Goal: Task Accomplishment & Management: Use online tool/utility

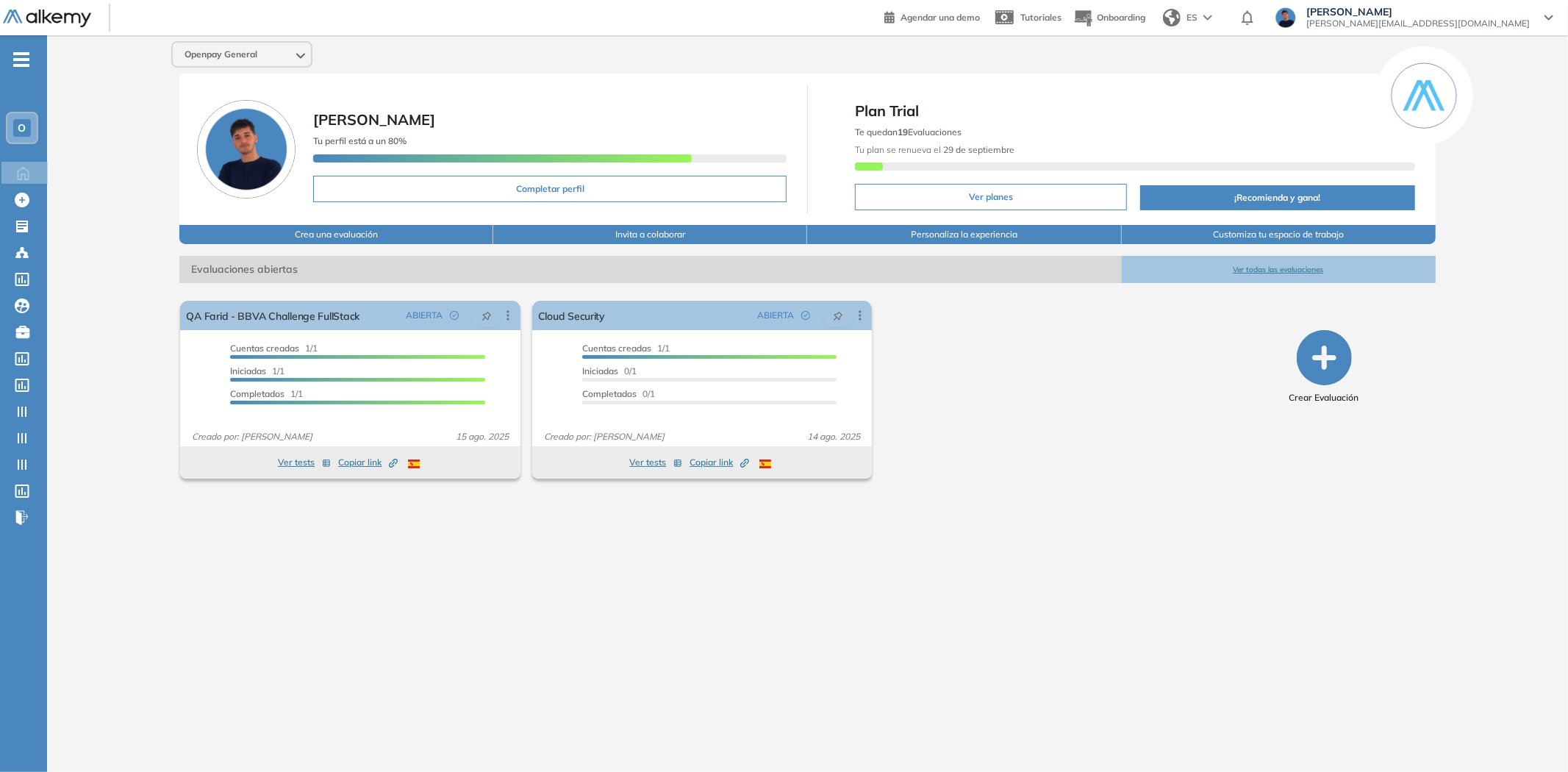
scroll to position [91, 0]
click at [15, 378] on icon at bounding box center [23, 385] width 14 height 14
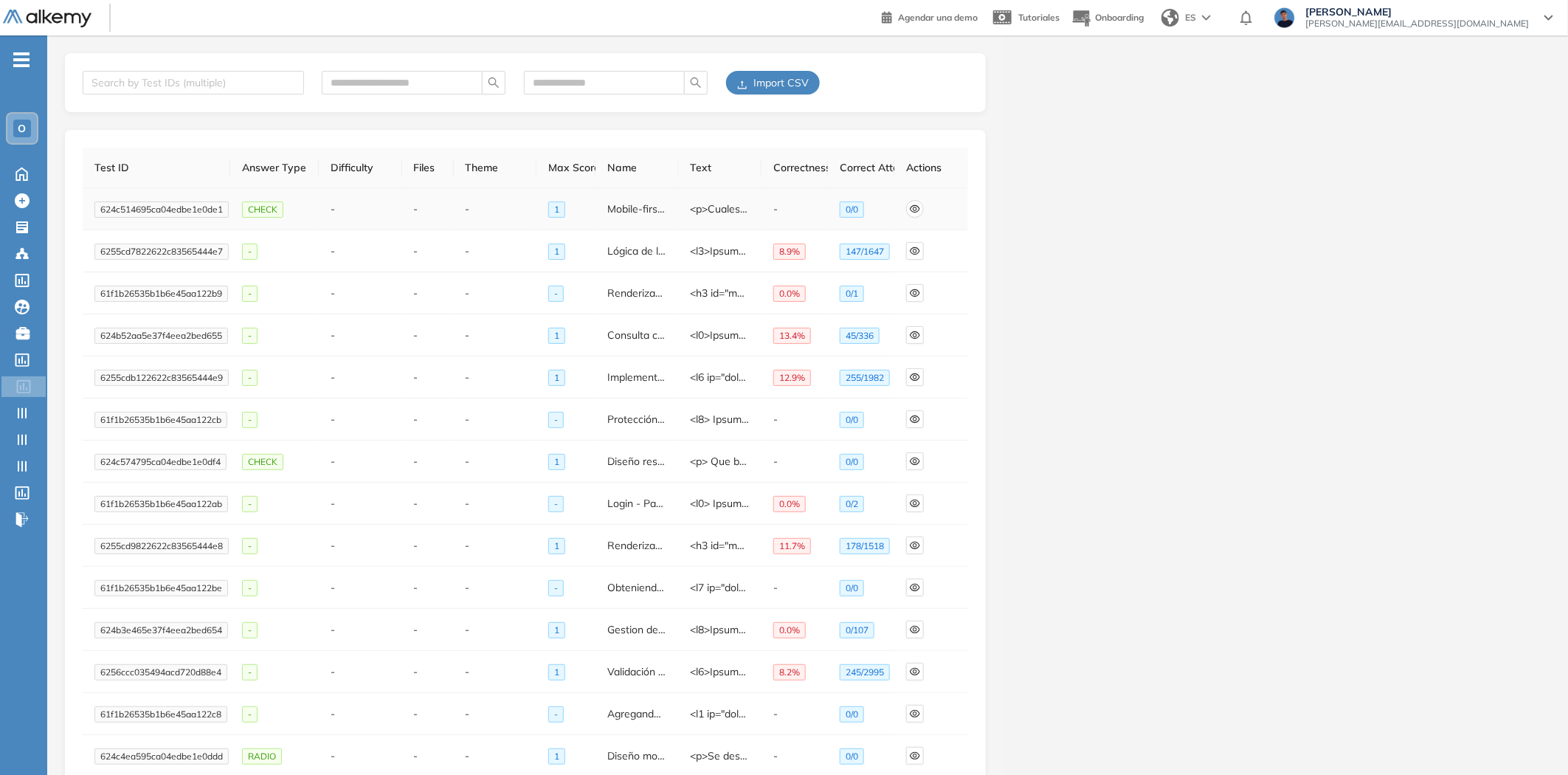
click at [916, 207] on icon "eye" at bounding box center [914, 208] width 10 height 10
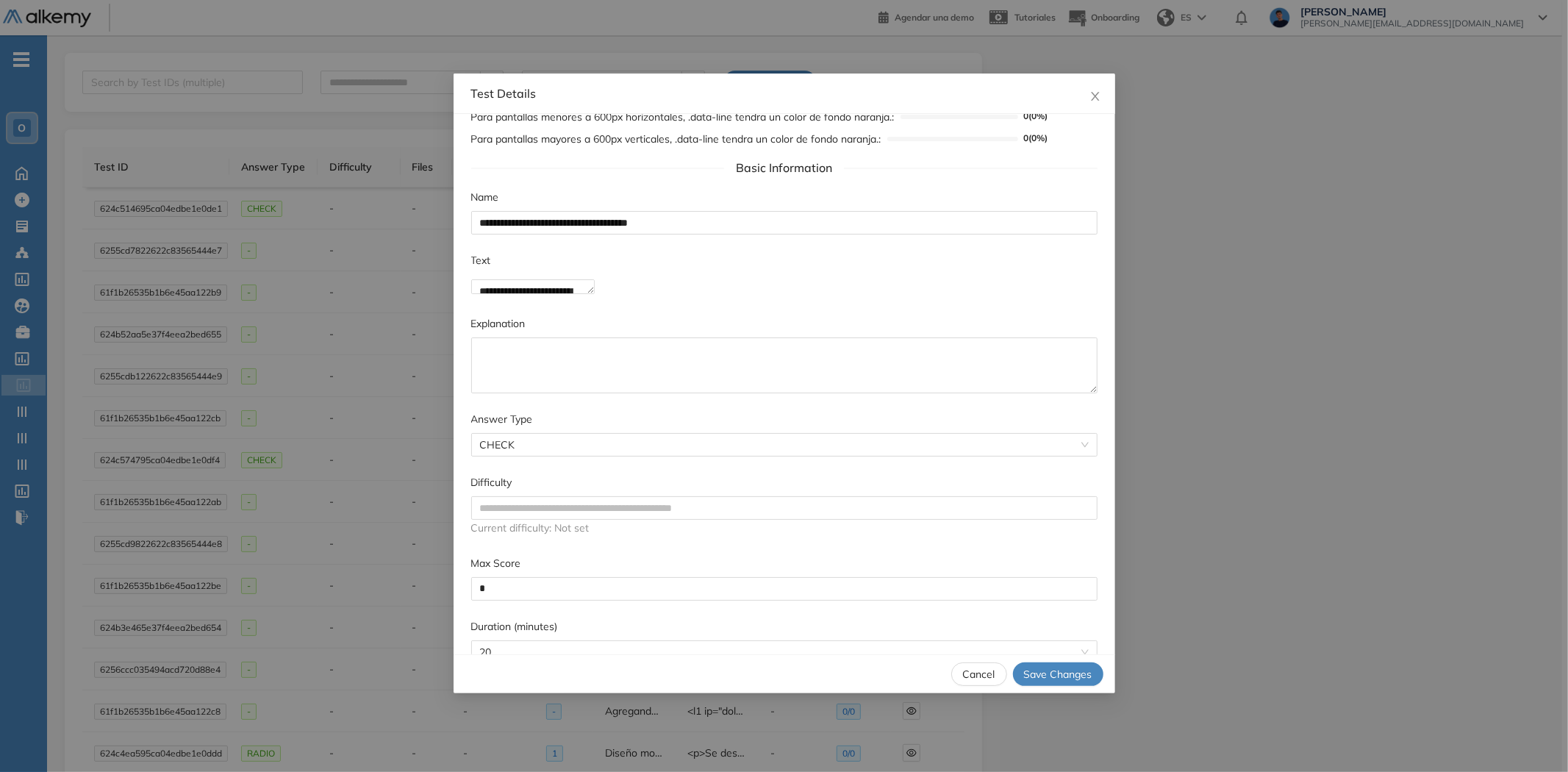
scroll to position [384, 0]
click at [977, 674] on span "Cancel" at bounding box center [979, 674] width 32 height 16
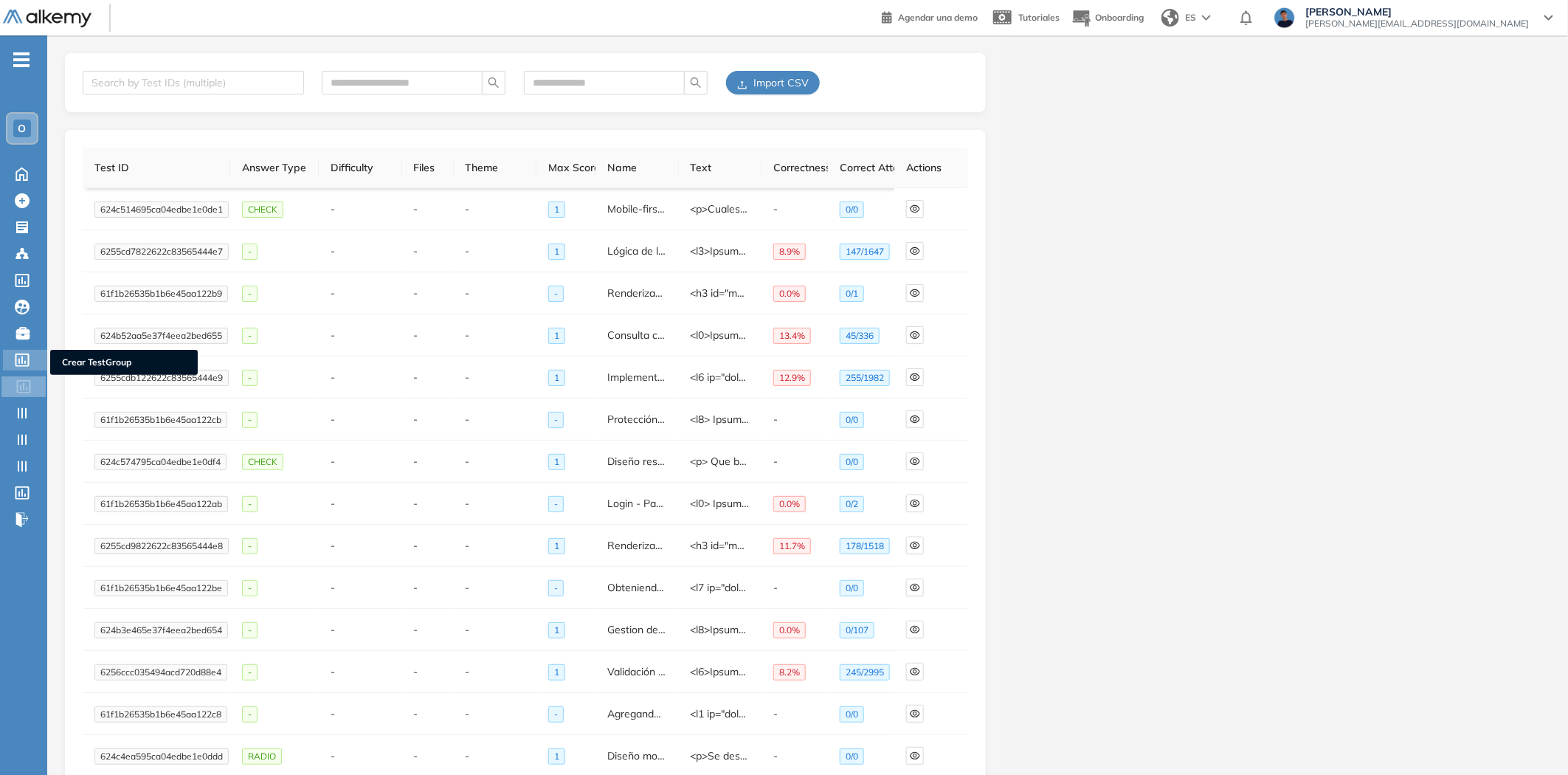
click at [24, 354] on icon at bounding box center [22, 360] width 14 height 14
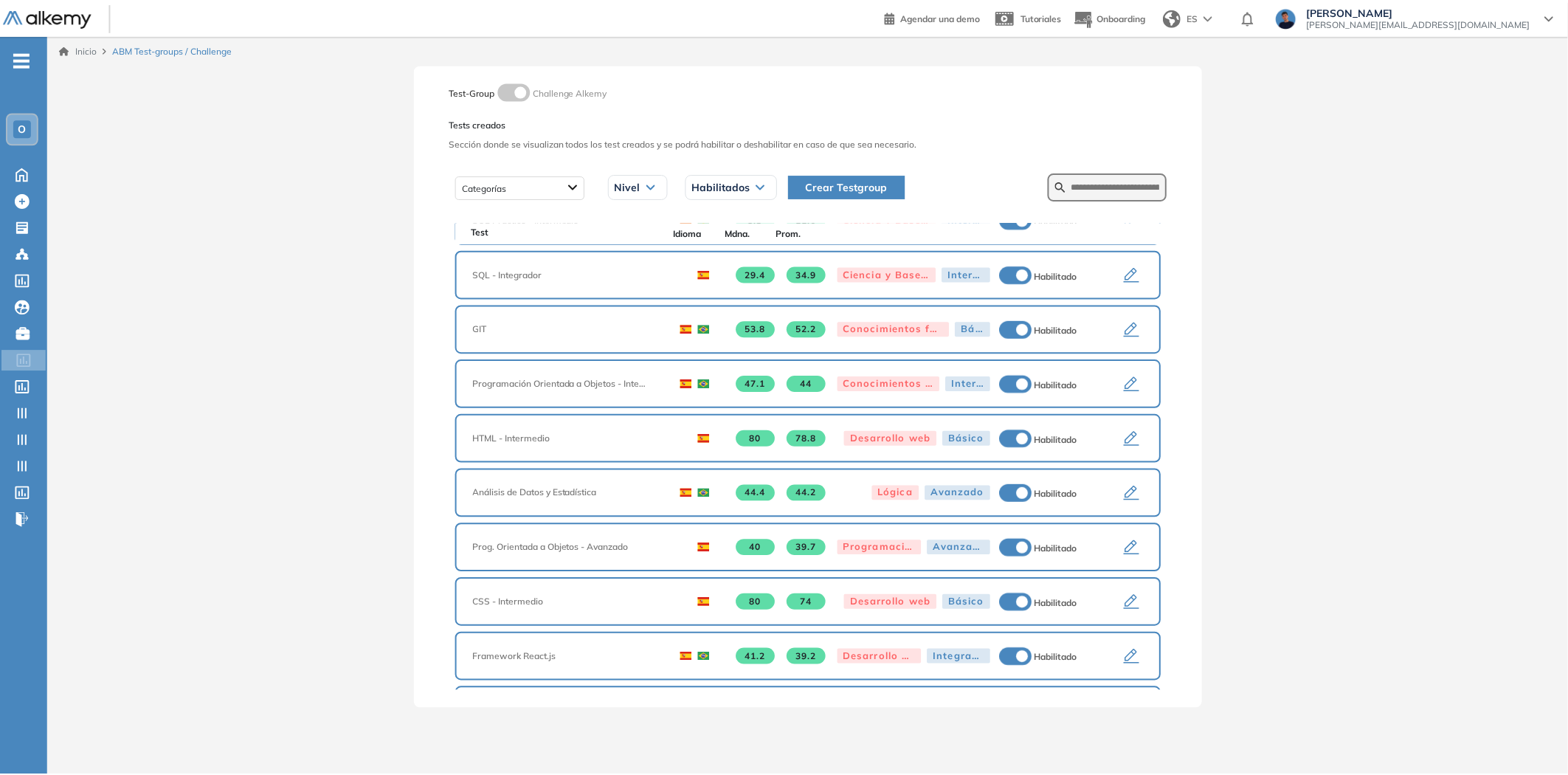
scroll to position [327, 0]
click at [1128, 322] on icon "button" at bounding box center [1135, 329] width 15 height 14
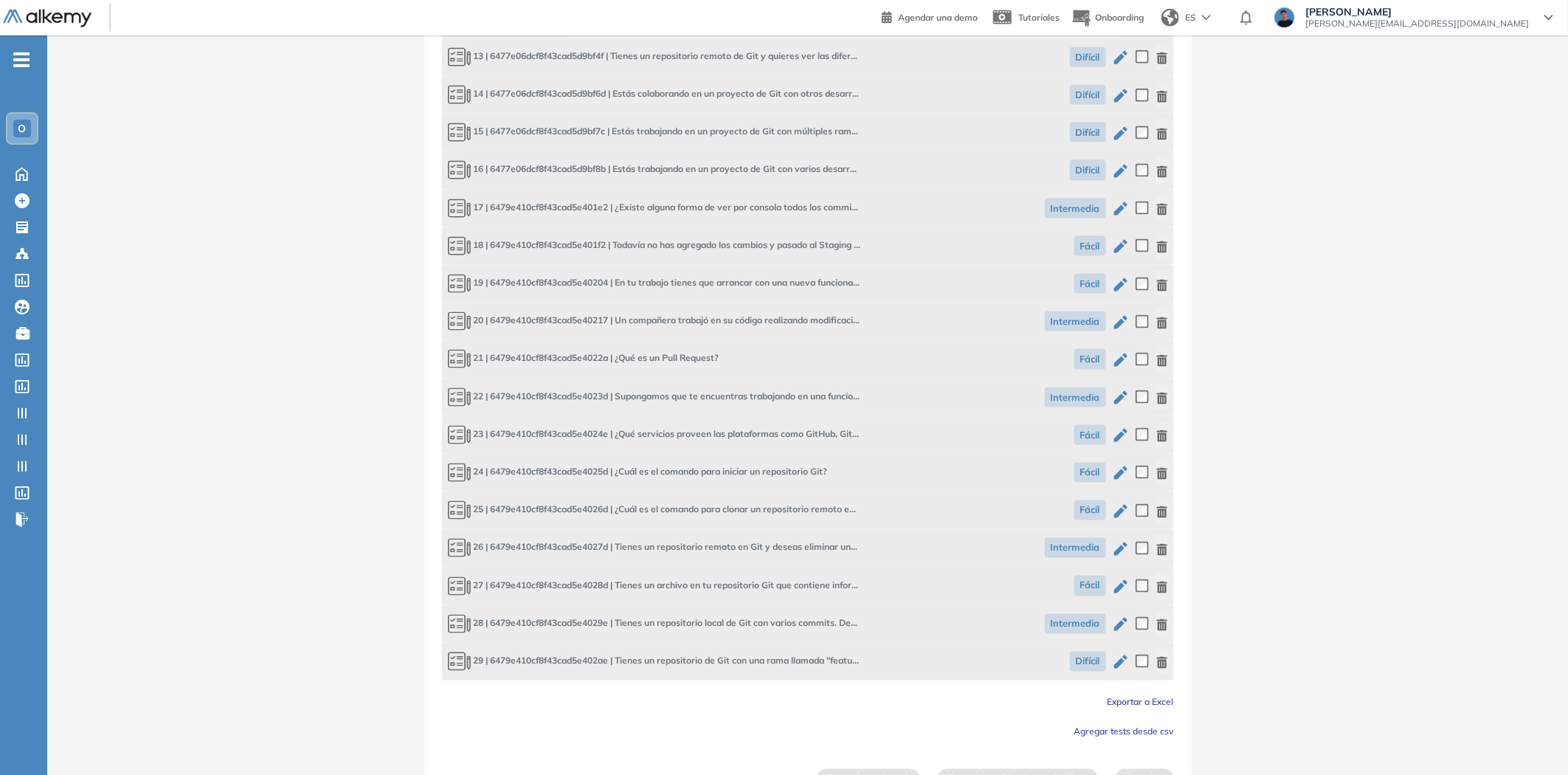
scroll to position [978, 0]
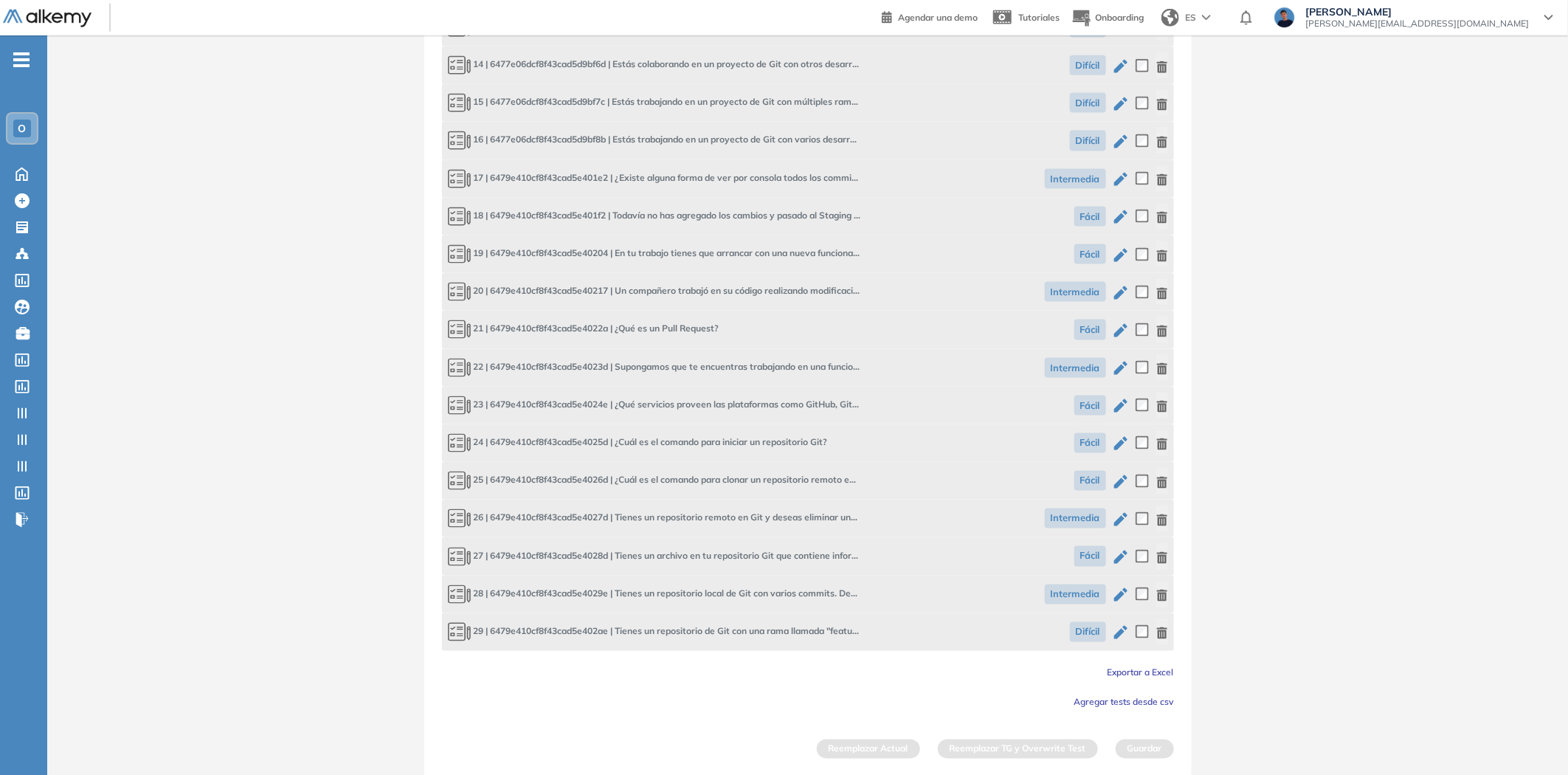
click at [1119, 673] on span "Exportar a Excel" at bounding box center [1140, 673] width 66 height 11
drag, startPoint x: 12, startPoint y: 166, endPoint x: 840, endPoint y: 83, distance: 832.1
click at [12, 166] on icon at bounding box center [22, 173] width 26 height 18
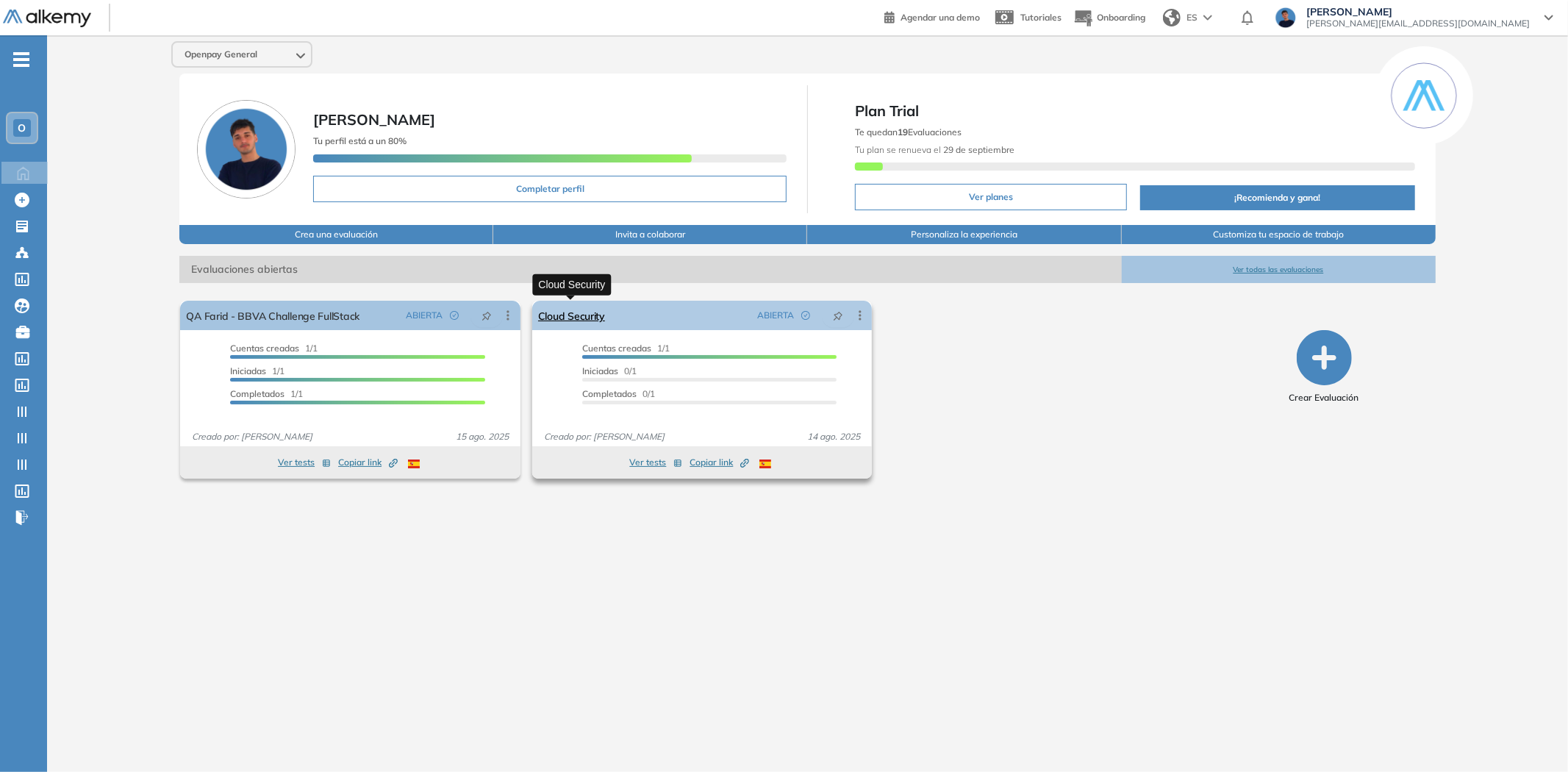
click at [577, 318] on link "Cloud Security" at bounding box center [571, 315] width 67 height 30
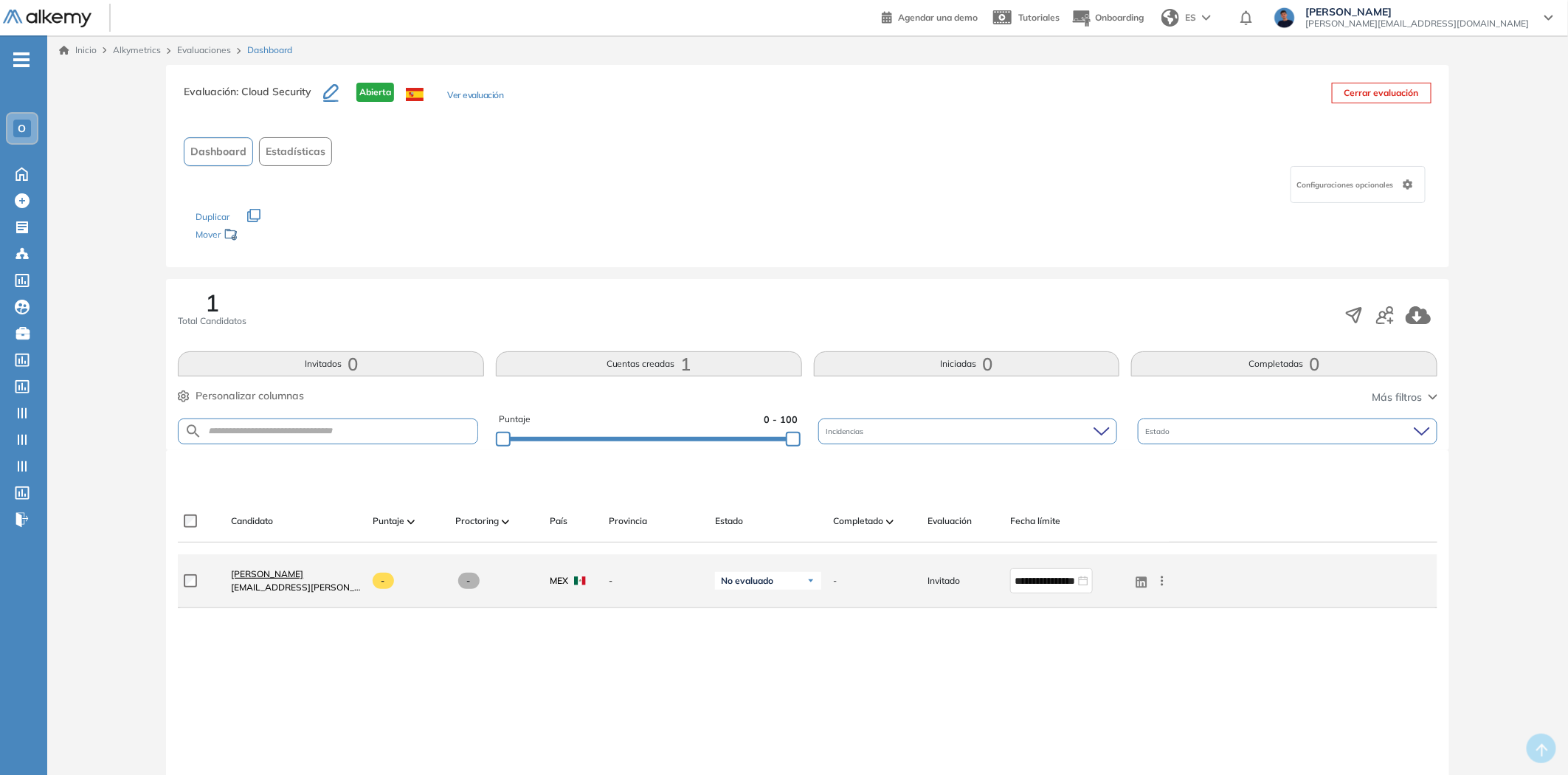
click at [295, 572] on span "[PERSON_NAME]" at bounding box center [267, 573] width 72 height 11
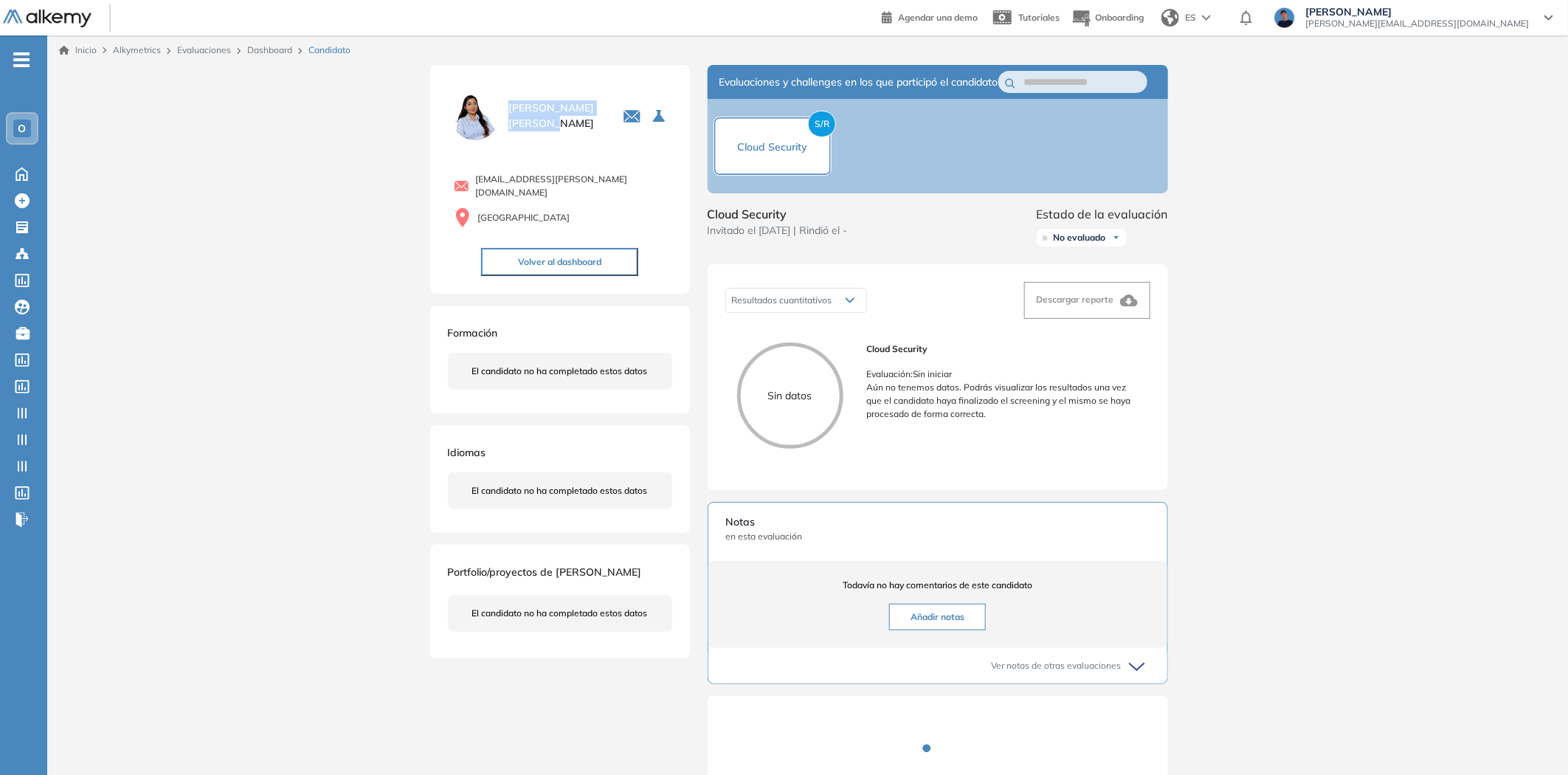
drag, startPoint x: 557, startPoint y: 123, endPoint x: 506, endPoint y: 109, distance: 52.9
click at [506, 109] on div "[PERSON_NAME] 0 . QA [PERSON_NAME] - BBVA Challenge FullStack 1 . Cloud Security" at bounding box center [560, 116] width 224 height 54
copy span "[PERSON_NAME]"
click at [562, 208] on div "[GEOGRAPHIC_DATA]" at bounding box center [563, 217] width 219 height 19
drag, startPoint x: 632, startPoint y: 183, endPoint x: 576, endPoint y: 183, distance: 56.0
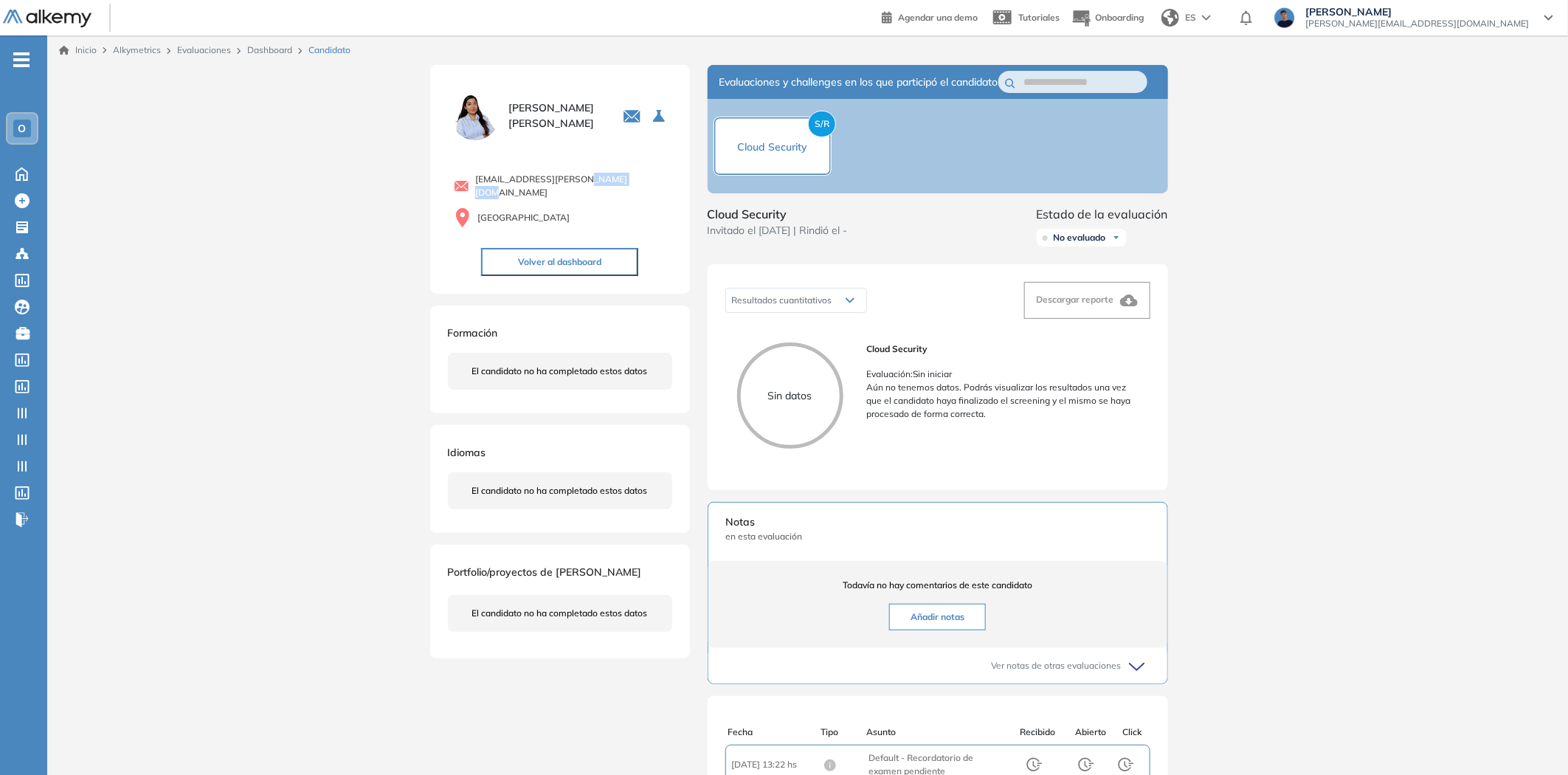
click at [576, 183] on div "[EMAIL_ADDRESS][PERSON_NAME][DOMAIN_NAME]" at bounding box center [563, 185] width 219 height 26
copy span "[DOMAIN_NAME]"
click at [591, 250] on button "Volver al dashboard" at bounding box center [560, 261] width 157 height 28
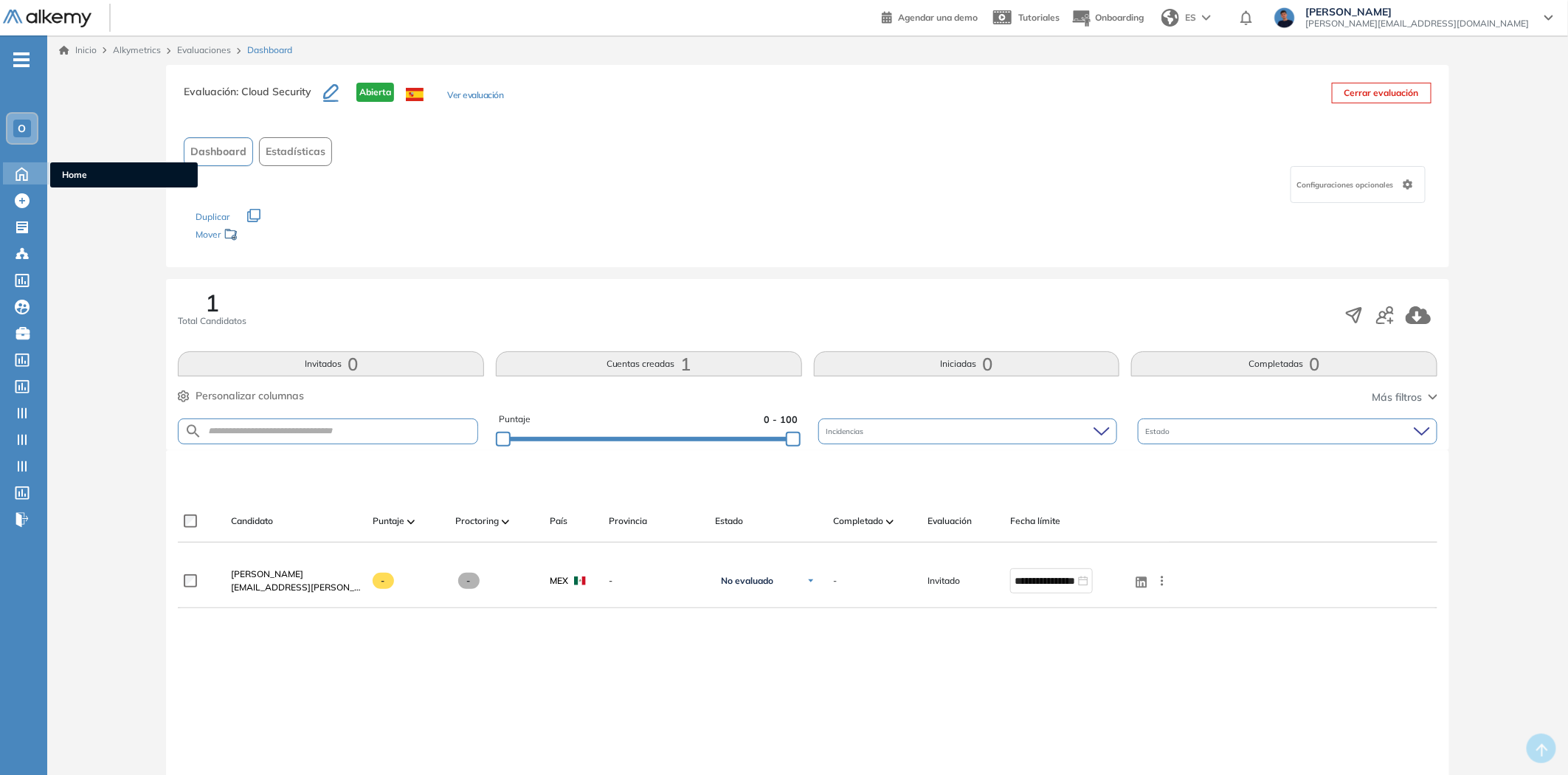
click at [24, 171] on icon at bounding box center [22, 173] width 26 height 18
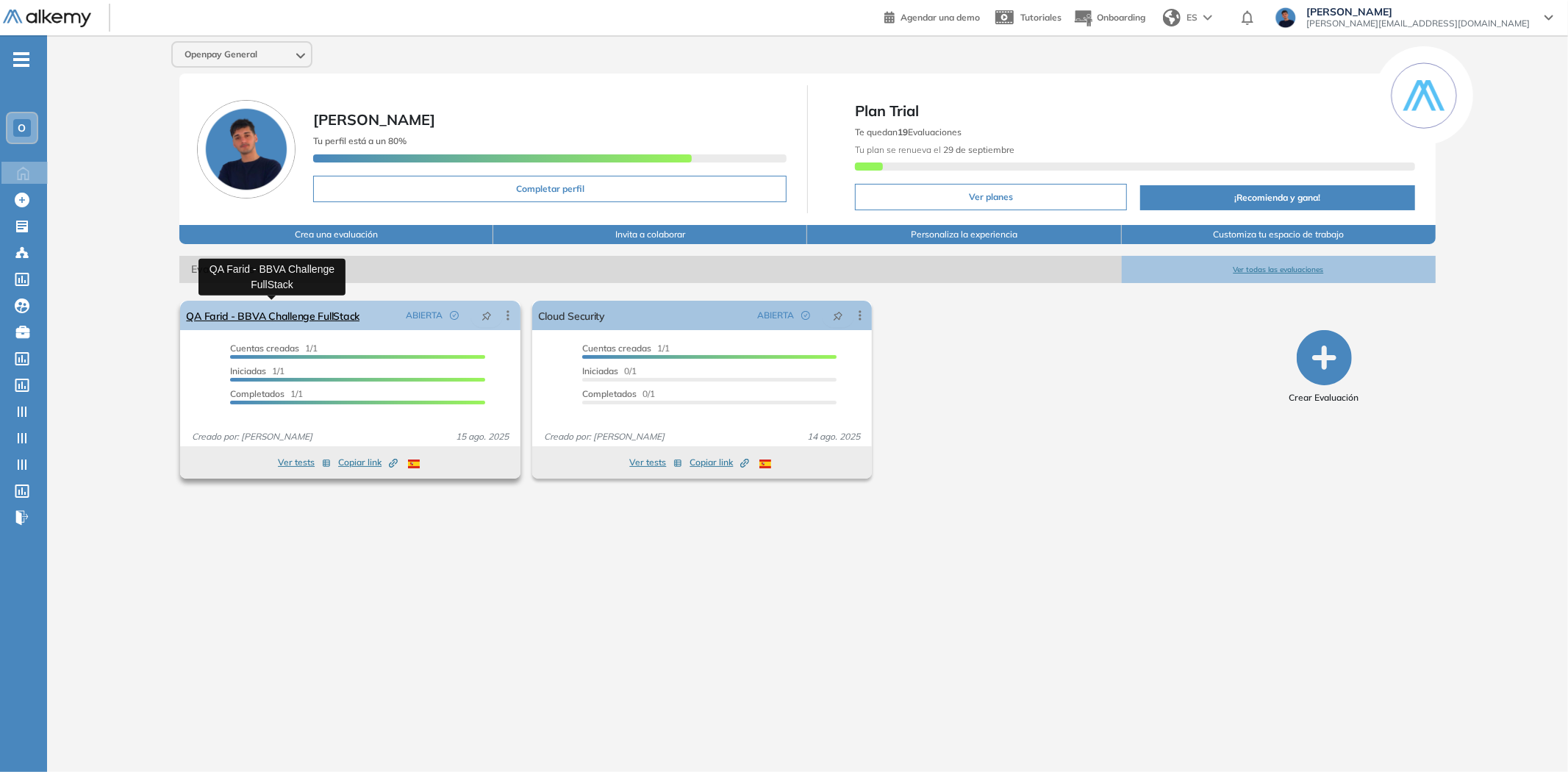
click at [241, 314] on link "QA Farid - BBVA Challenge FullStack" at bounding box center [272, 315] width 174 height 30
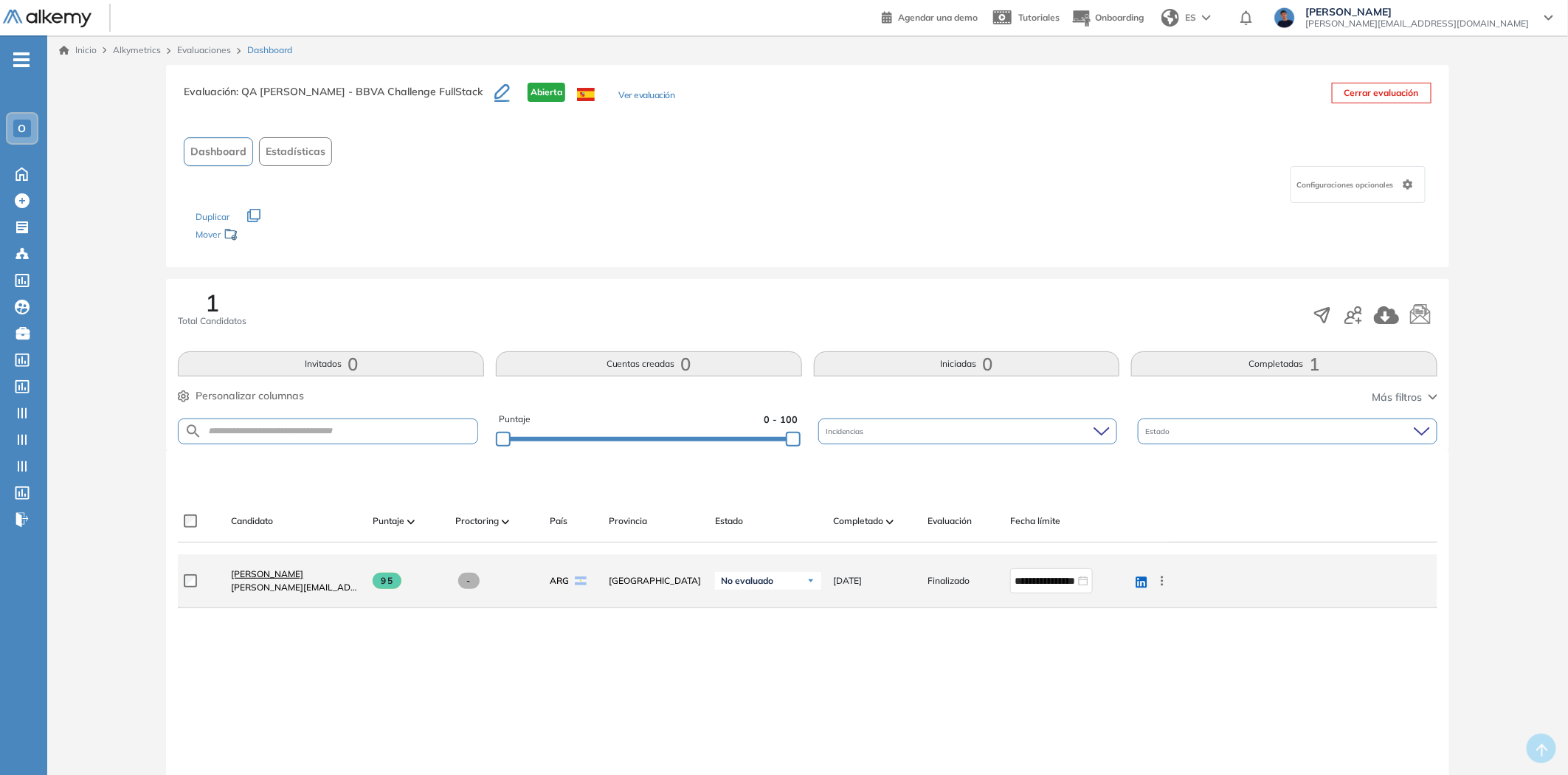
click at [253, 571] on span "[PERSON_NAME]" at bounding box center [267, 573] width 72 height 11
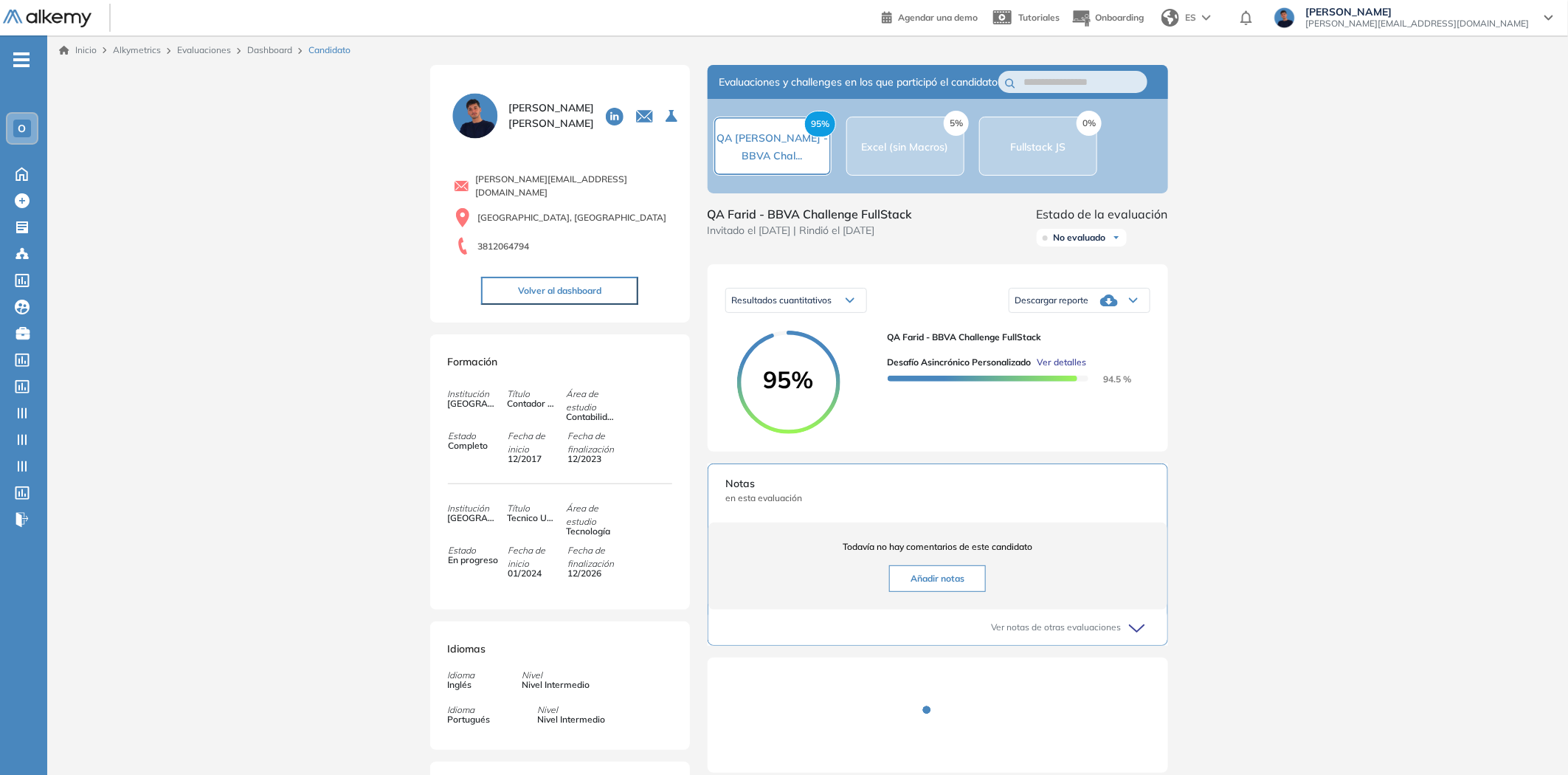
click at [930, 172] on div "5% Excel (sin Macros)" at bounding box center [905, 146] width 118 height 59
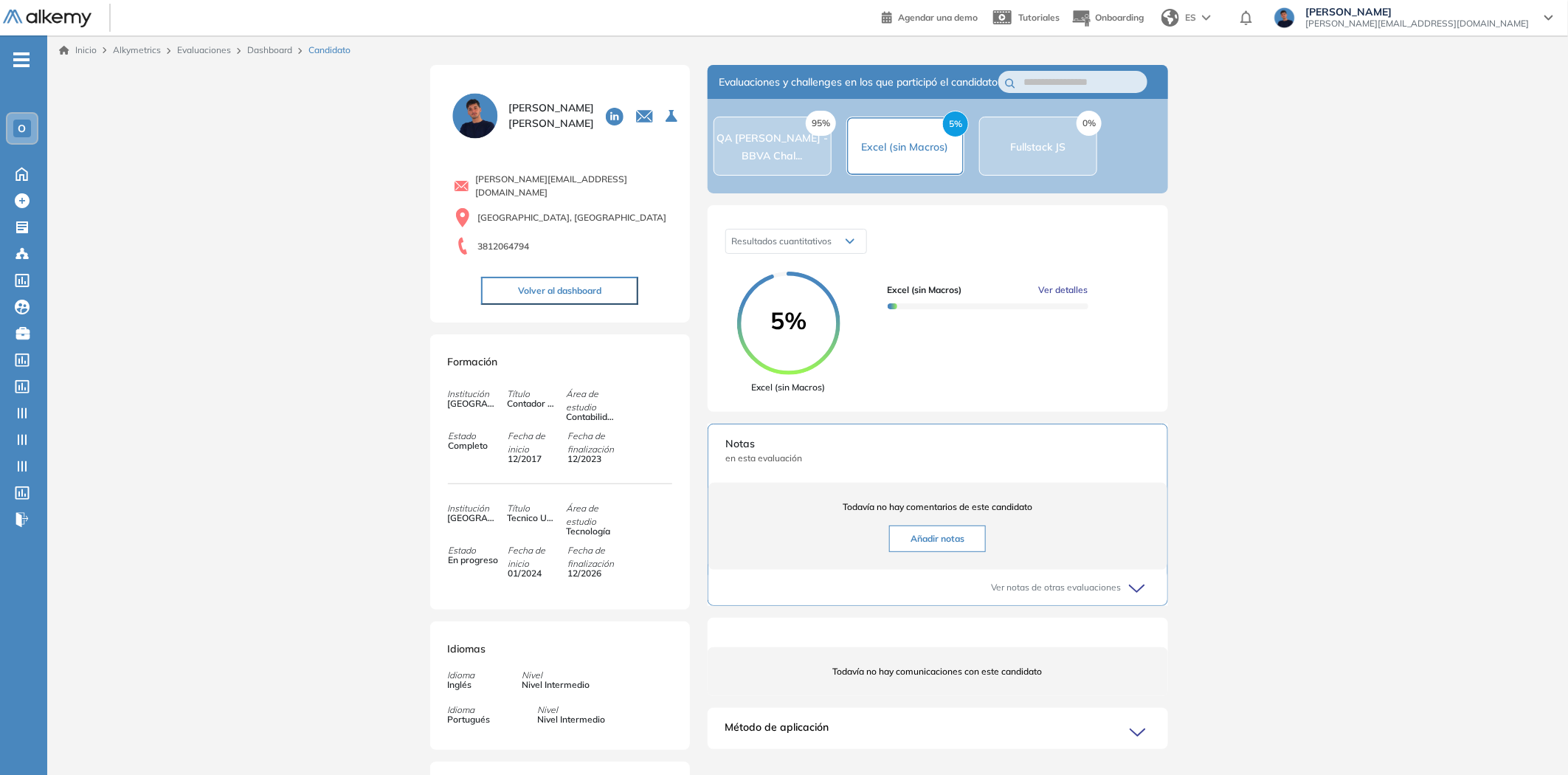
click at [1008, 163] on div "0% Fullstack JS" at bounding box center [1038, 146] width 118 height 59
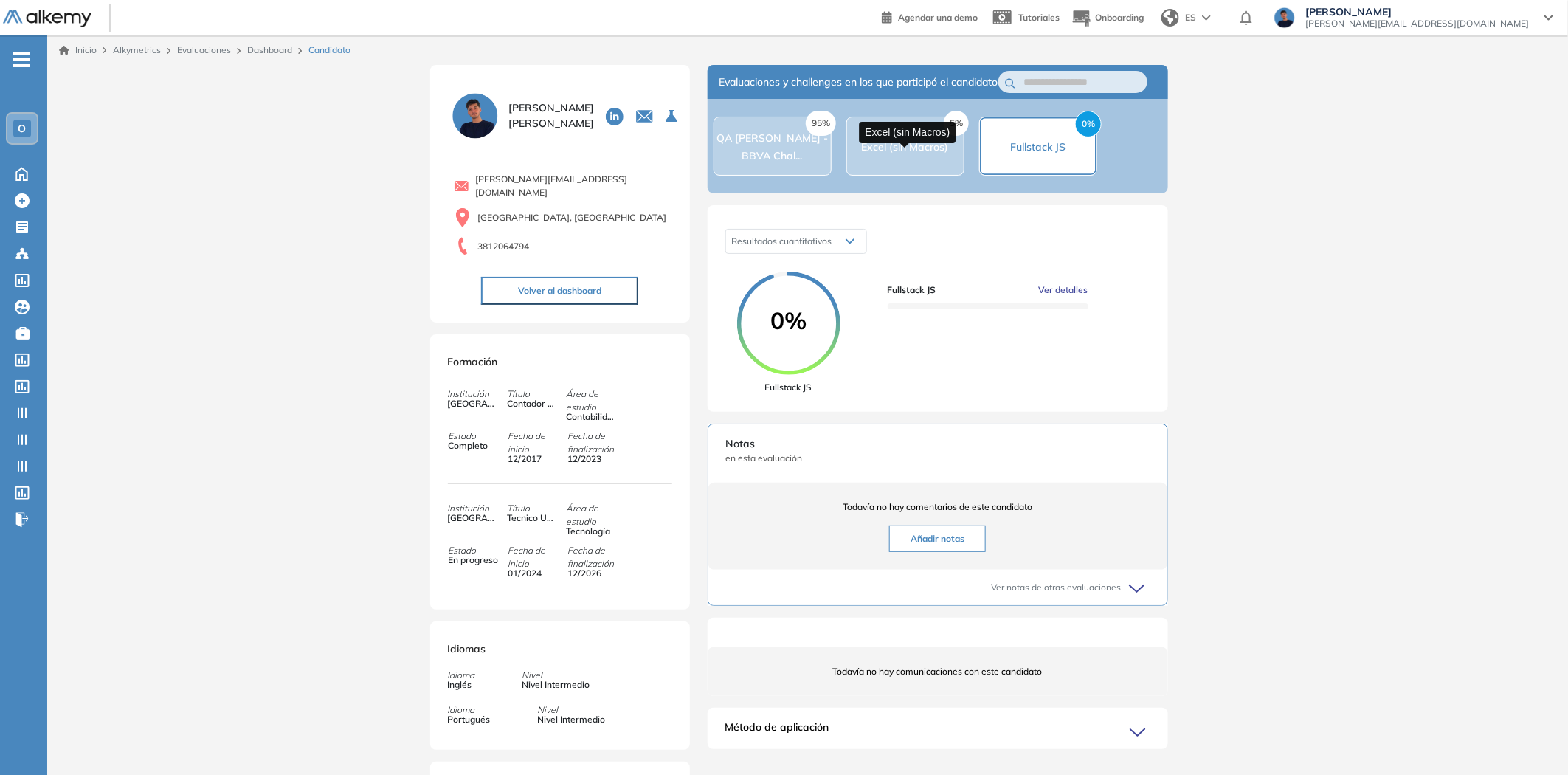
click at [933, 151] on span "Excel (sin Macros)" at bounding box center [905, 146] width 87 height 14
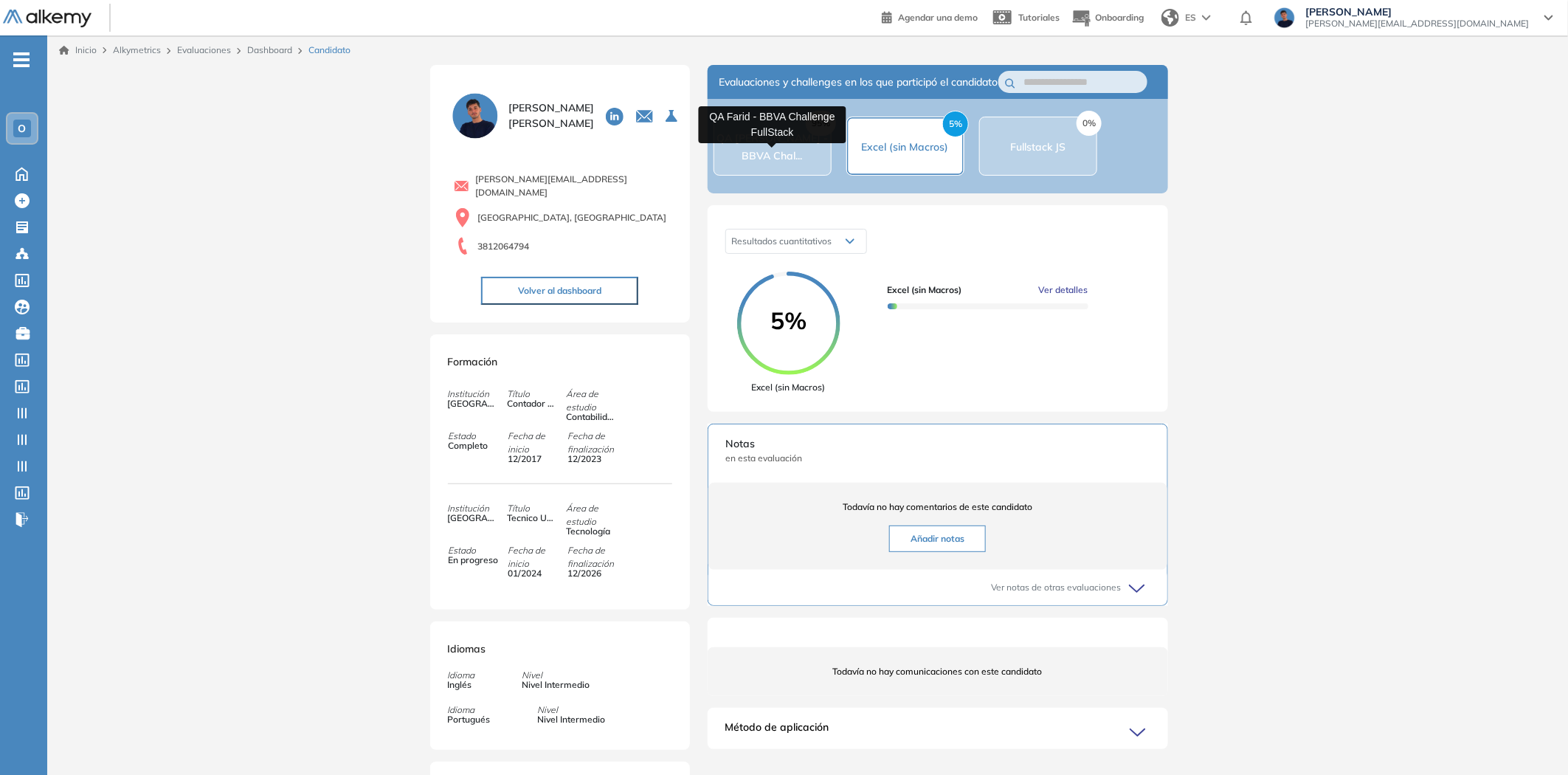
click at [796, 152] on span "QA [PERSON_NAME] - BBVA Chal..." at bounding box center [771, 146] width 111 height 31
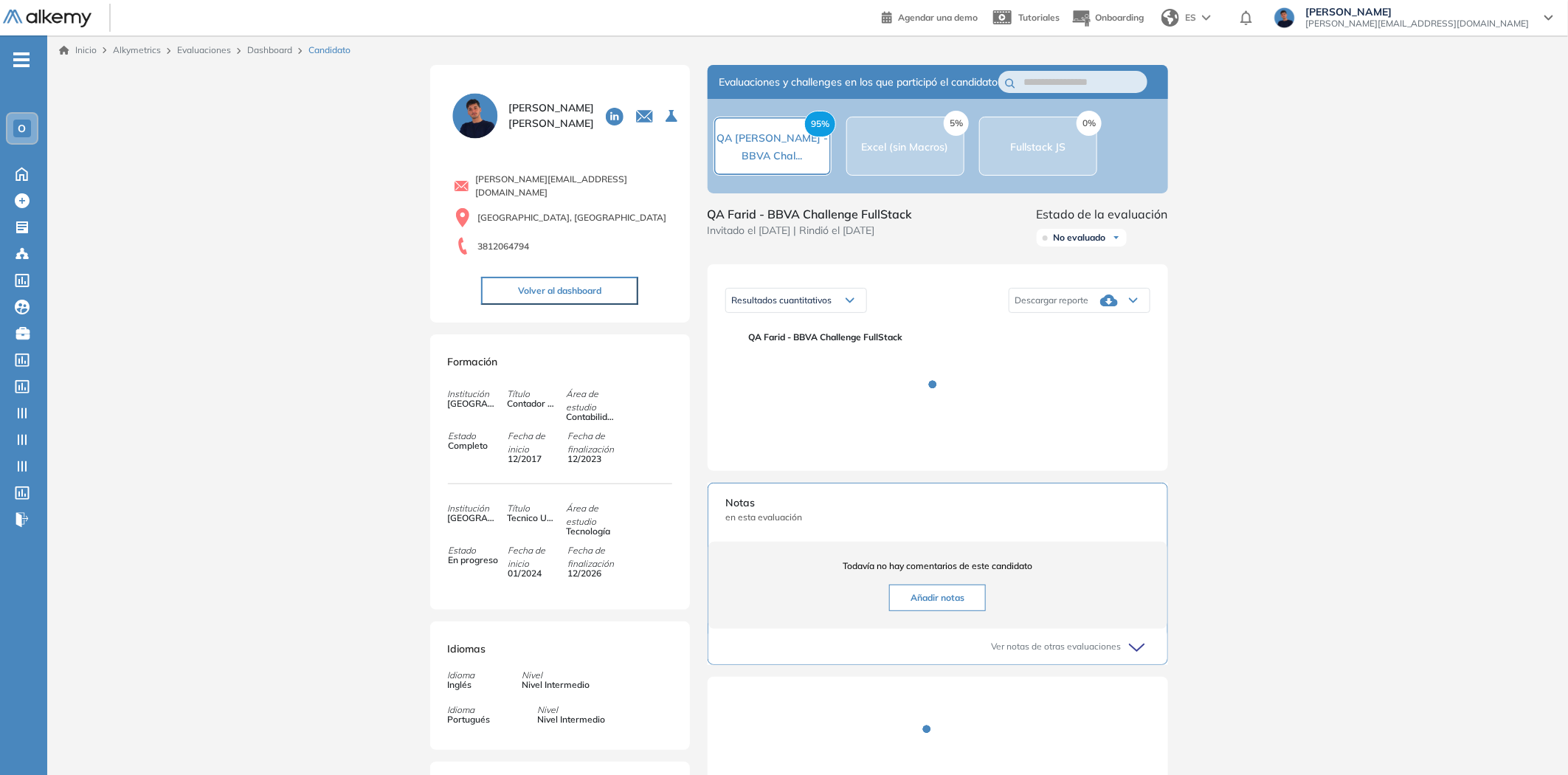
click at [913, 154] on span "Excel (sin Macros)" at bounding box center [905, 146] width 87 height 14
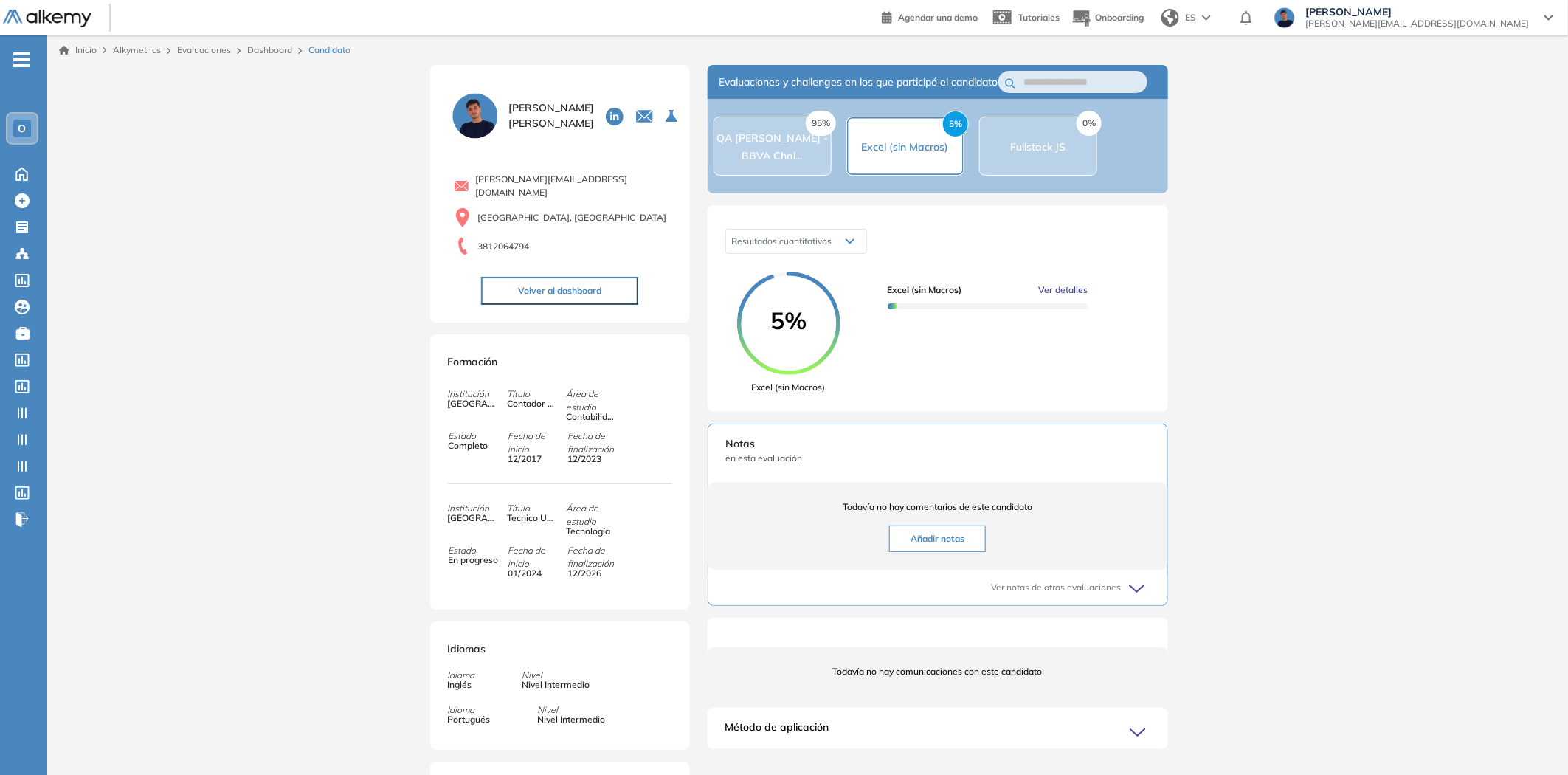
click at [1073, 297] on span "Ver detalles" at bounding box center [1063, 289] width 50 height 14
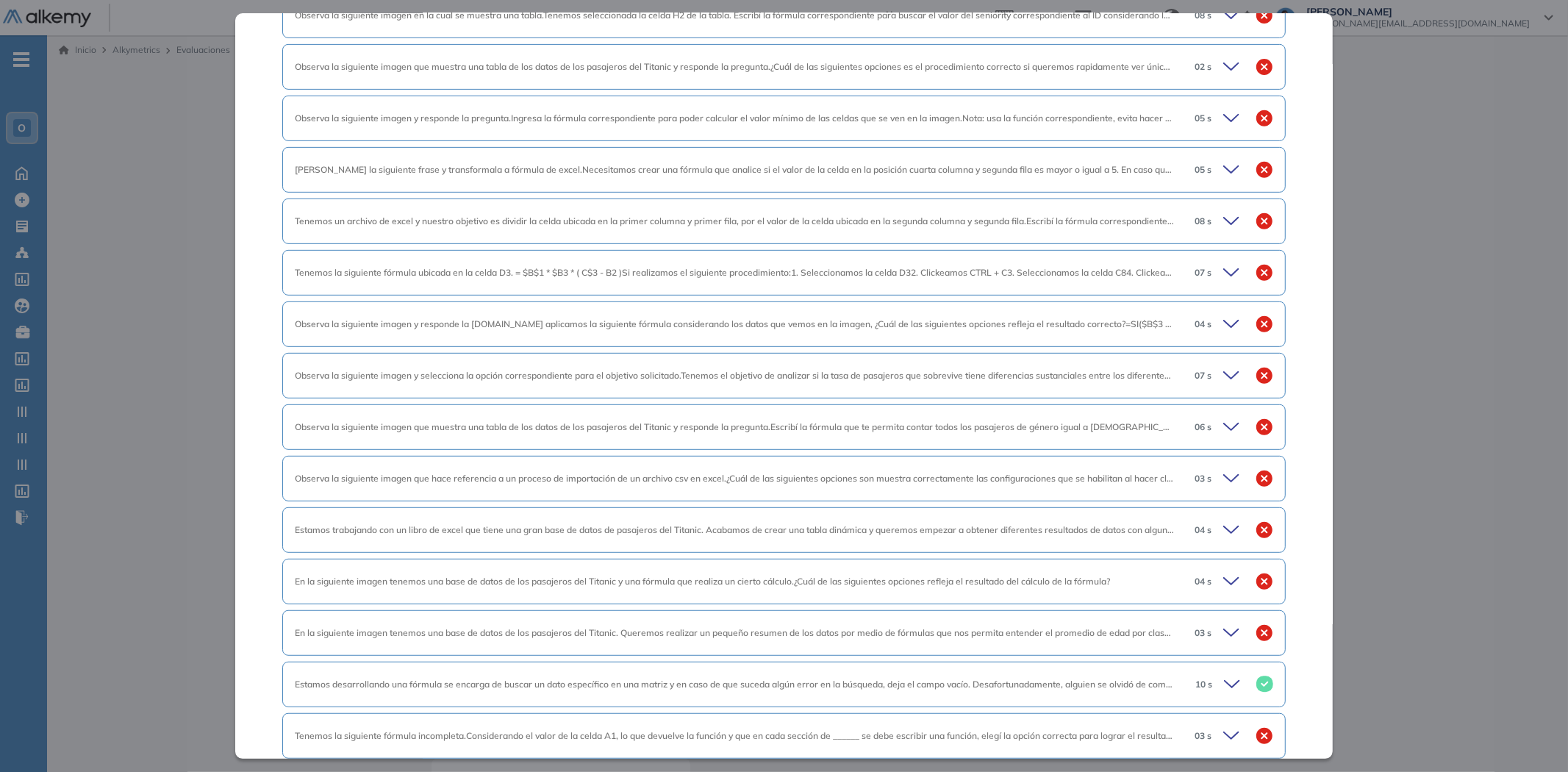
scroll to position [572, 0]
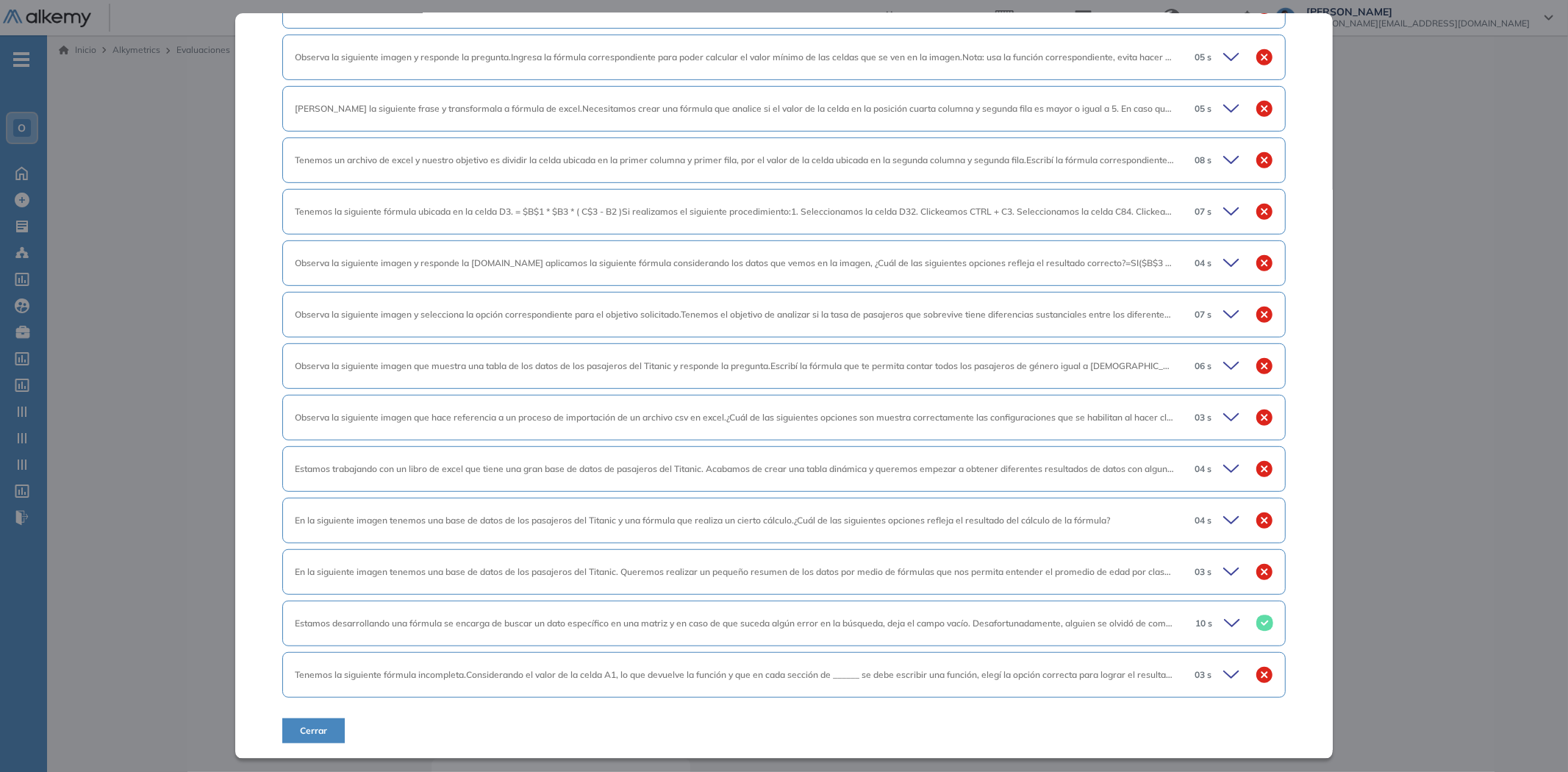
click at [1098, 604] on div "Estamos desarrollando una fórmula se encarga de buscar un dato específico en un…" at bounding box center [784, 623] width 1003 height 46
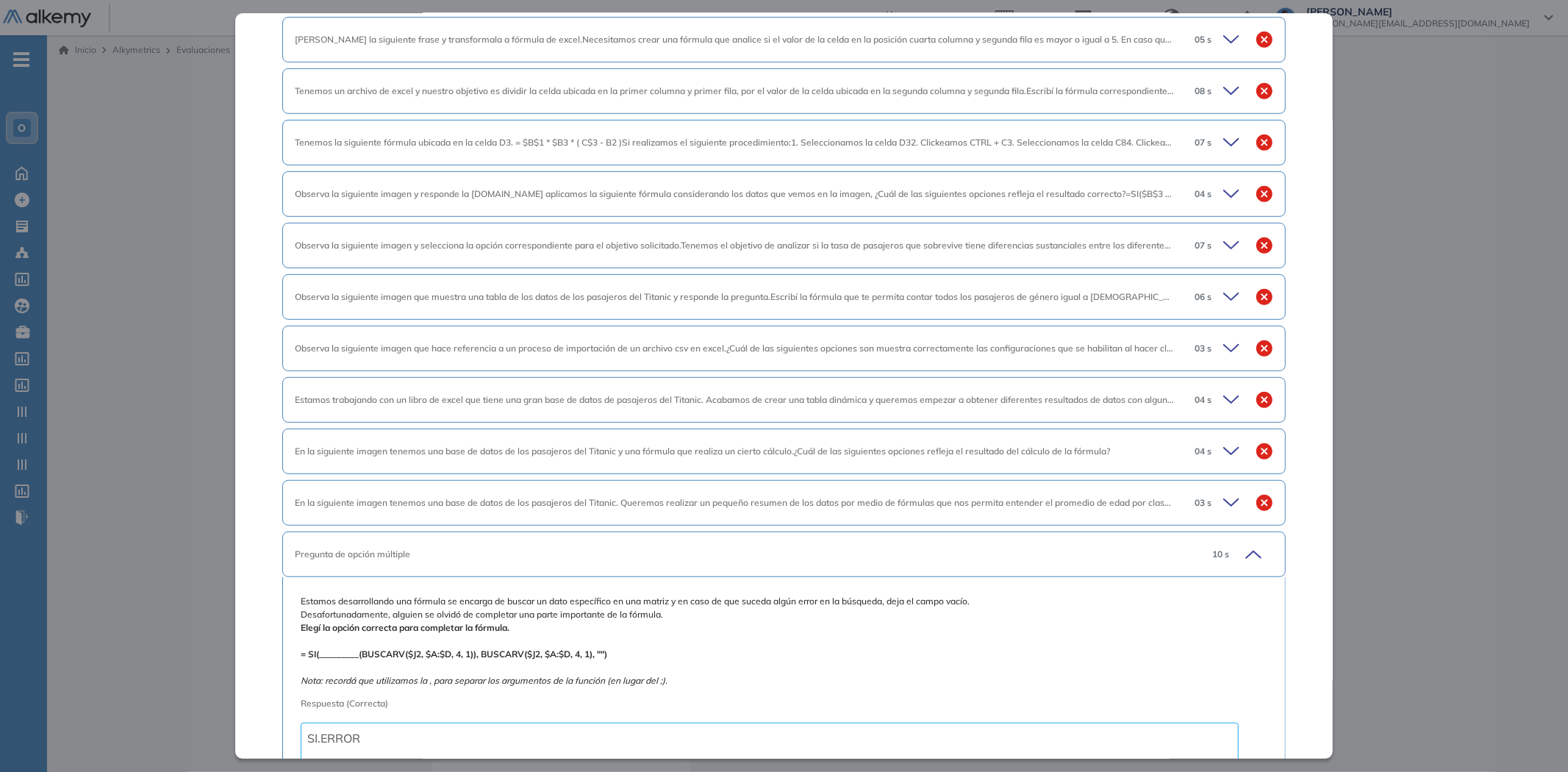
scroll to position [899, 0]
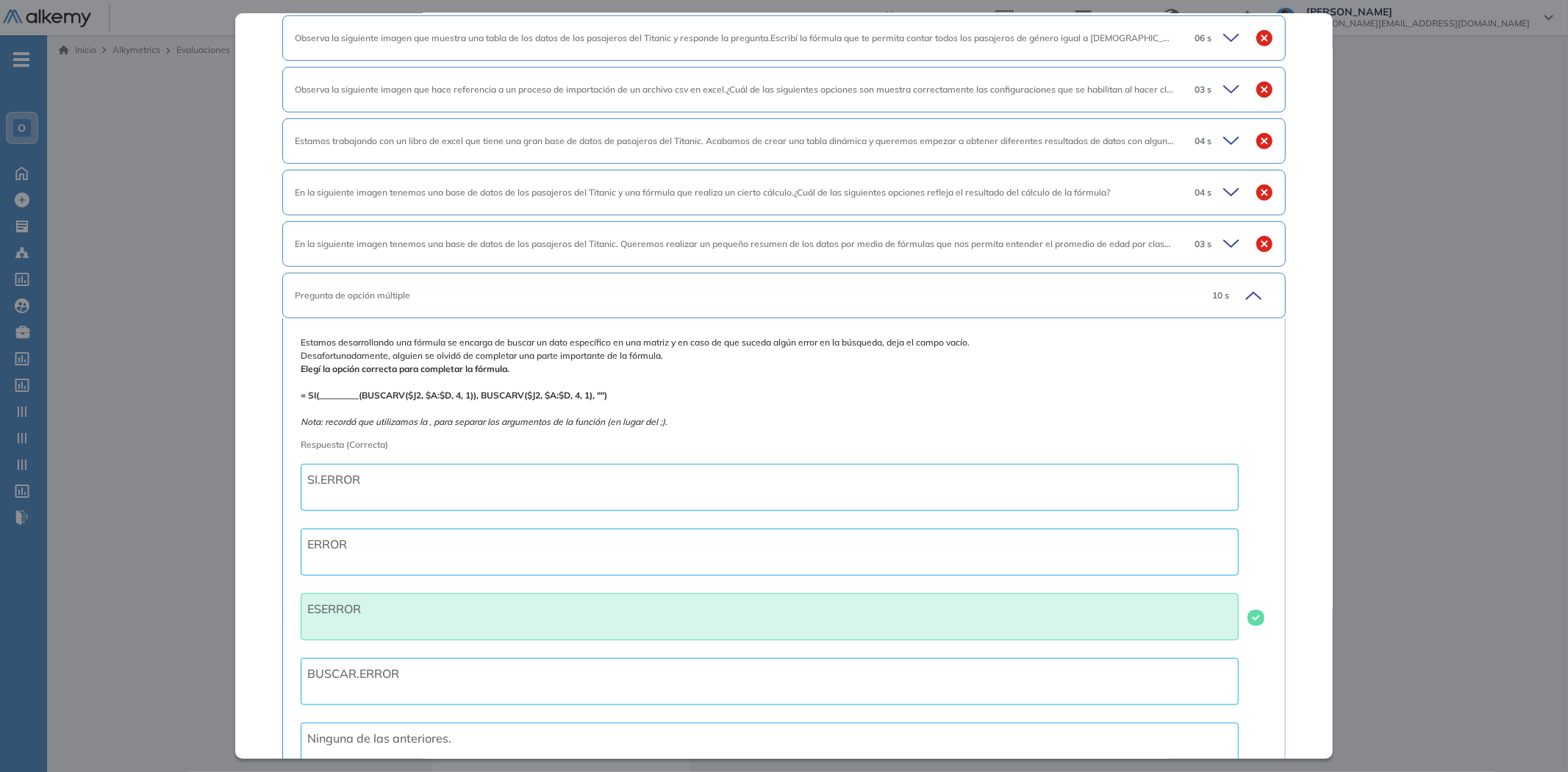
click at [941, 304] on div "Pregunta de opción múltiple 10 s" at bounding box center [784, 295] width 1003 height 46
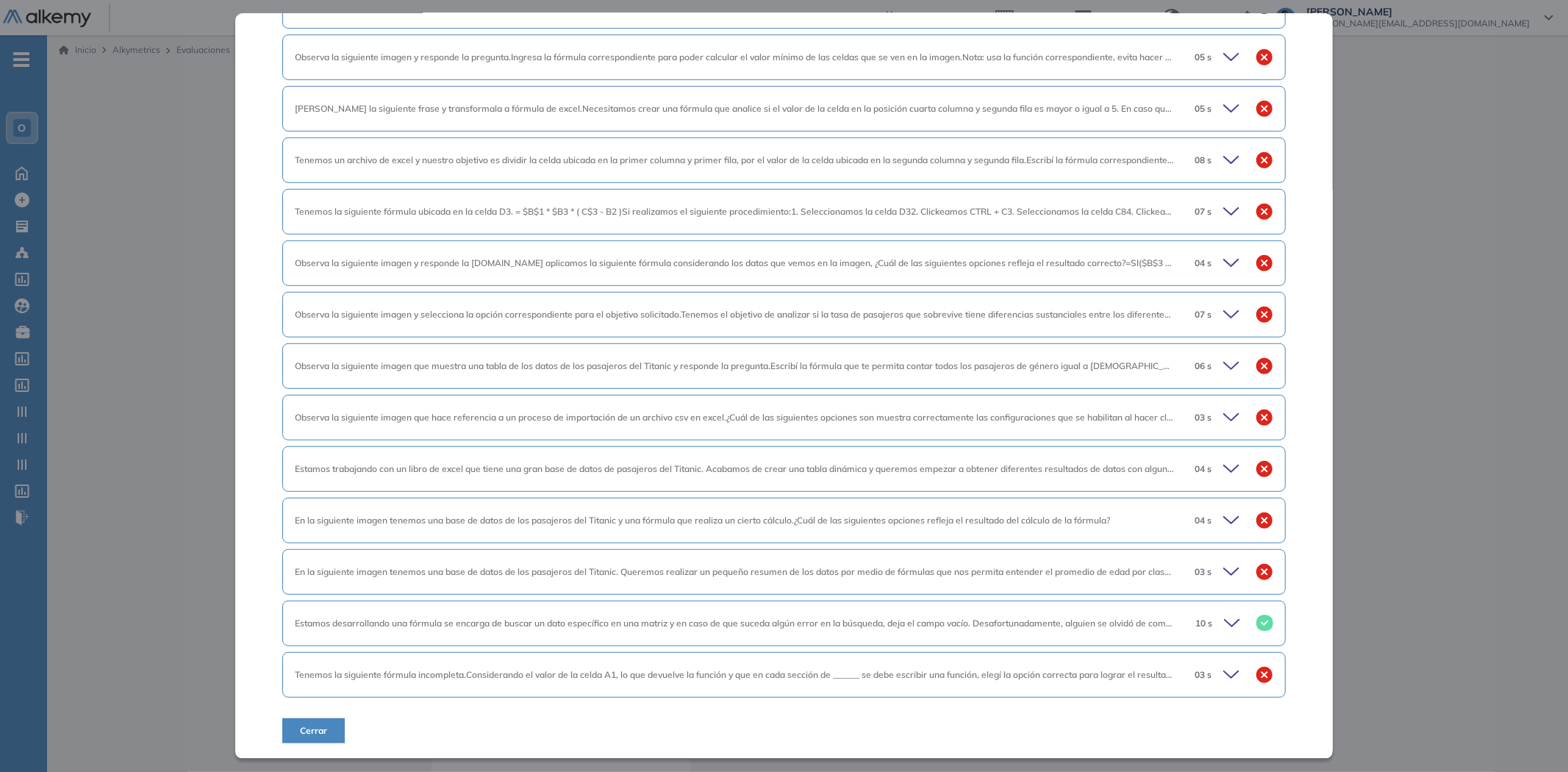
click at [944, 332] on div "Observa la siguiente imagen y selecciona la opción correspondiente para el obje…" at bounding box center [784, 314] width 1003 height 46
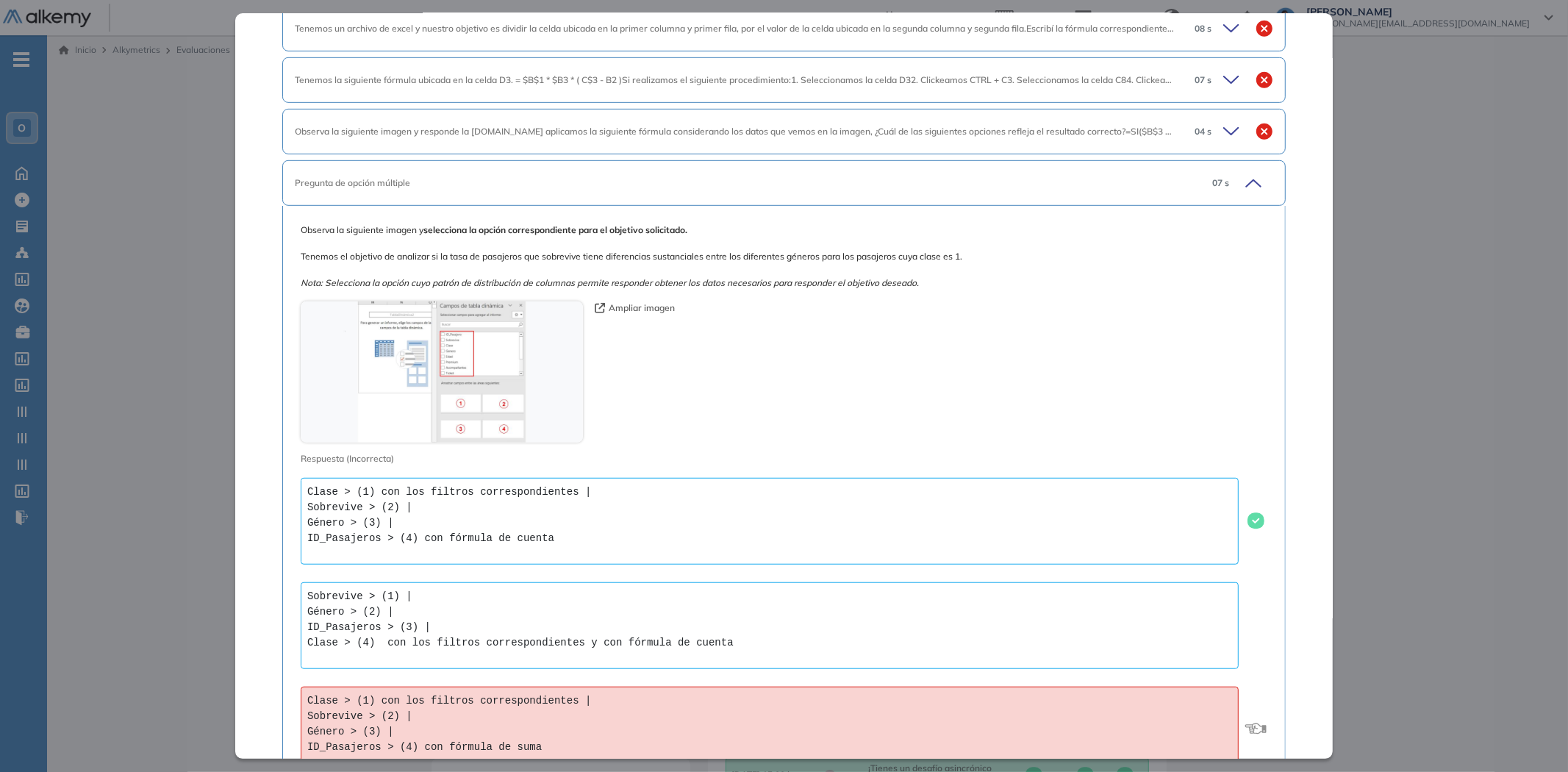
click at [909, 200] on div "Pregunta de opción múltiple 07 s" at bounding box center [784, 183] width 1003 height 46
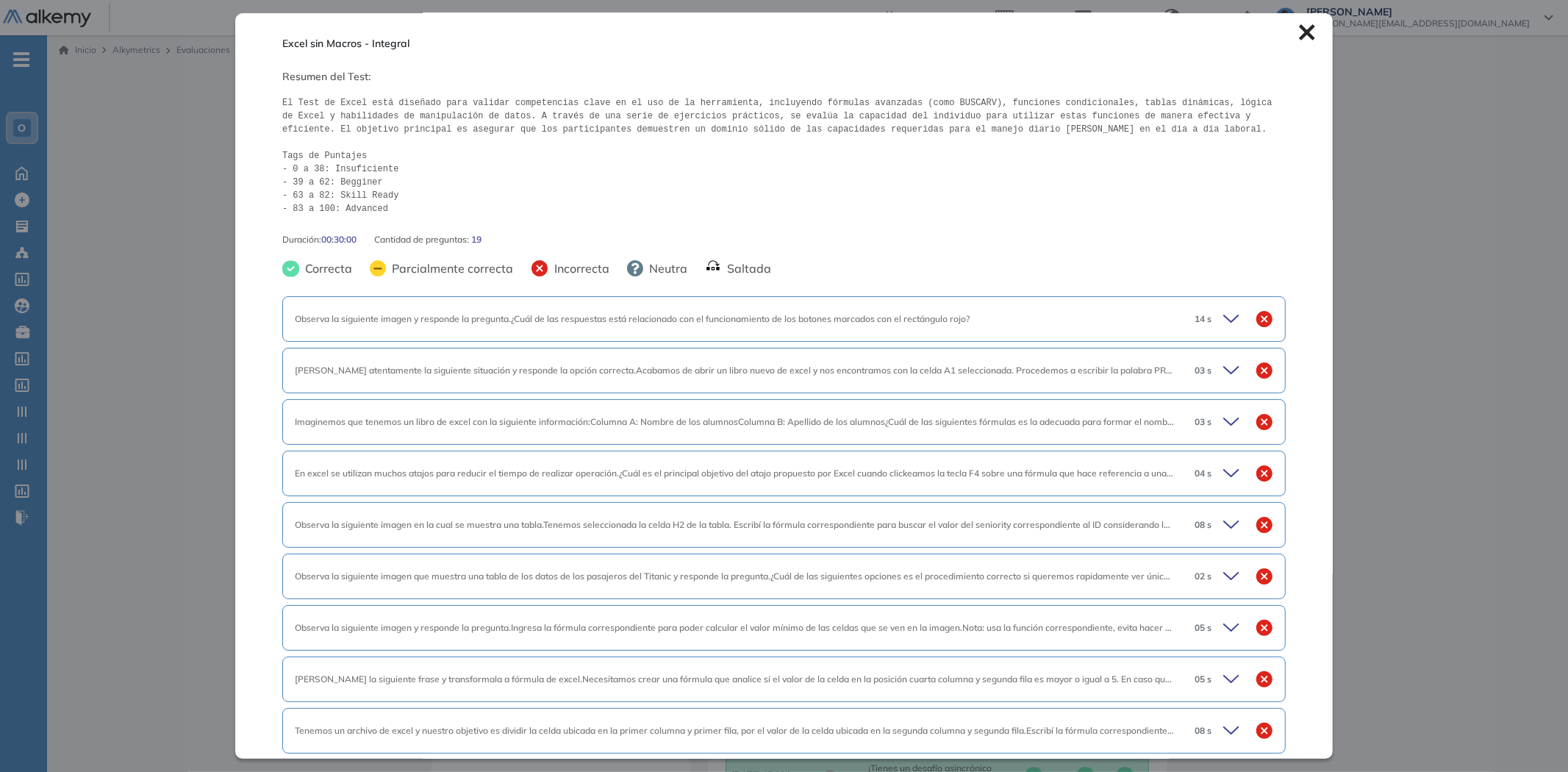
scroll to position [0, 0]
click at [1515, 355] on div "Inicio Alkymetrics Evaluaciones Dashboard Candidato Excel sin Macros - Integral…" at bounding box center [804, 502] width 1515 height 933
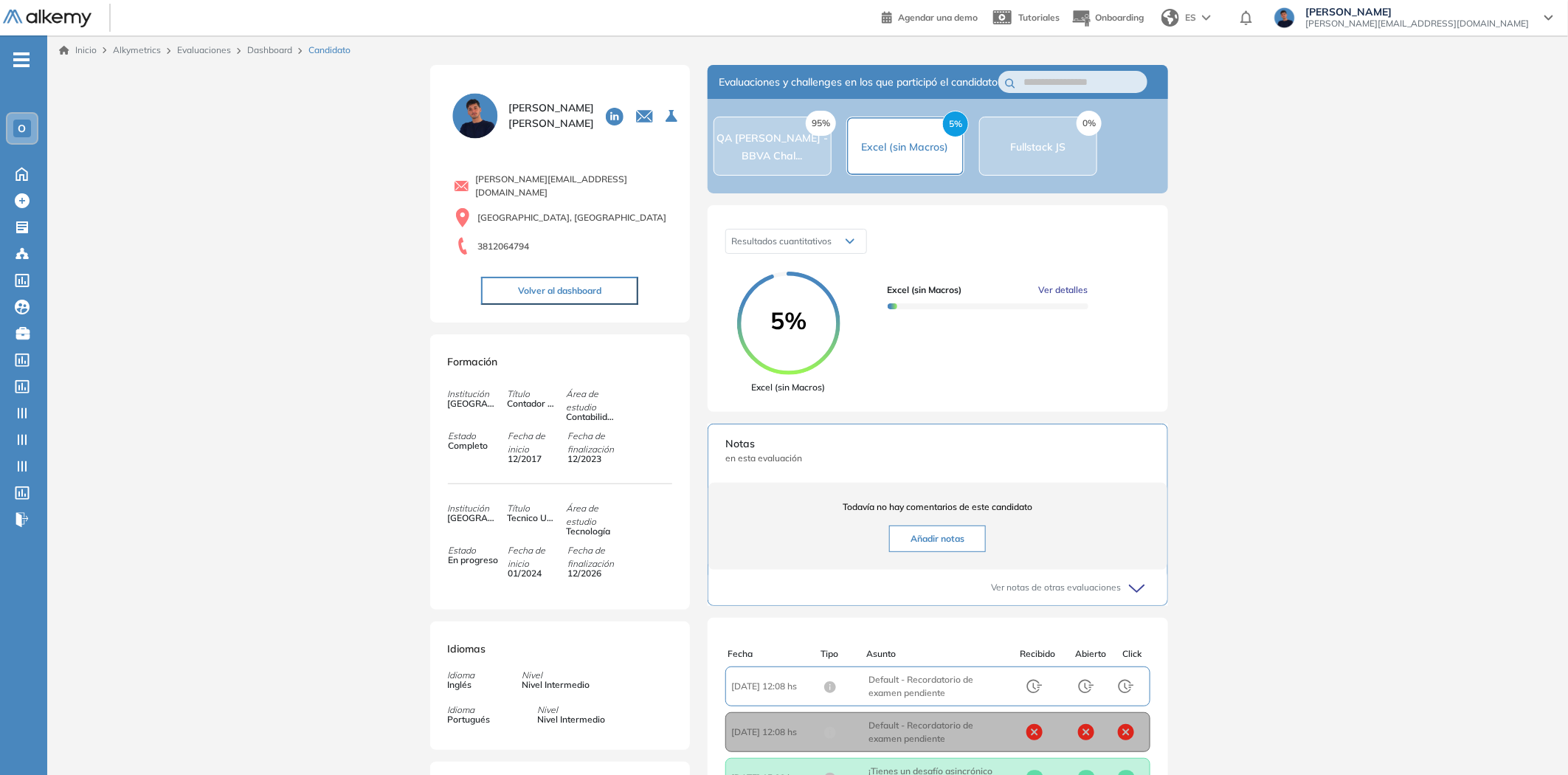
click at [1082, 175] on div "0% Fullstack JS" at bounding box center [1038, 146] width 118 height 59
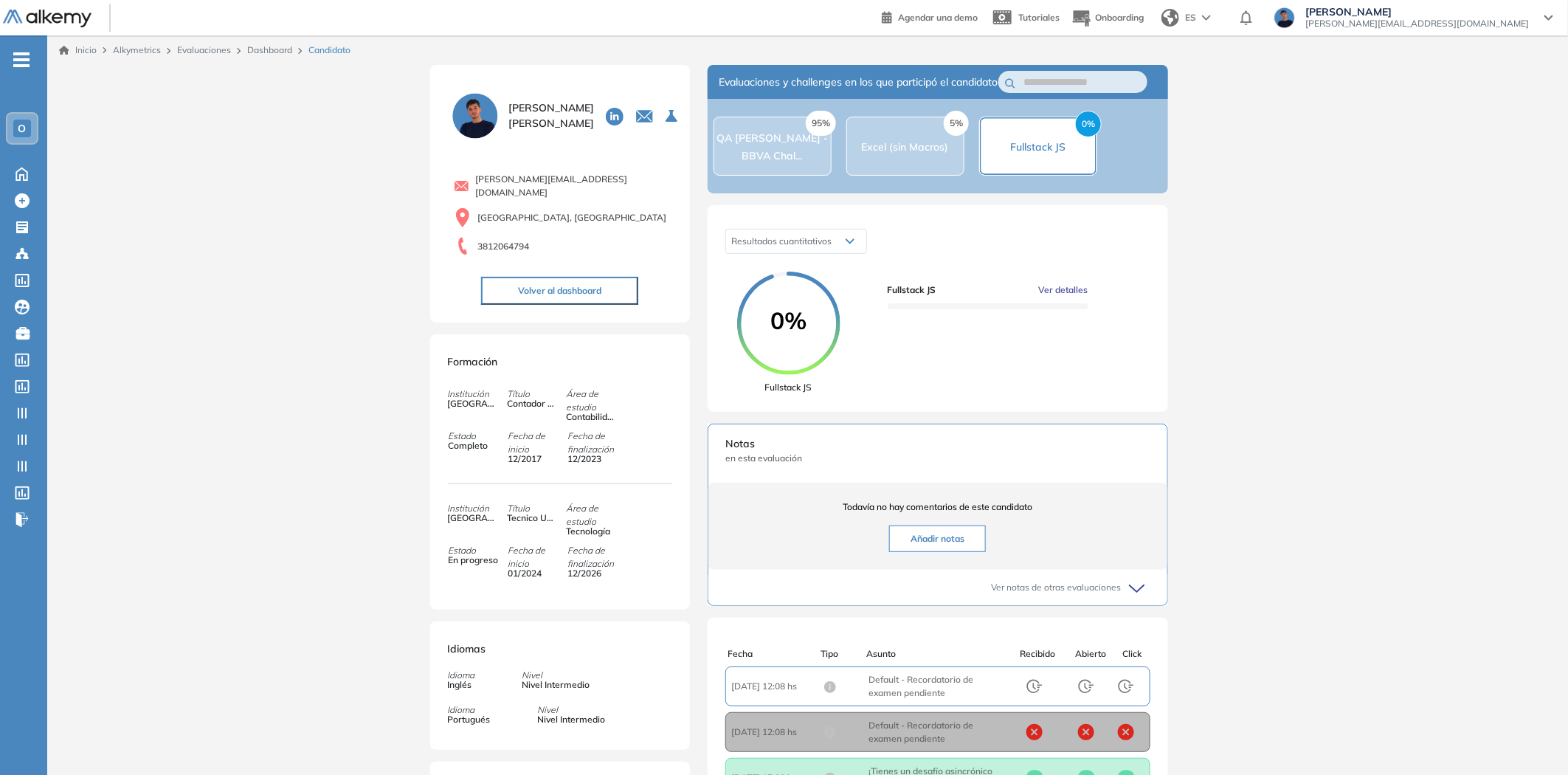
click at [1034, 297] on button "Ver detalles" at bounding box center [1061, 289] width 55 height 14
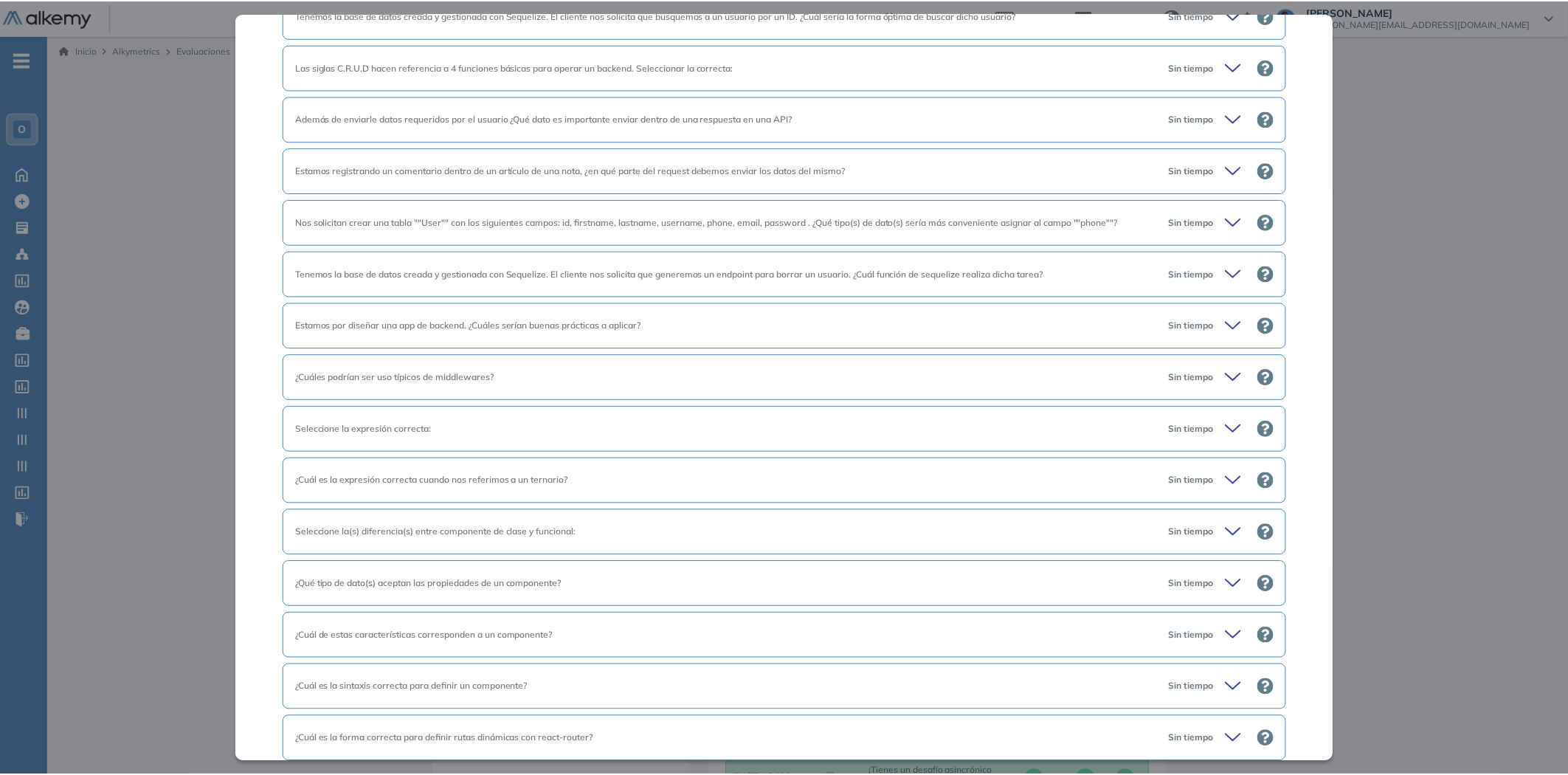
scroll to position [261, 0]
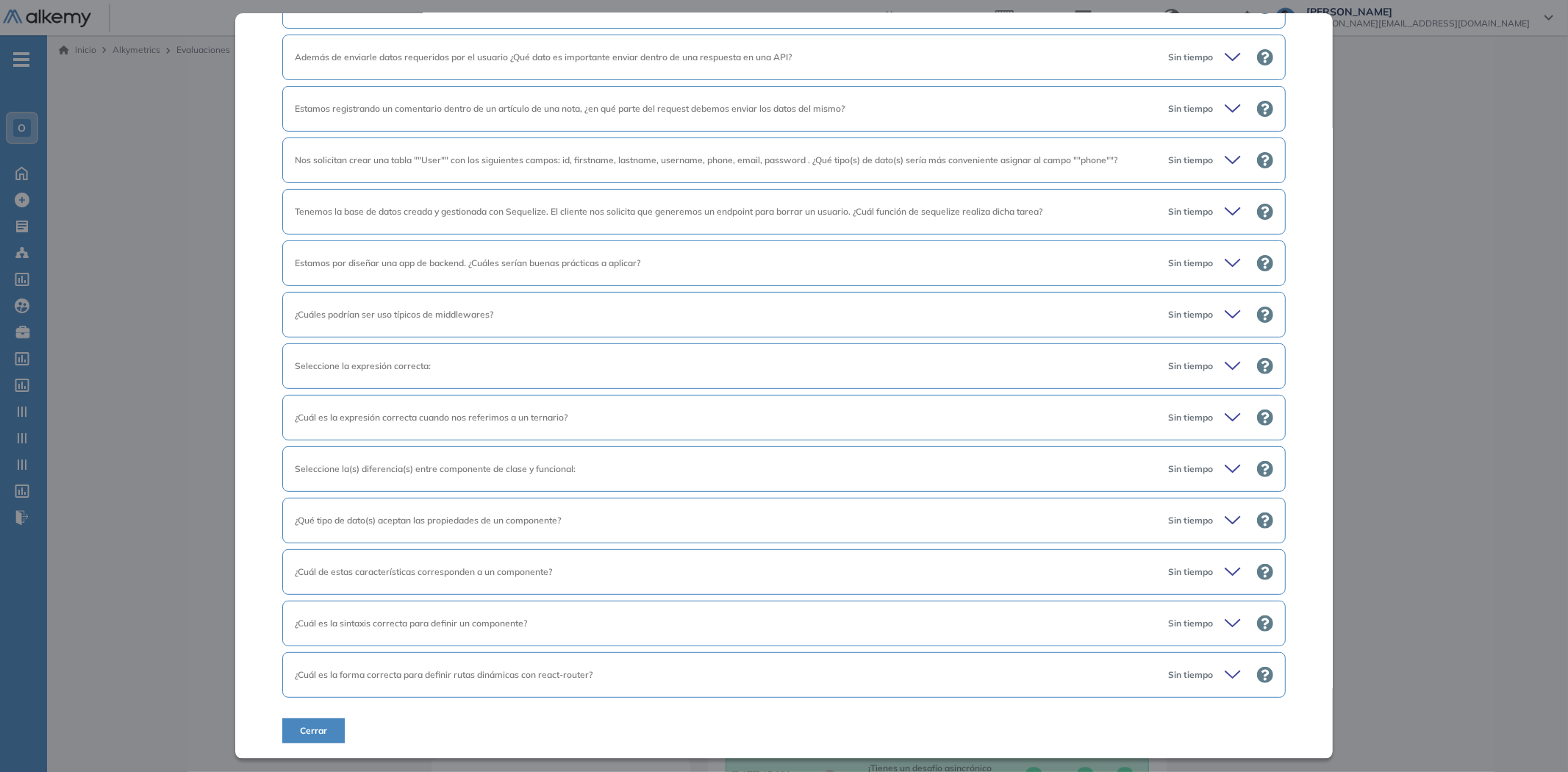
click at [331, 724] on button "Cerrar" at bounding box center [313, 731] width 62 height 25
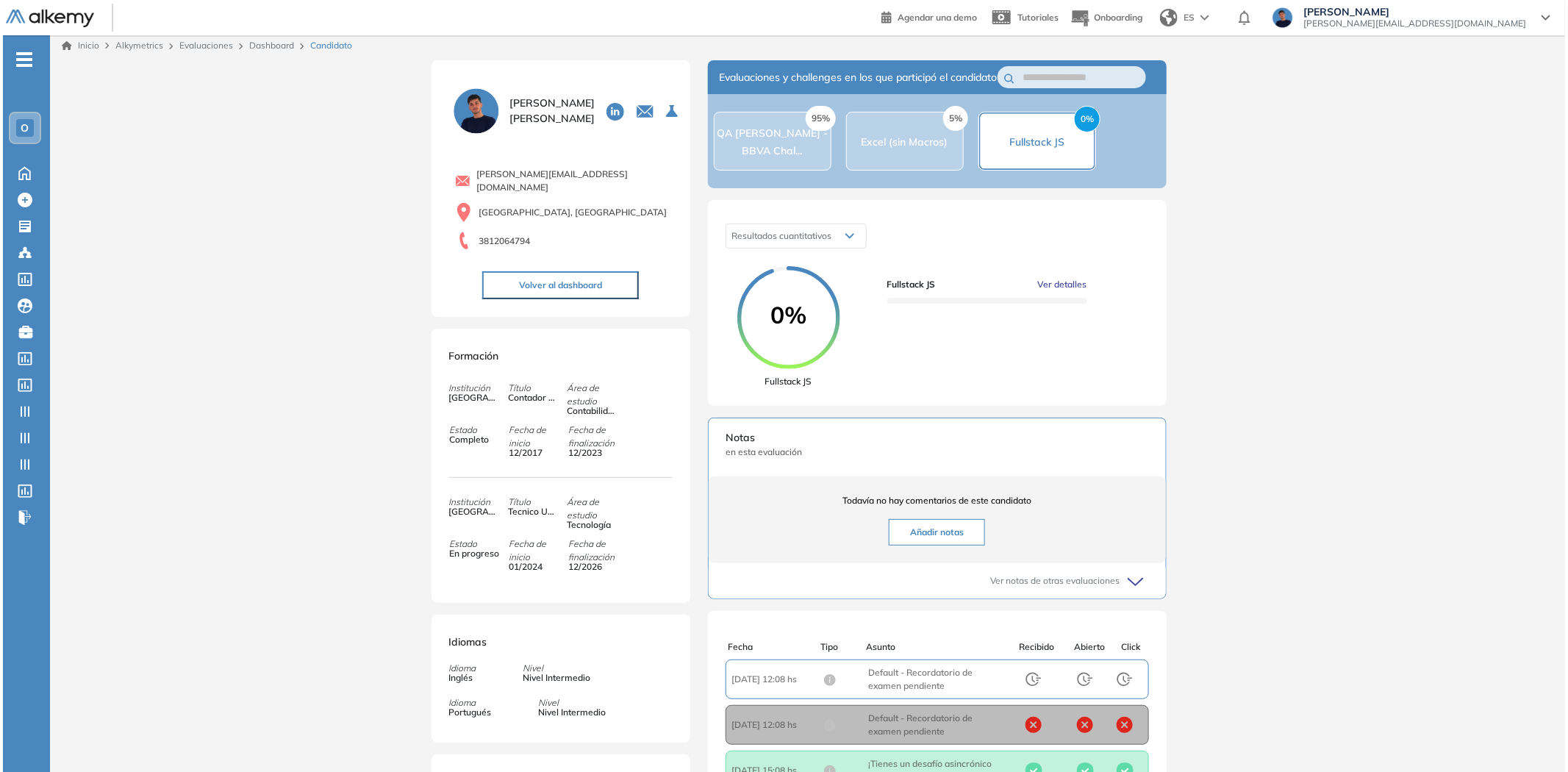
scroll to position [0, 0]
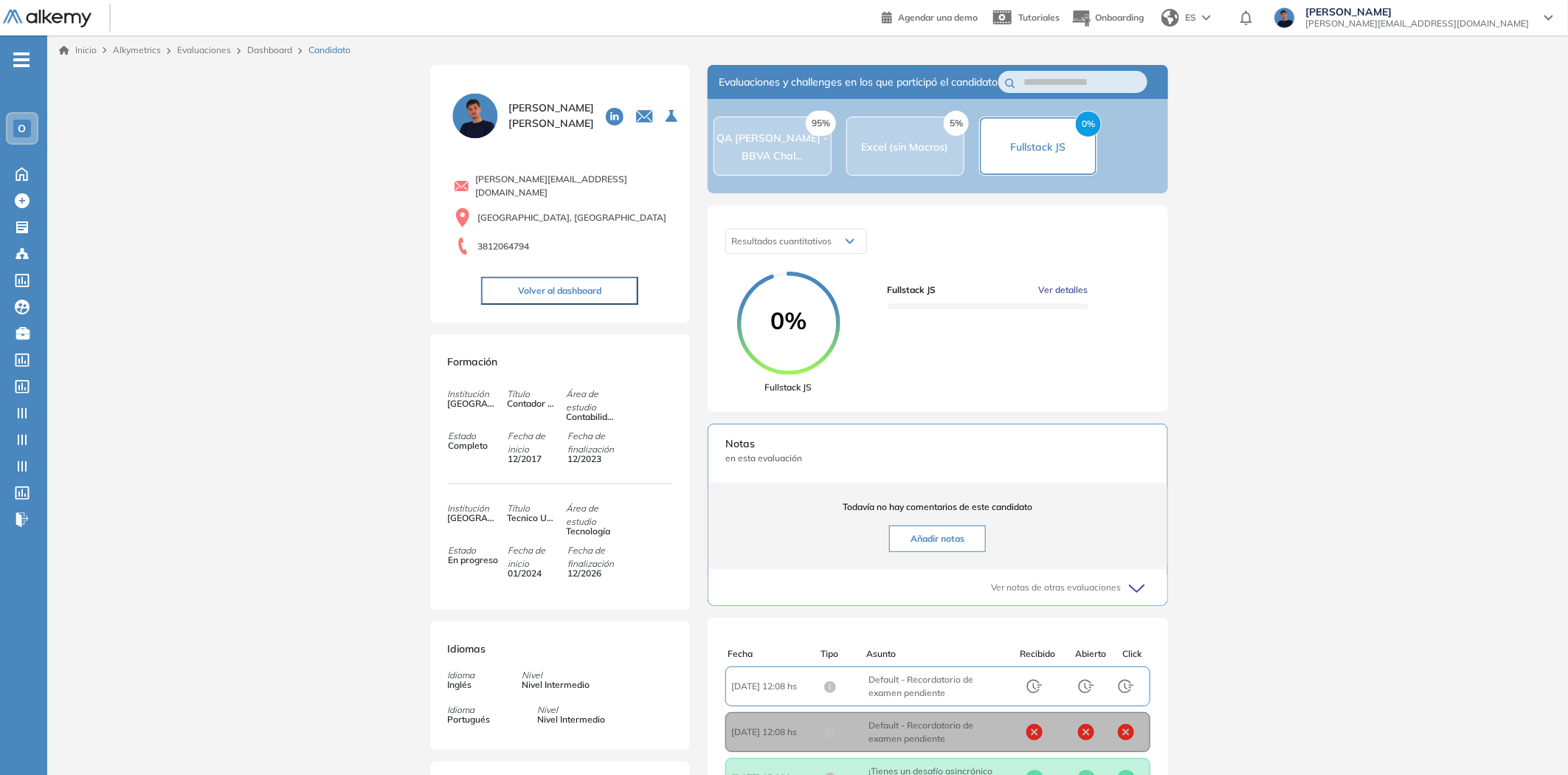
click at [551, 283] on button "Volver al dashboard" at bounding box center [560, 290] width 157 height 28
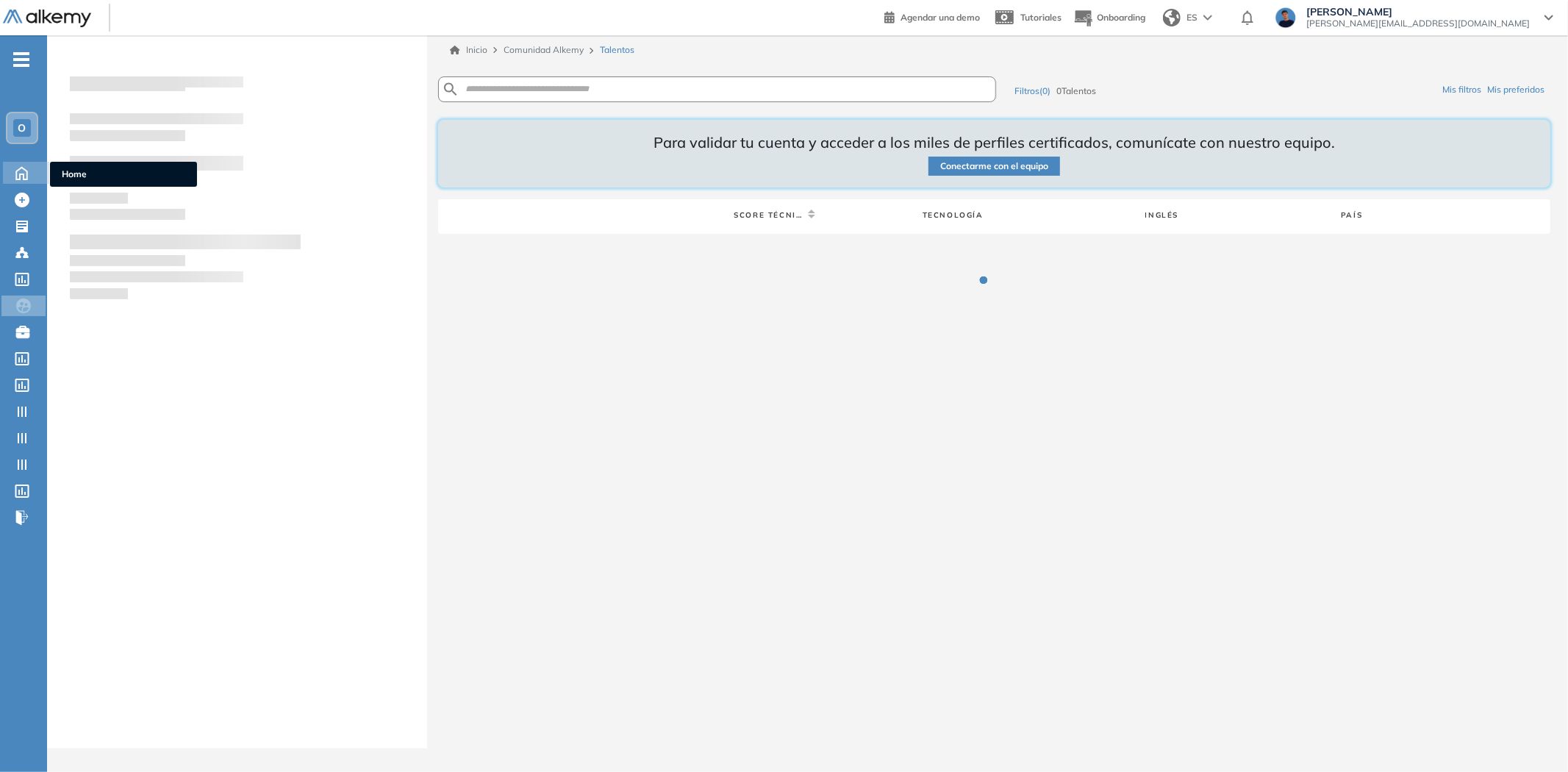
click at [27, 166] on icon at bounding box center [22, 172] width 26 height 18
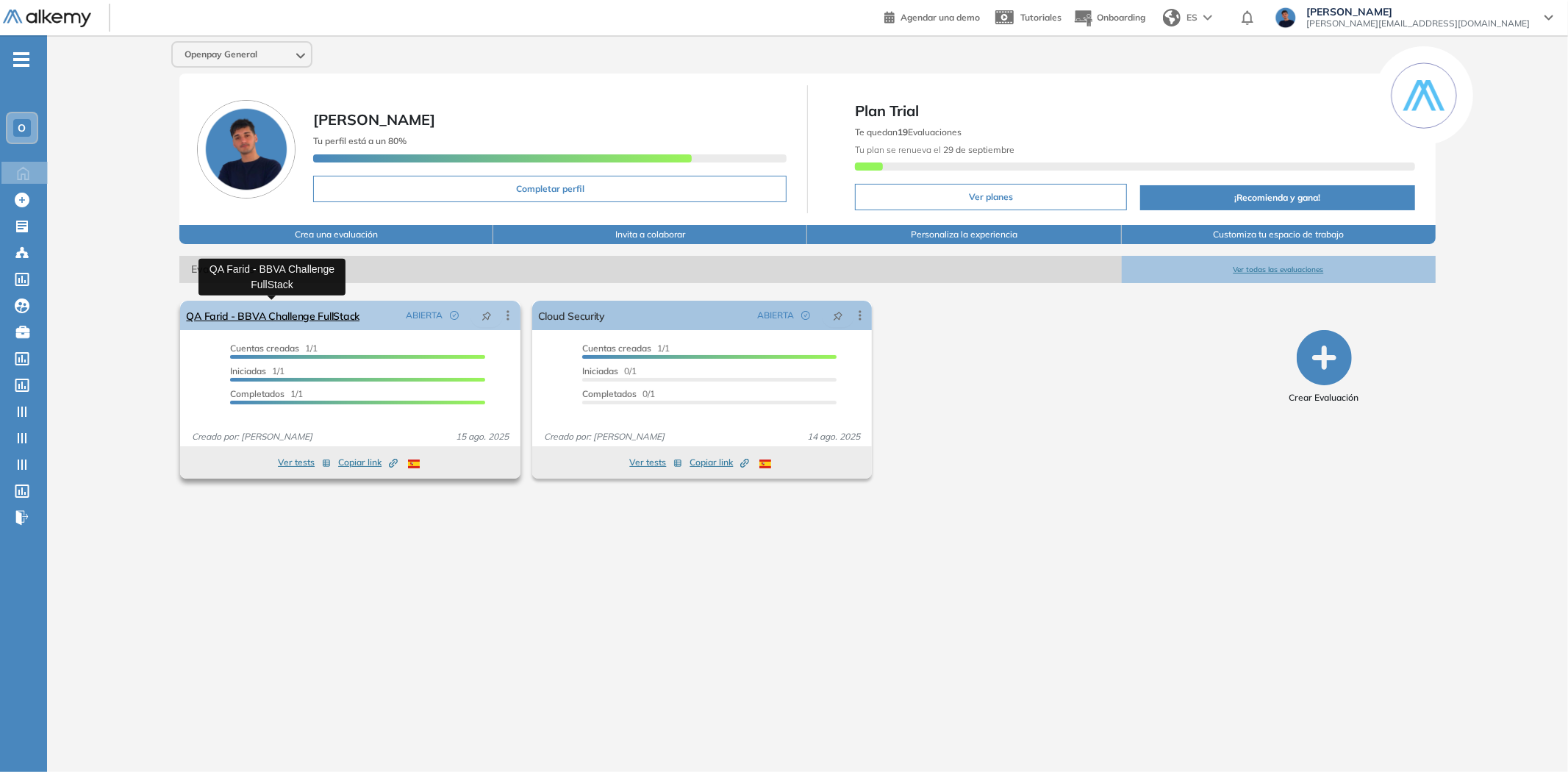
click at [256, 310] on link "QA Farid - BBVA Challenge FullStack" at bounding box center [272, 315] width 174 height 30
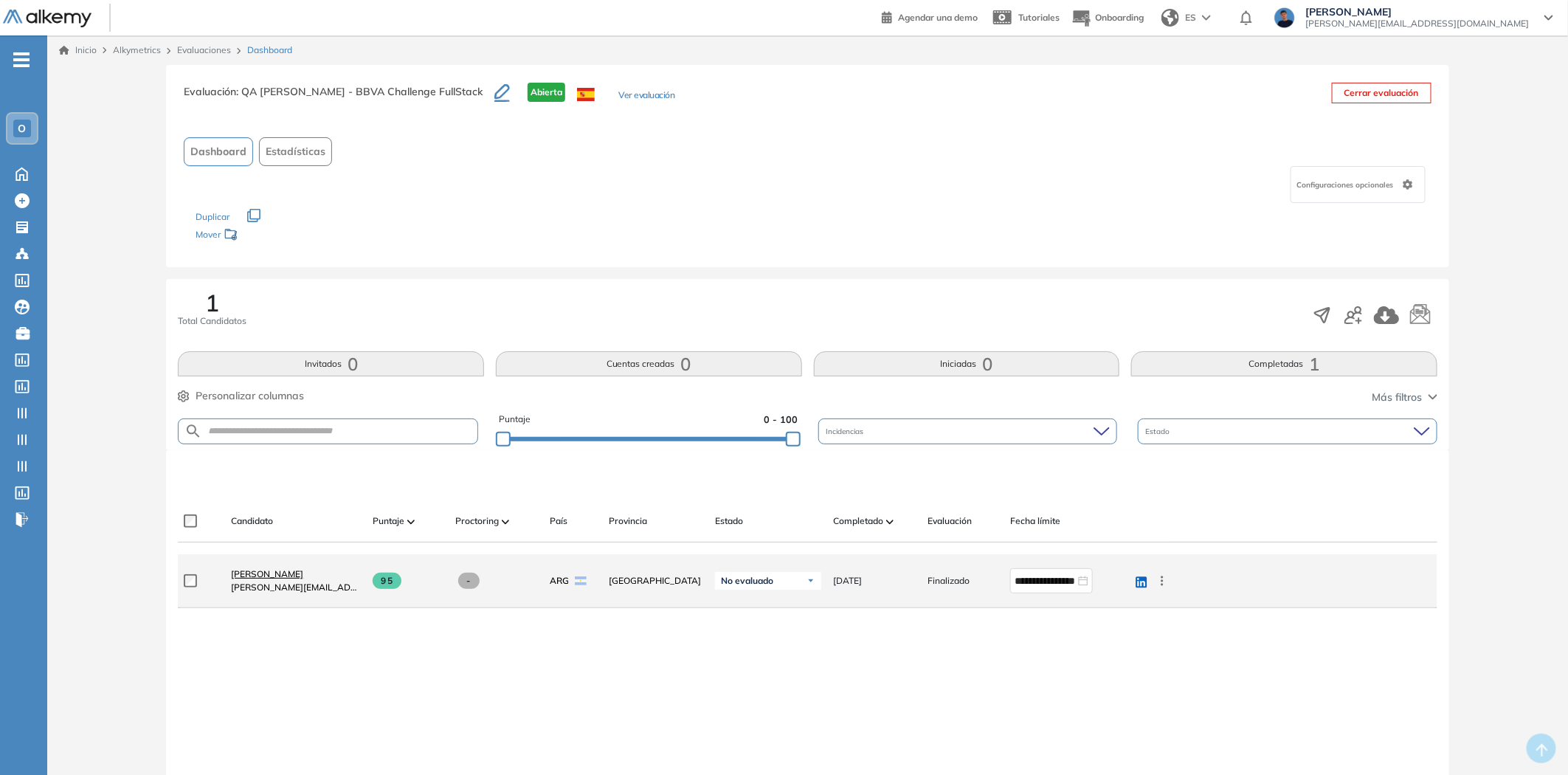
click at [271, 572] on span "[PERSON_NAME]" at bounding box center [267, 573] width 72 height 11
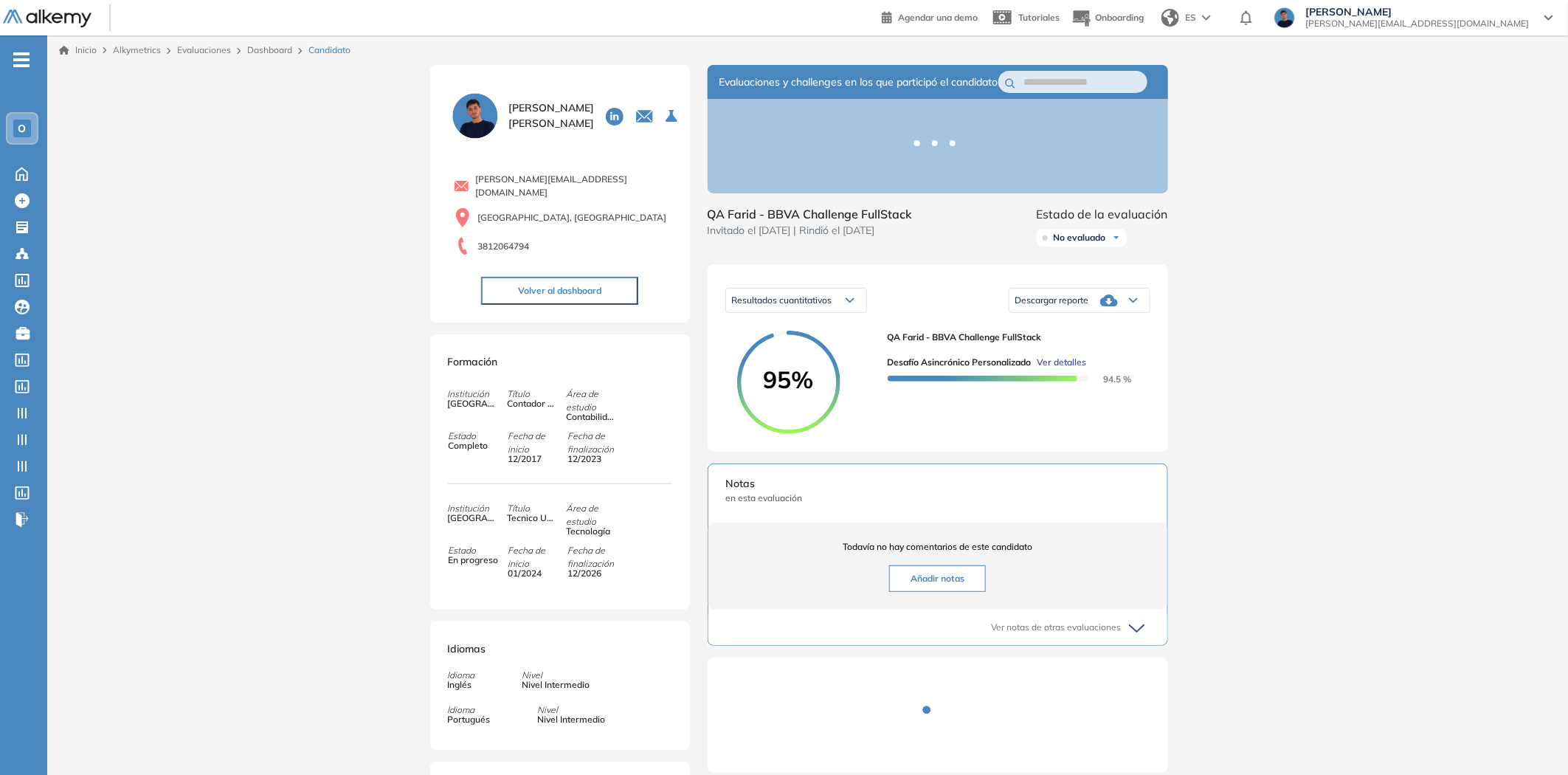
click at [551, 277] on button "Volver al dashboard" at bounding box center [560, 290] width 157 height 28
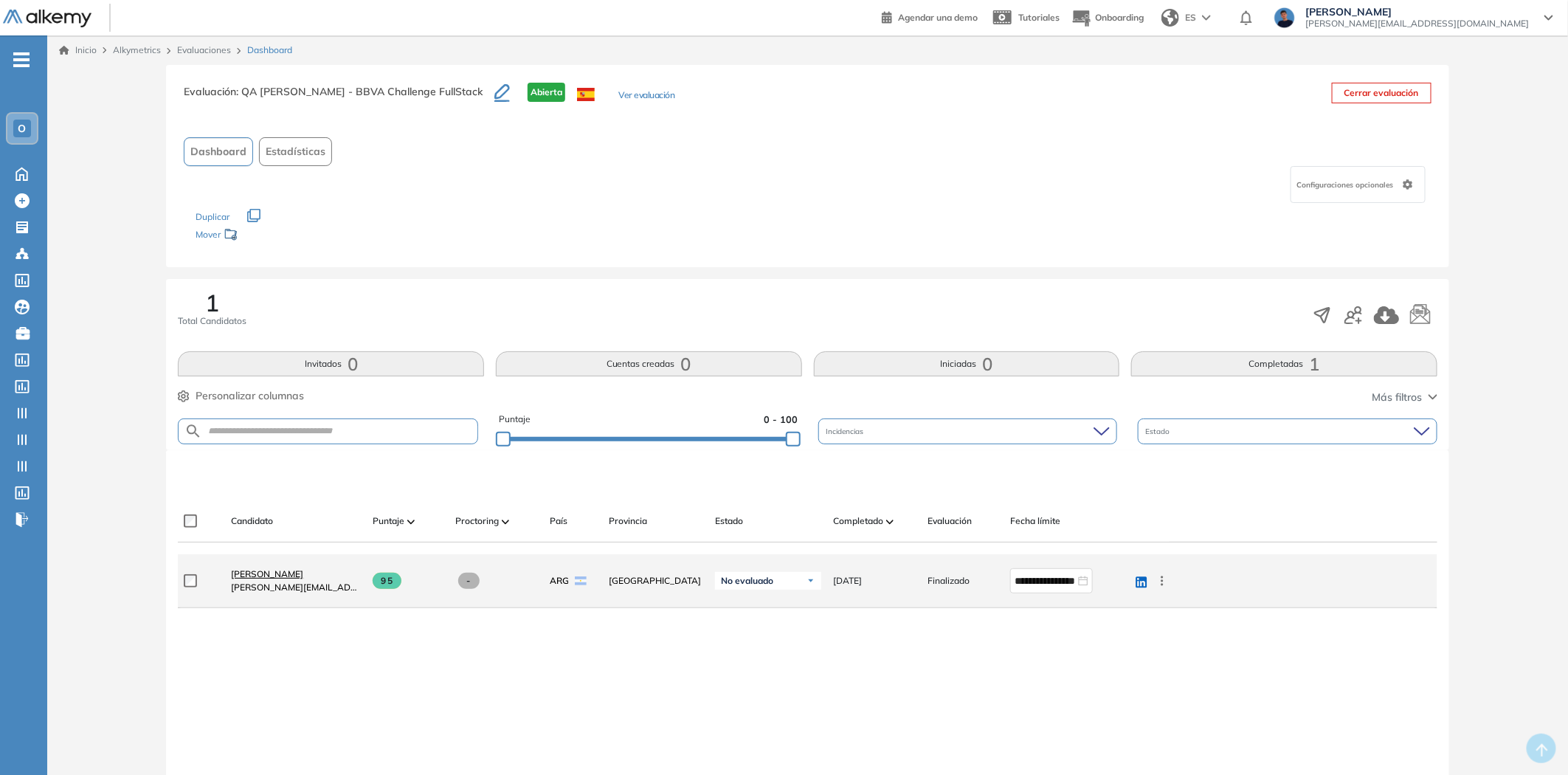
click at [255, 568] on link "[PERSON_NAME]" at bounding box center [296, 574] width 130 height 14
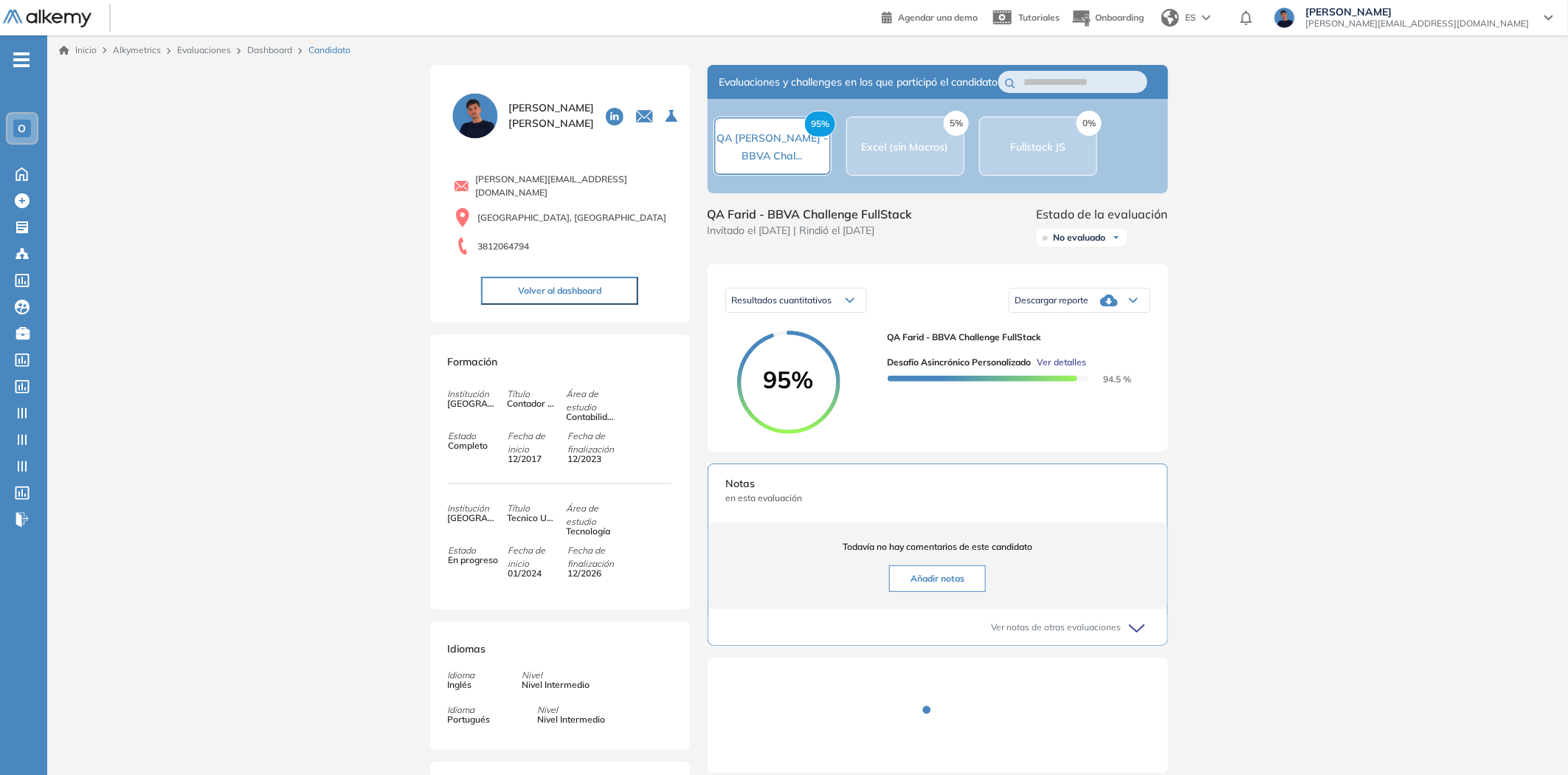
click at [853, 173] on div "5% Excel (sin Macros)" at bounding box center [905, 146] width 118 height 59
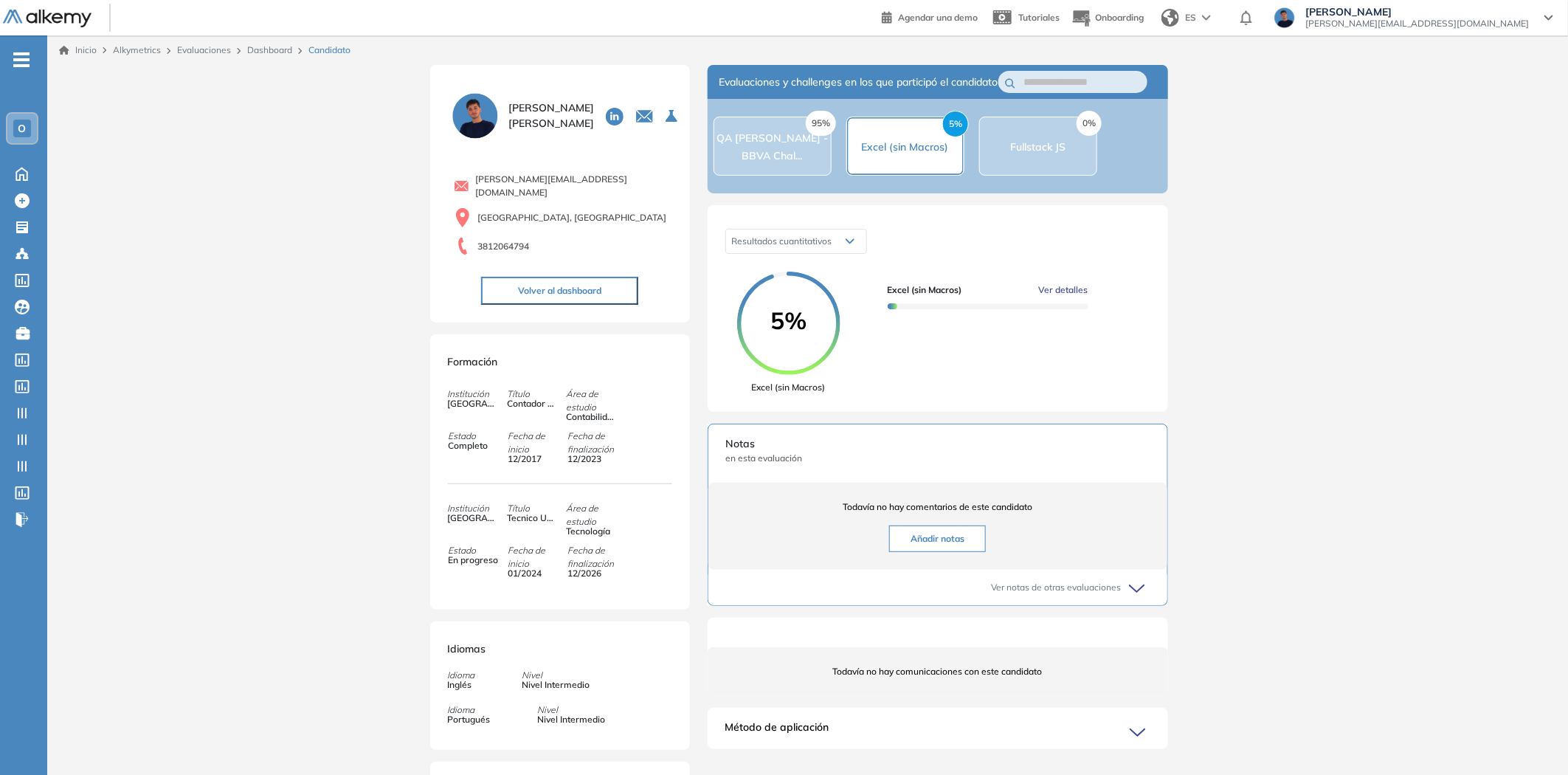
click at [535, 285] on button "Volver al dashboard" at bounding box center [560, 290] width 157 height 28
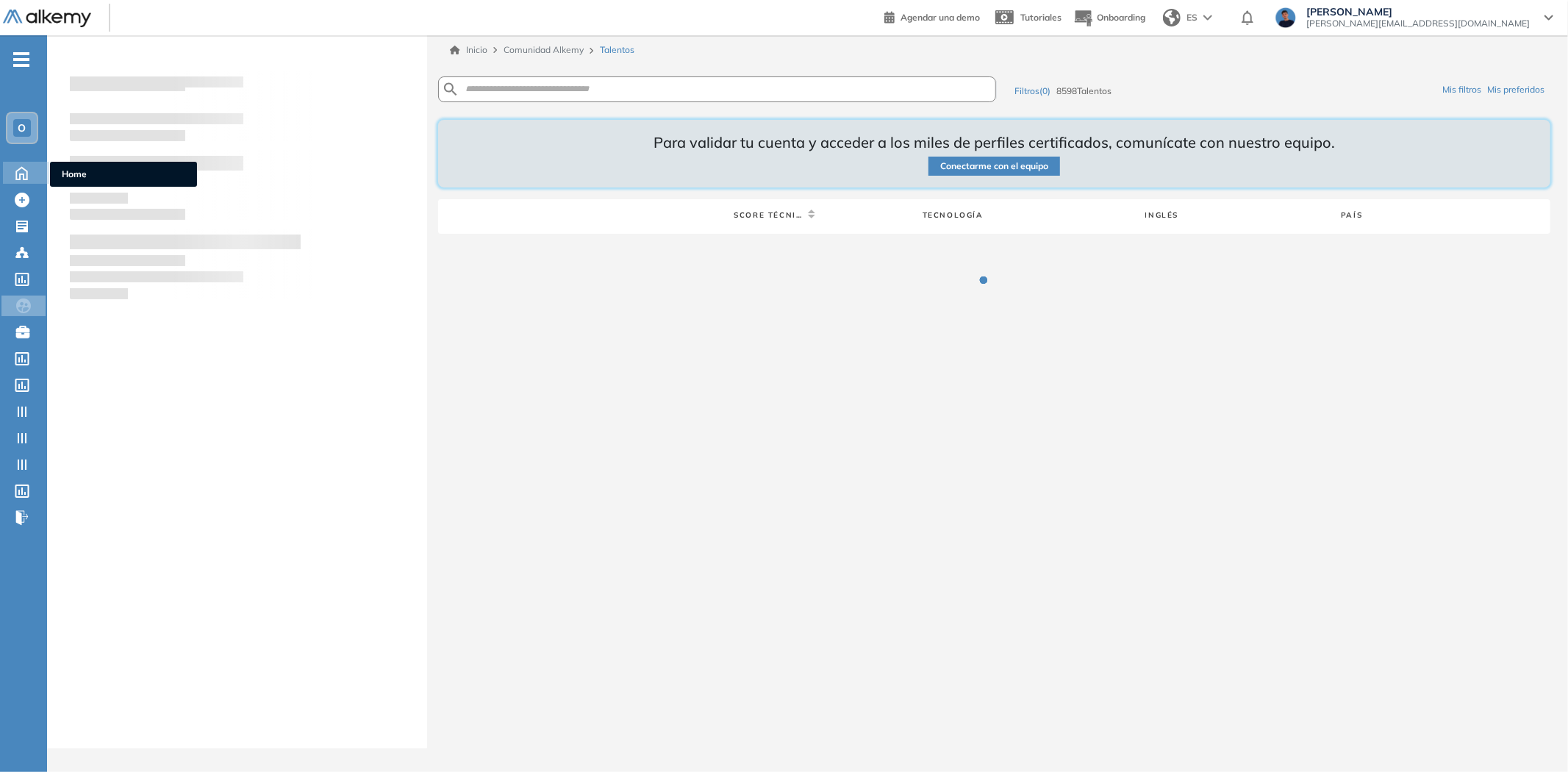
click at [26, 163] on icon at bounding box center [22, 172] width 26 height 18
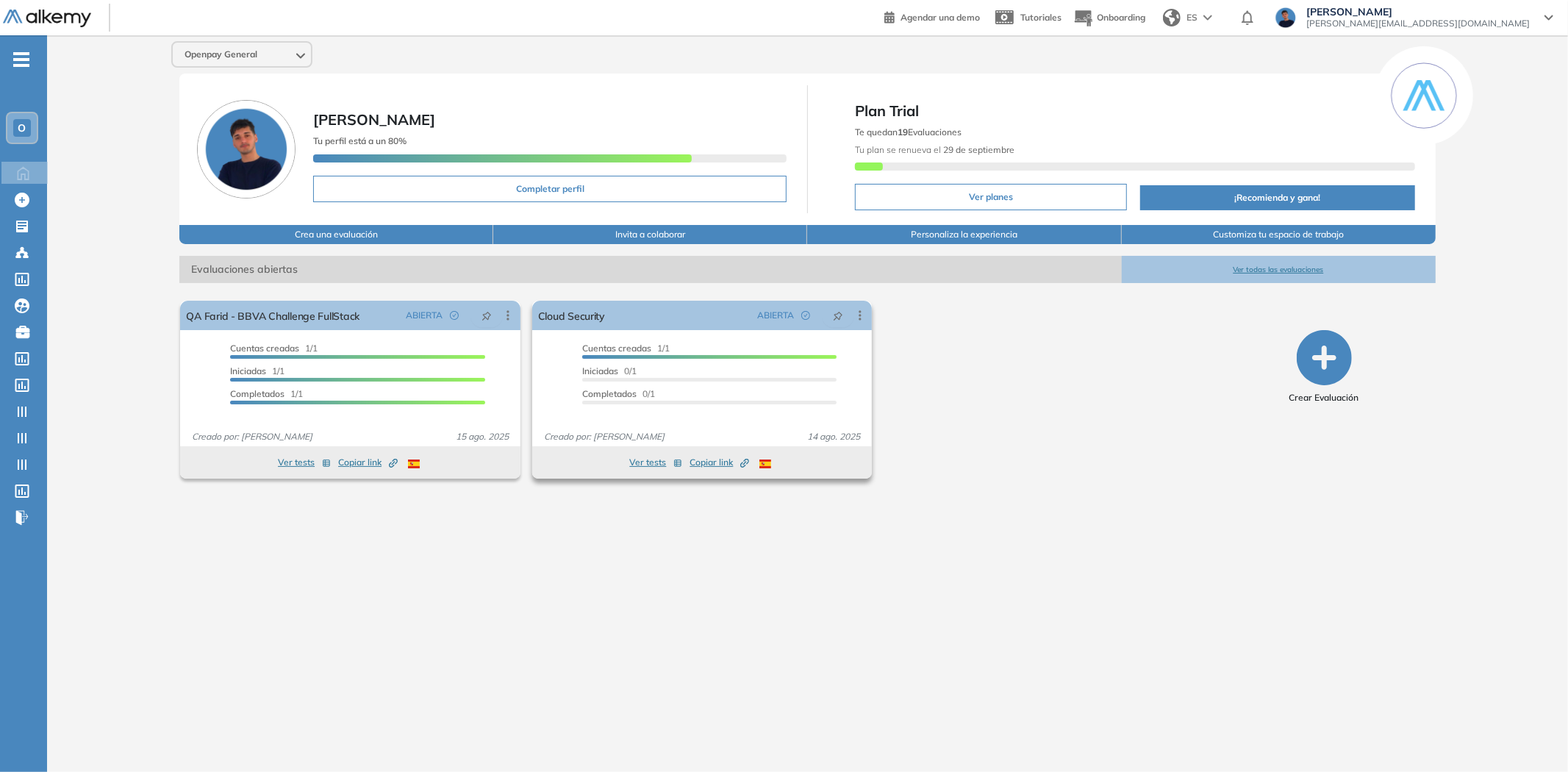
click at [654, 460] on button "Ver tests" at bounding box center [656, 463] width 53 height 18
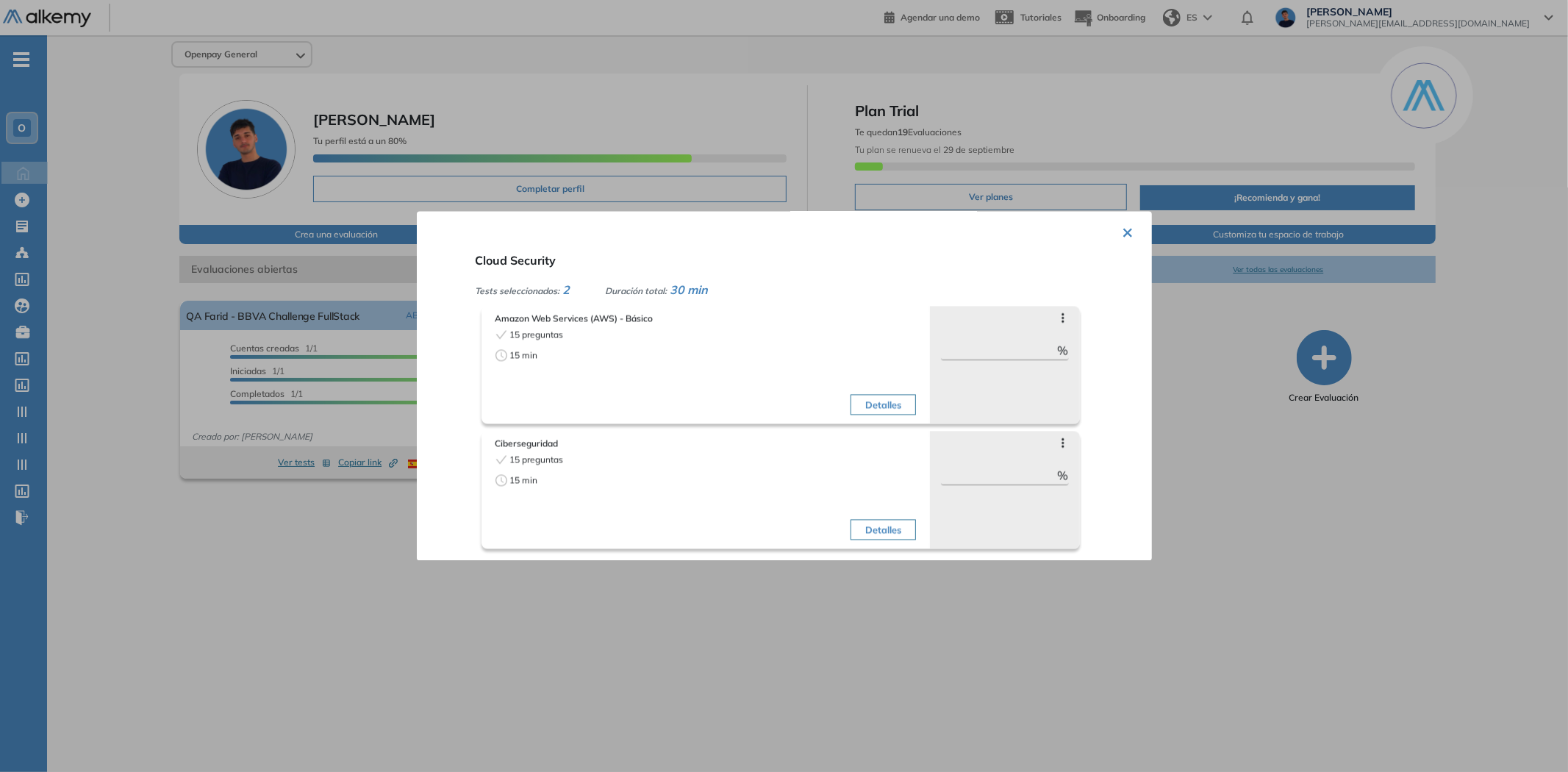
click at [847, 393] on div "Detalles" at bounding box center [812, 375] width 206 height 93
click at [899, 409] on button "Detalles" at bounding box center [883, 404] width 66 height 21
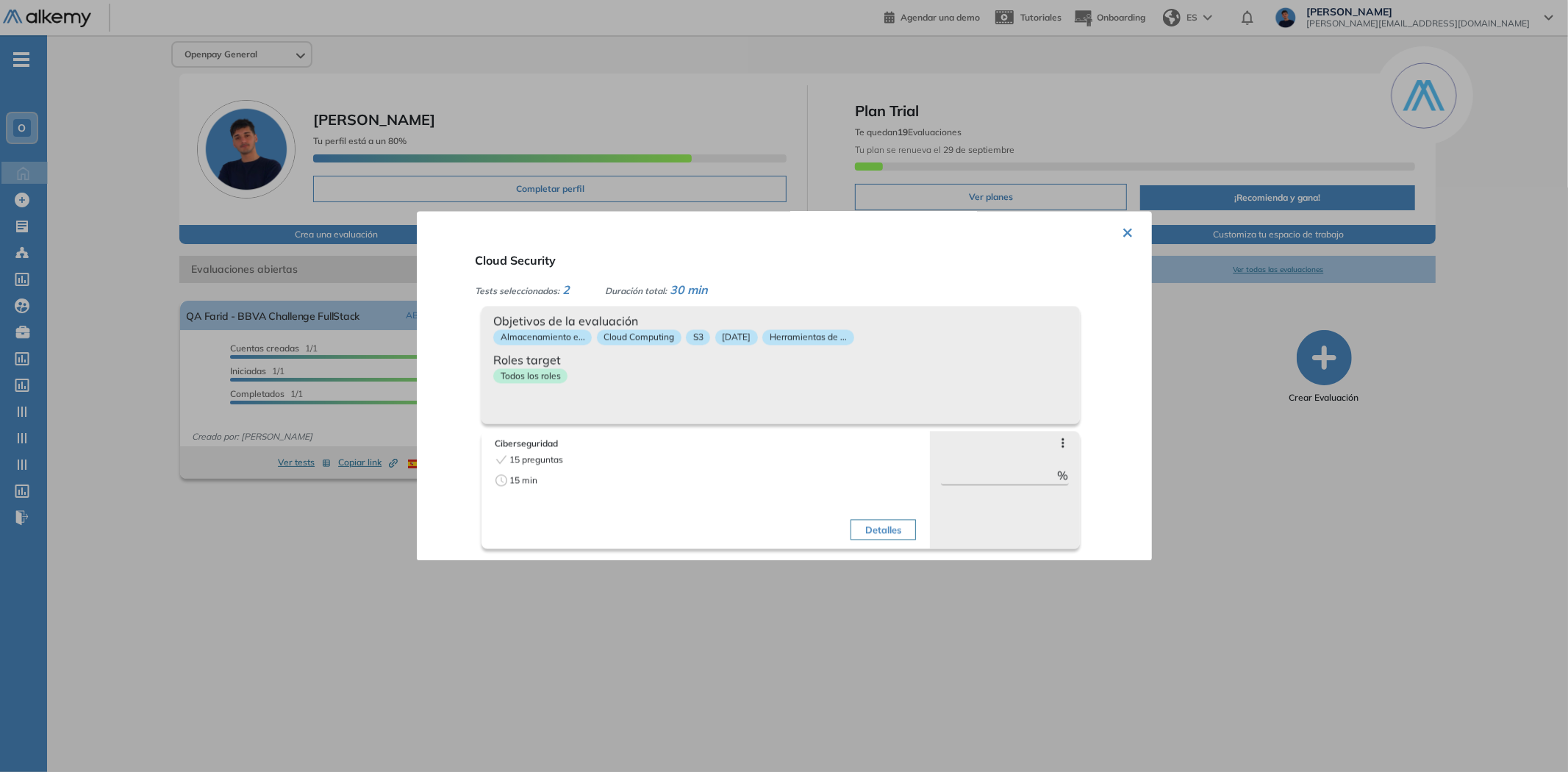
click at [899, 409] on div "Objetivos de la evaluación Almacenamiento e... Cloud Computing S3 [DATE] Herram…" at bounding box center [781, 365] width 598 height 118
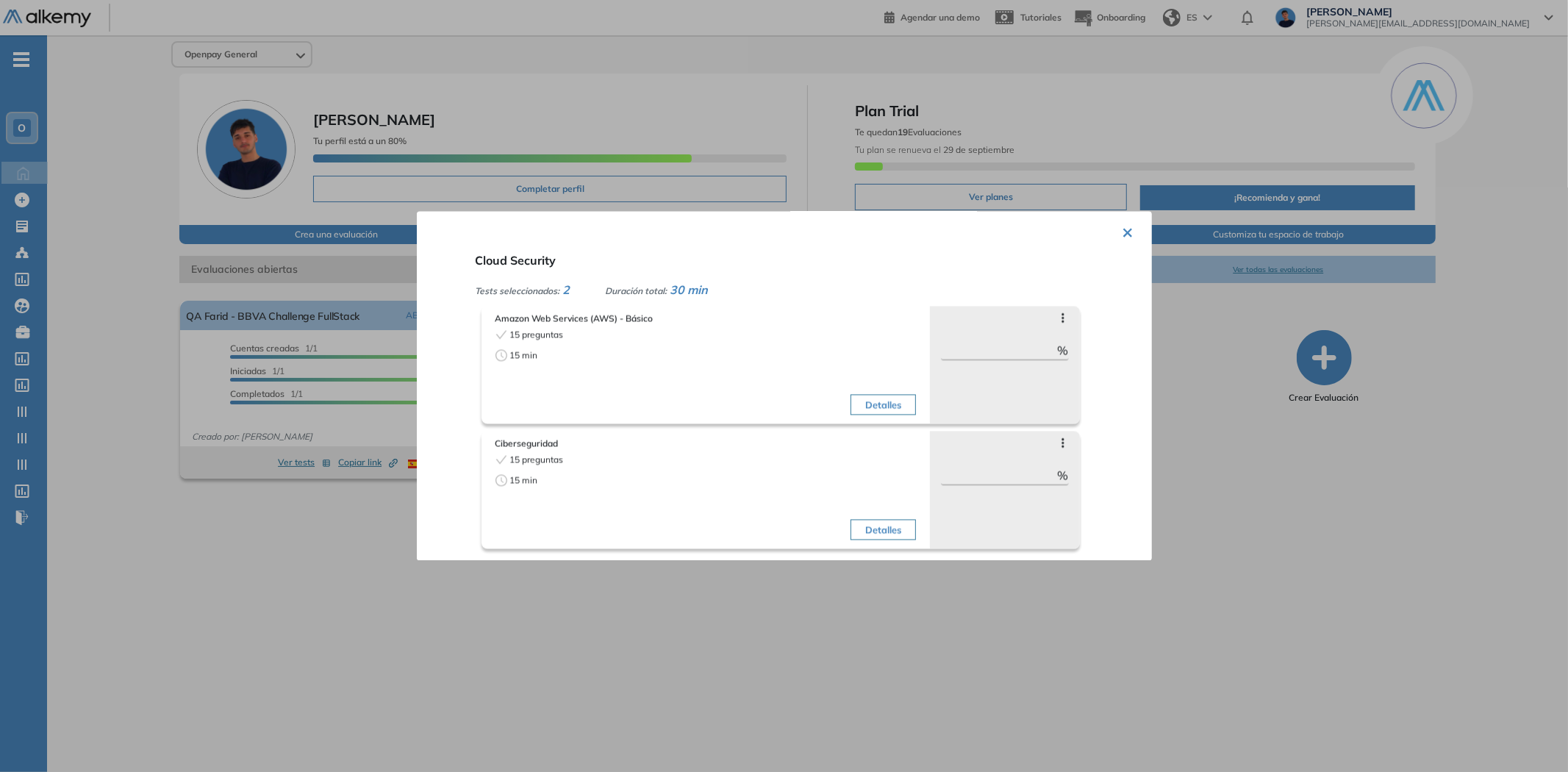
click at [877, 539] on button "Detalles" at bounding box center [883, 530] width 66 height 21
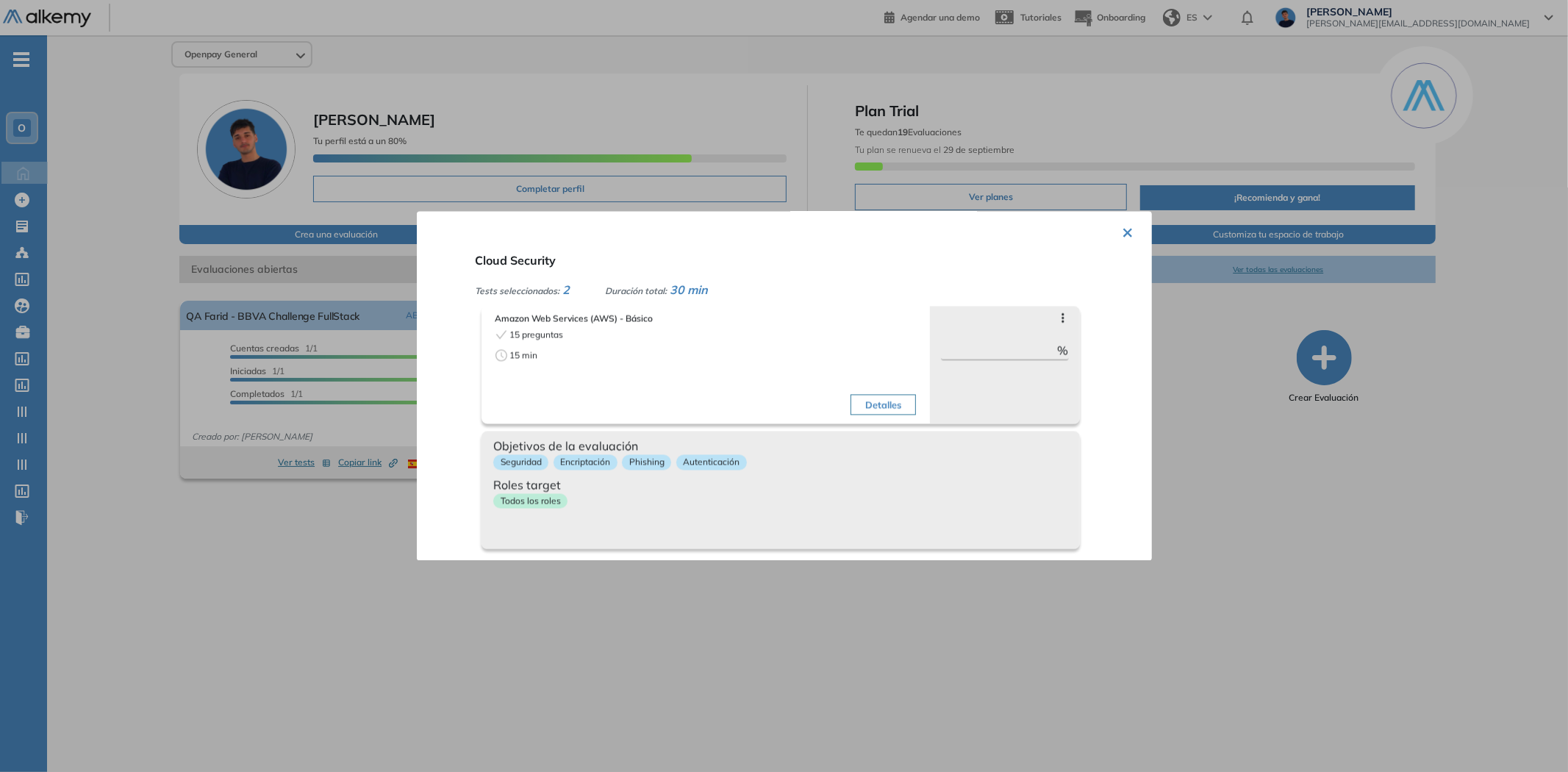
click at [876, 531] on div "Objetivos de la evaluación Seguridad Encriptación Phishing Autenticación Roles …" at bounding box center [781, 490] width 598 height 118
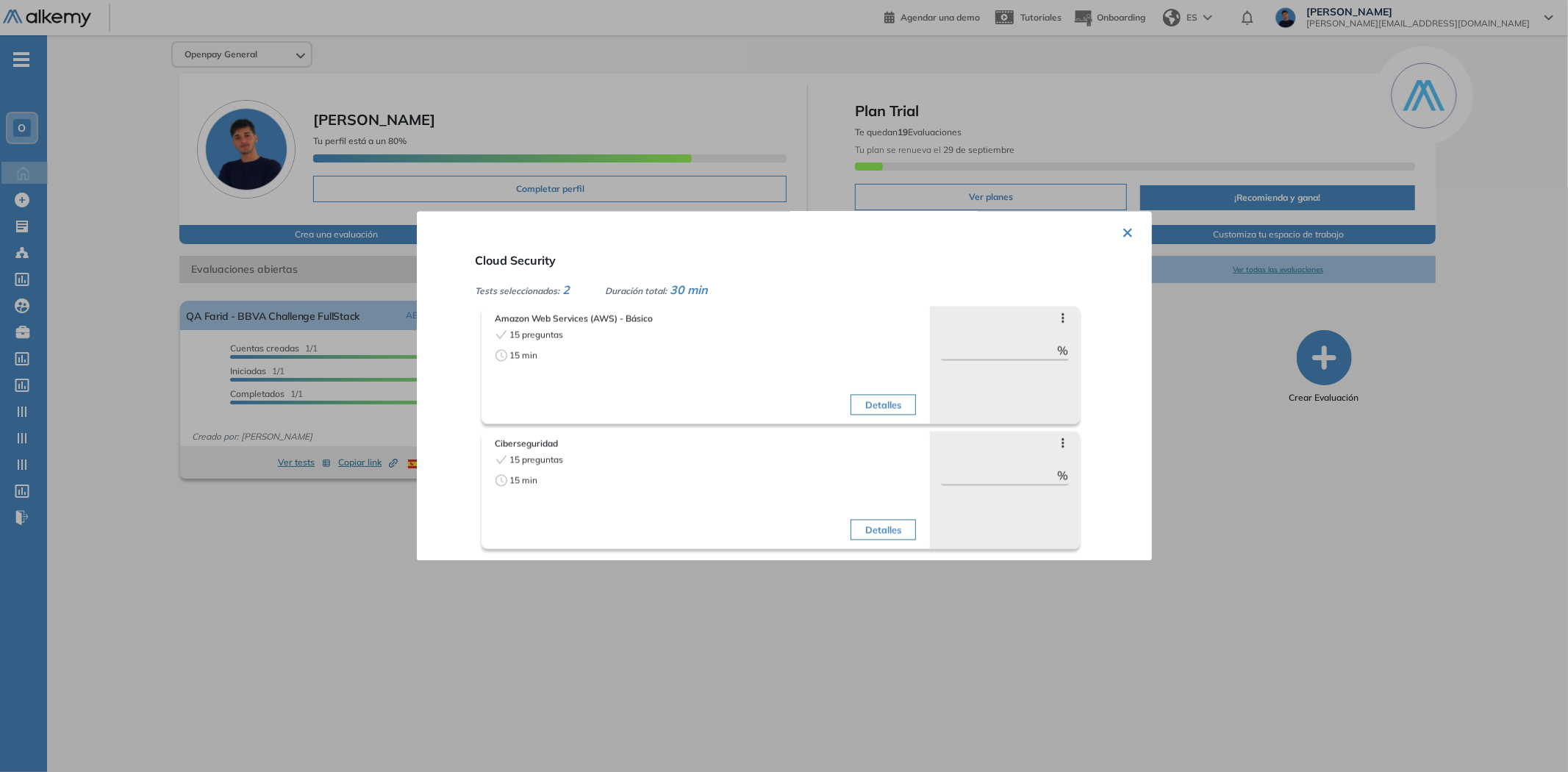
click at [1318, 446] on div at bounding box center [784, 386] width 1568 height 772
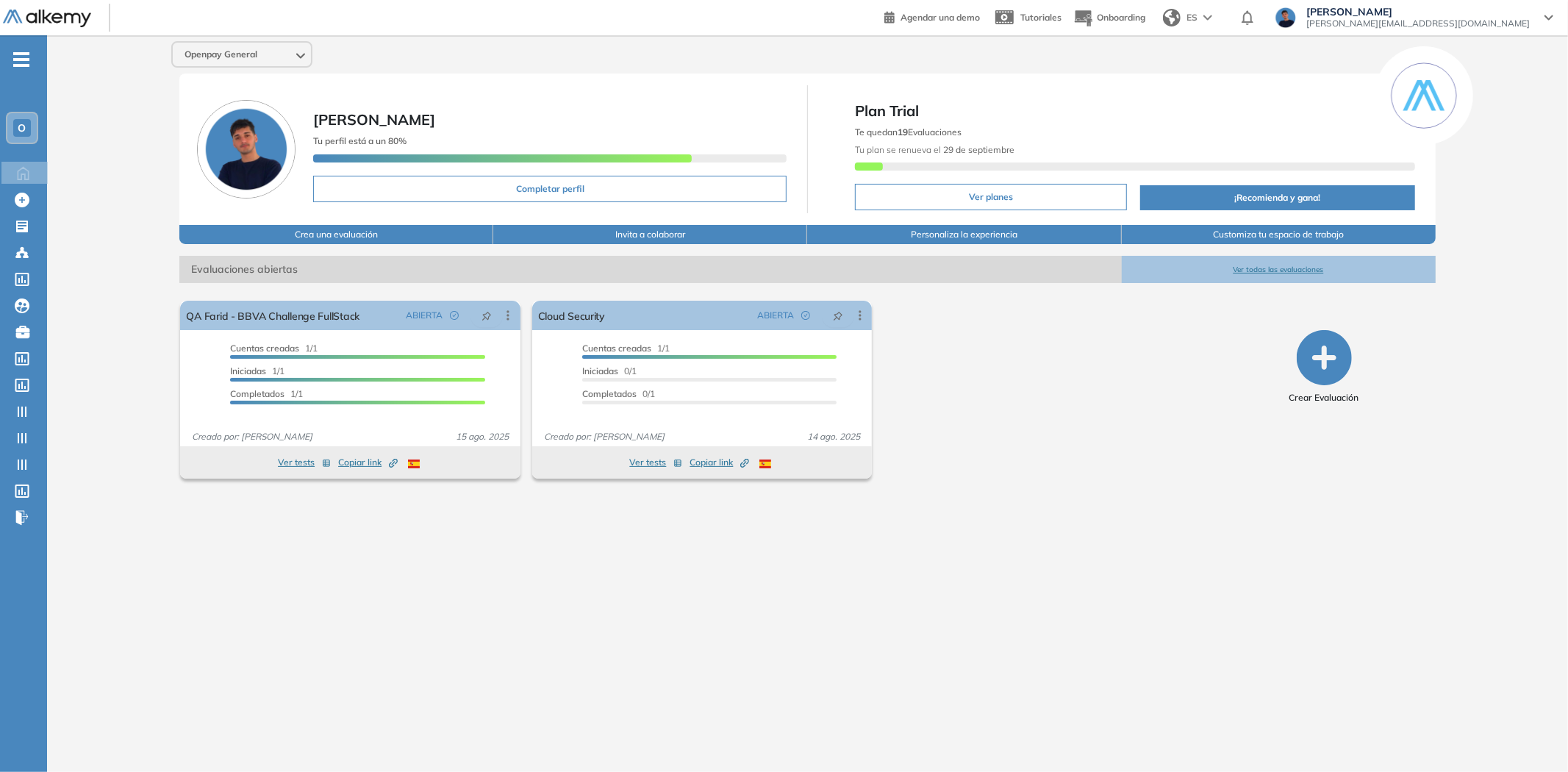
click at [30, 116] on div "O" at bounding box center [22, 128] width 30 height 30
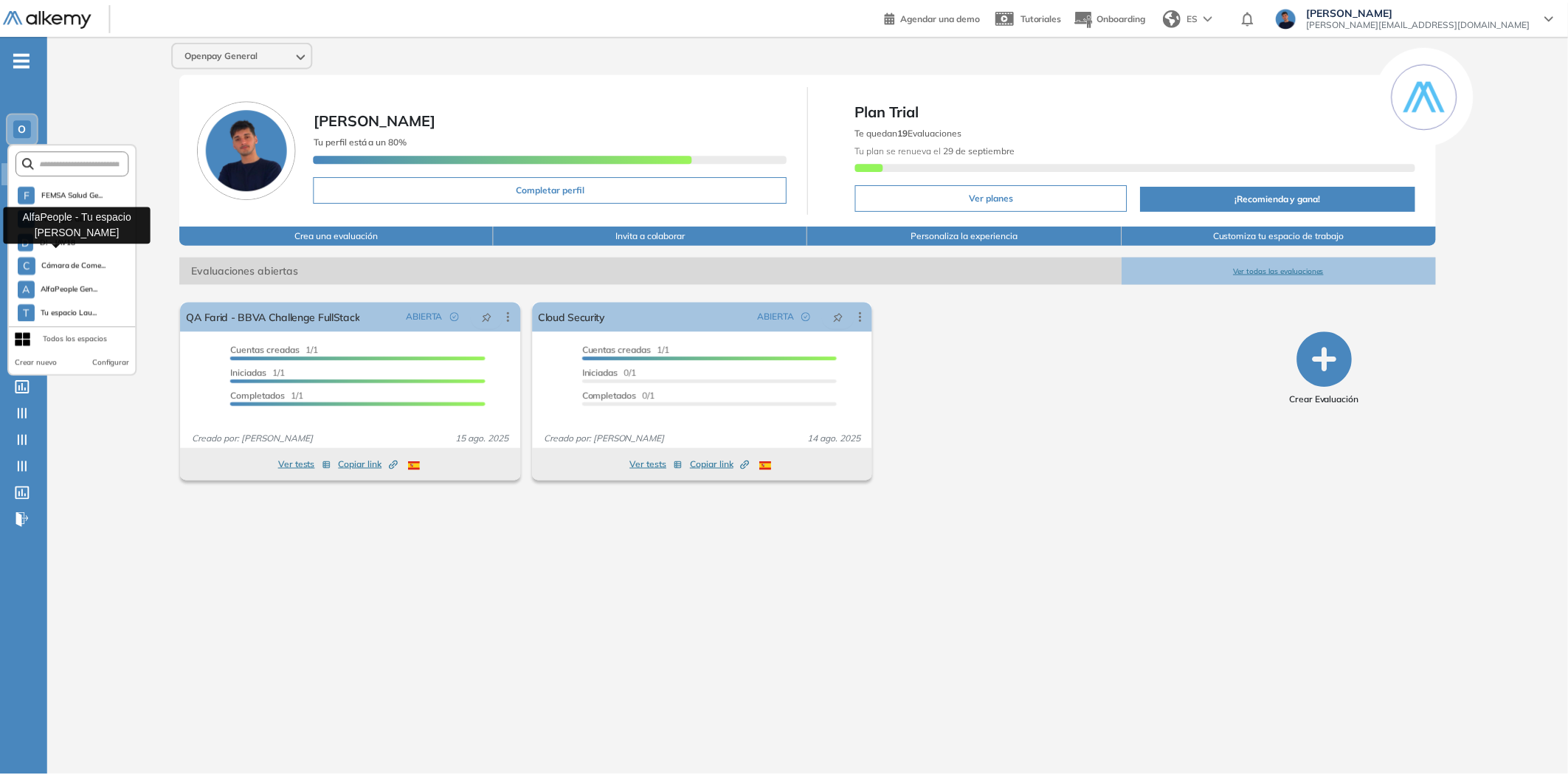
scroll to position [283, 0]
click at [124, 464] on div "Openpay General [PERSON_NAME] perfil está a un 80% Completar perfil Plan Trial …" at bounding box center [810, 393] width 1527 height 716
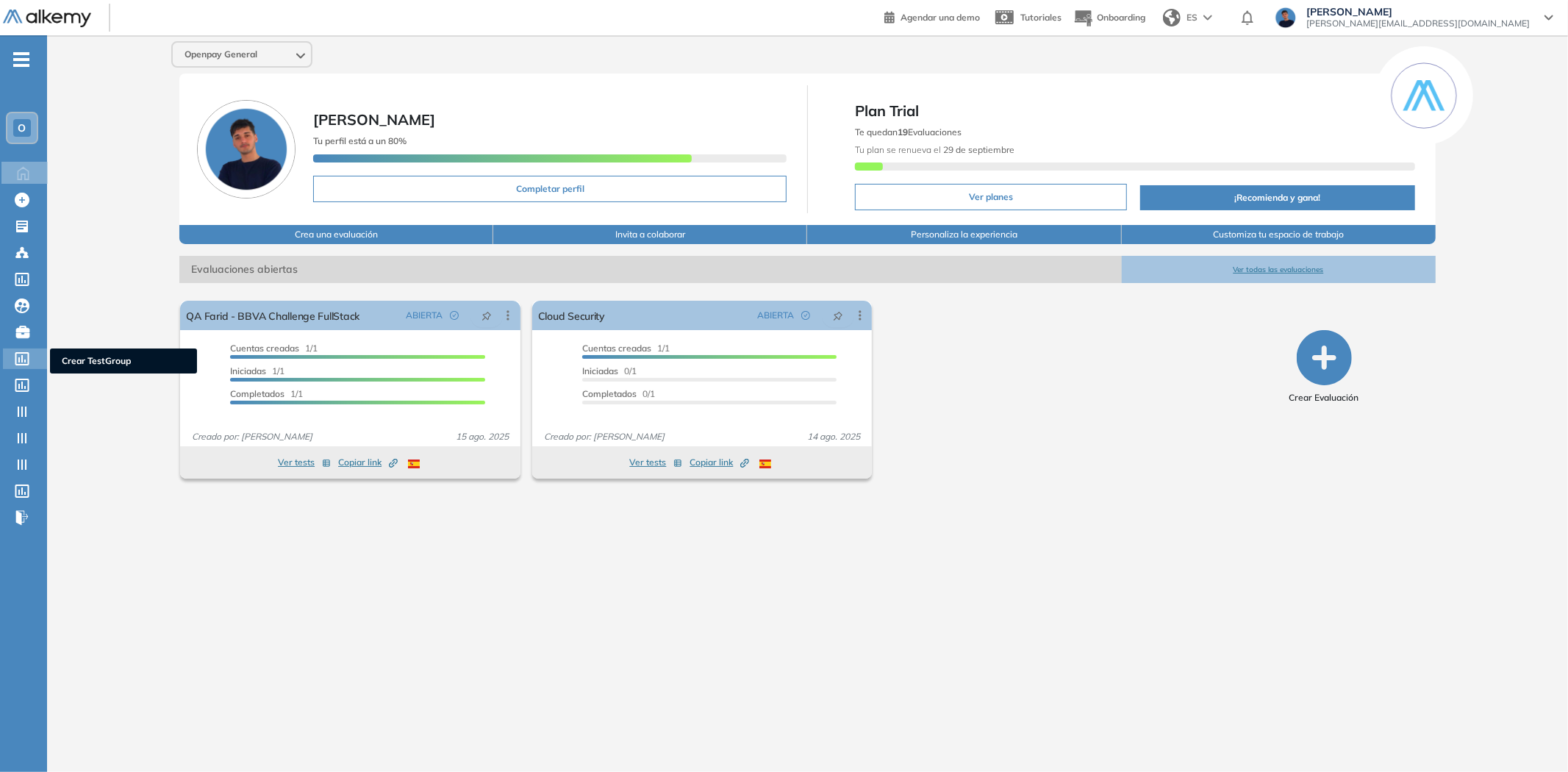
click at [30, 349] on div at bounding box center [23, 358] width 18 height 18
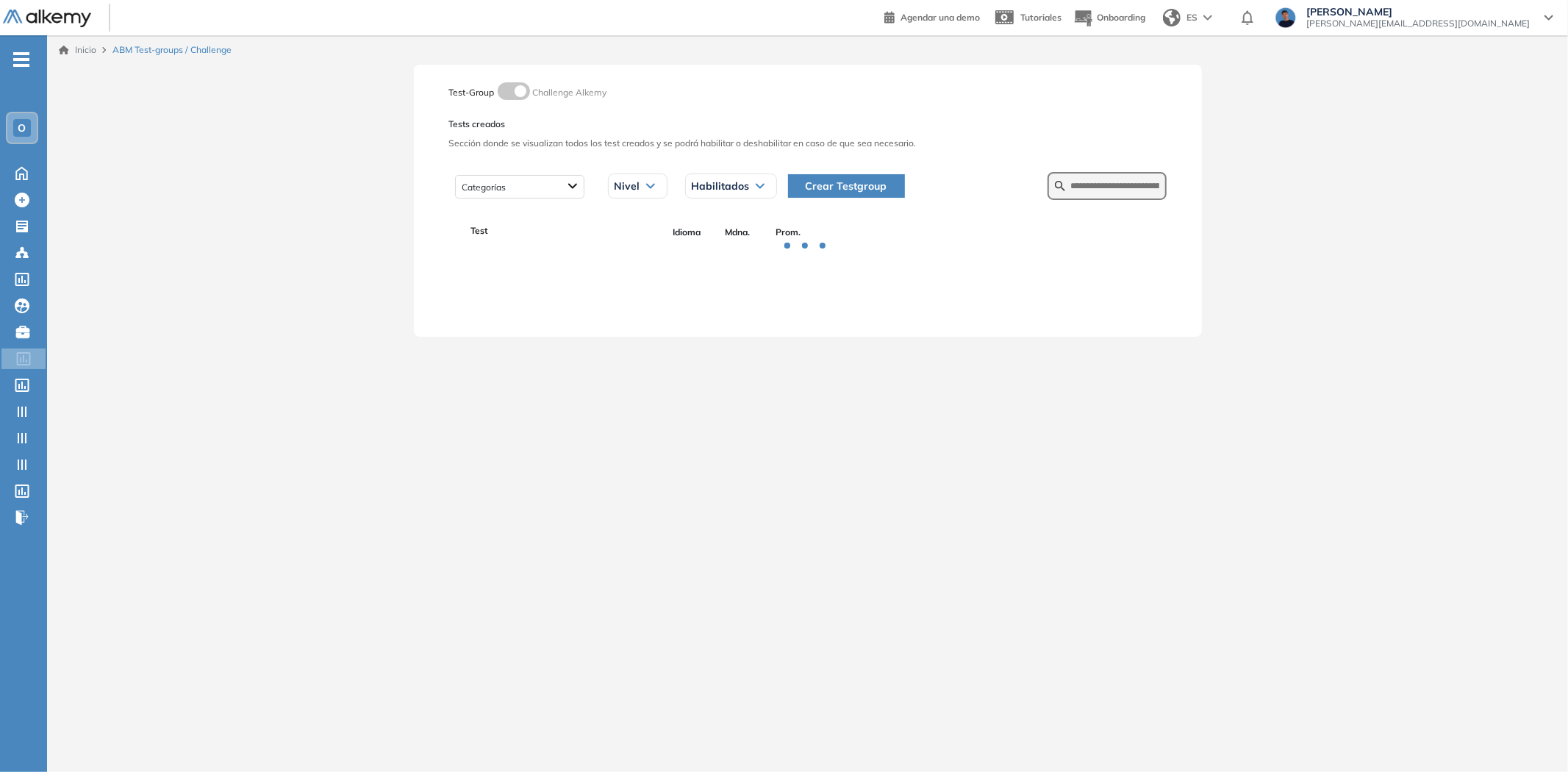
click at [848, 189] on span "Crear Testgroup" at bounding box center [846, 186] width 82 height 16
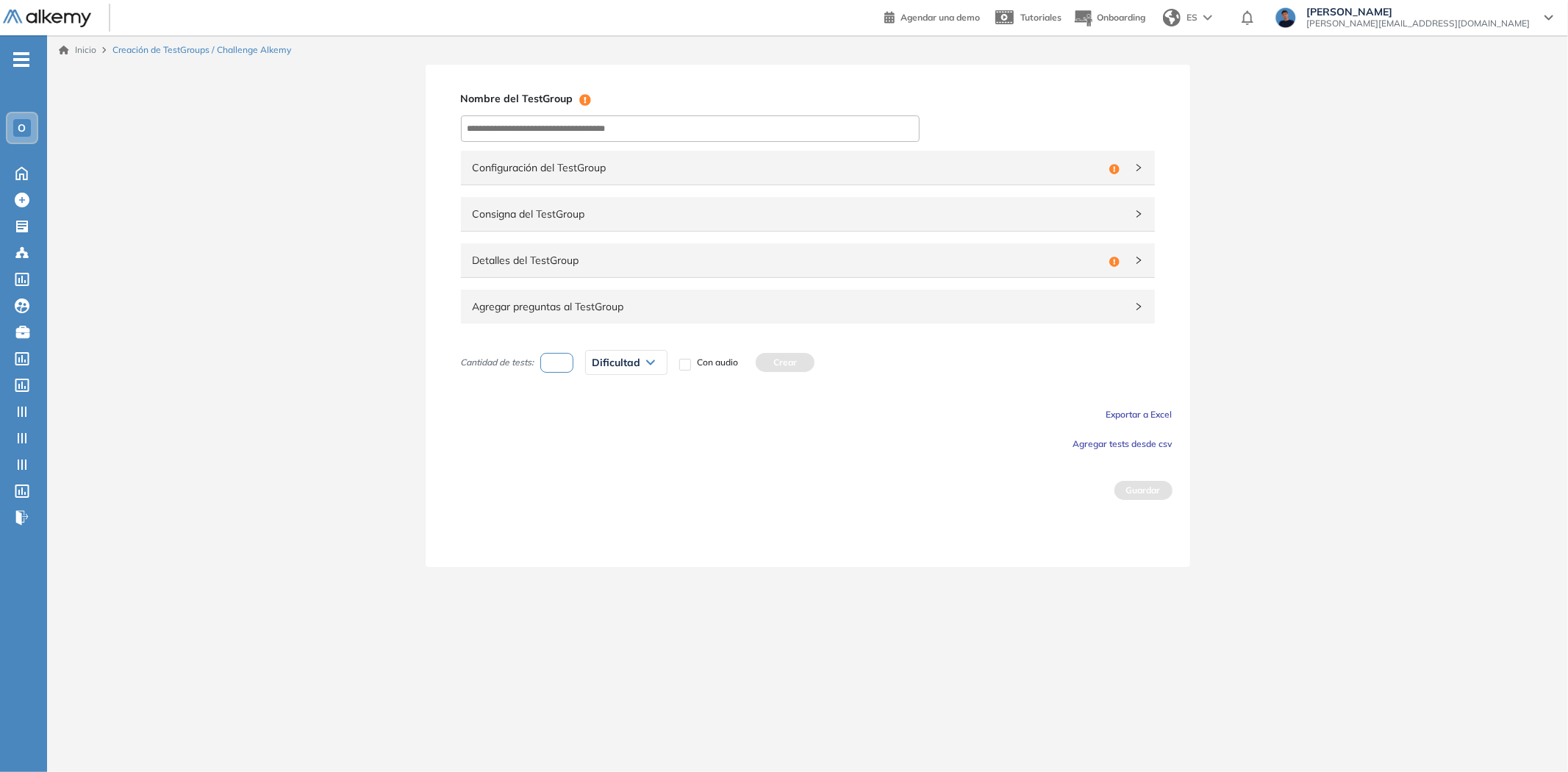
click at [714, 310] on span "Agregar preguntas al TestGroup" at bounding box center [799, 306] width 653 height 16
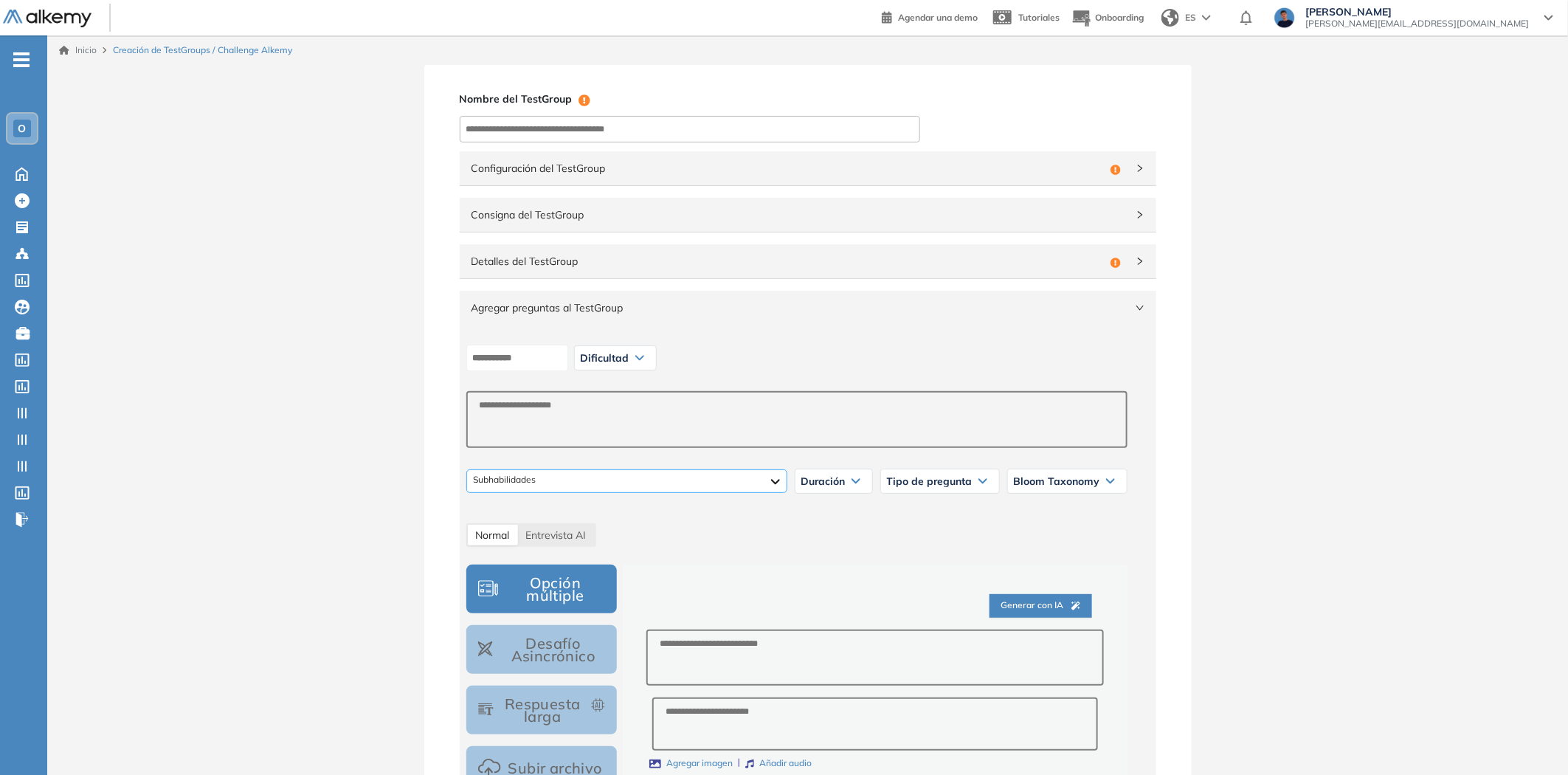
click at [681, 476] on div at bounding box center [627, 481] width 321 height 24
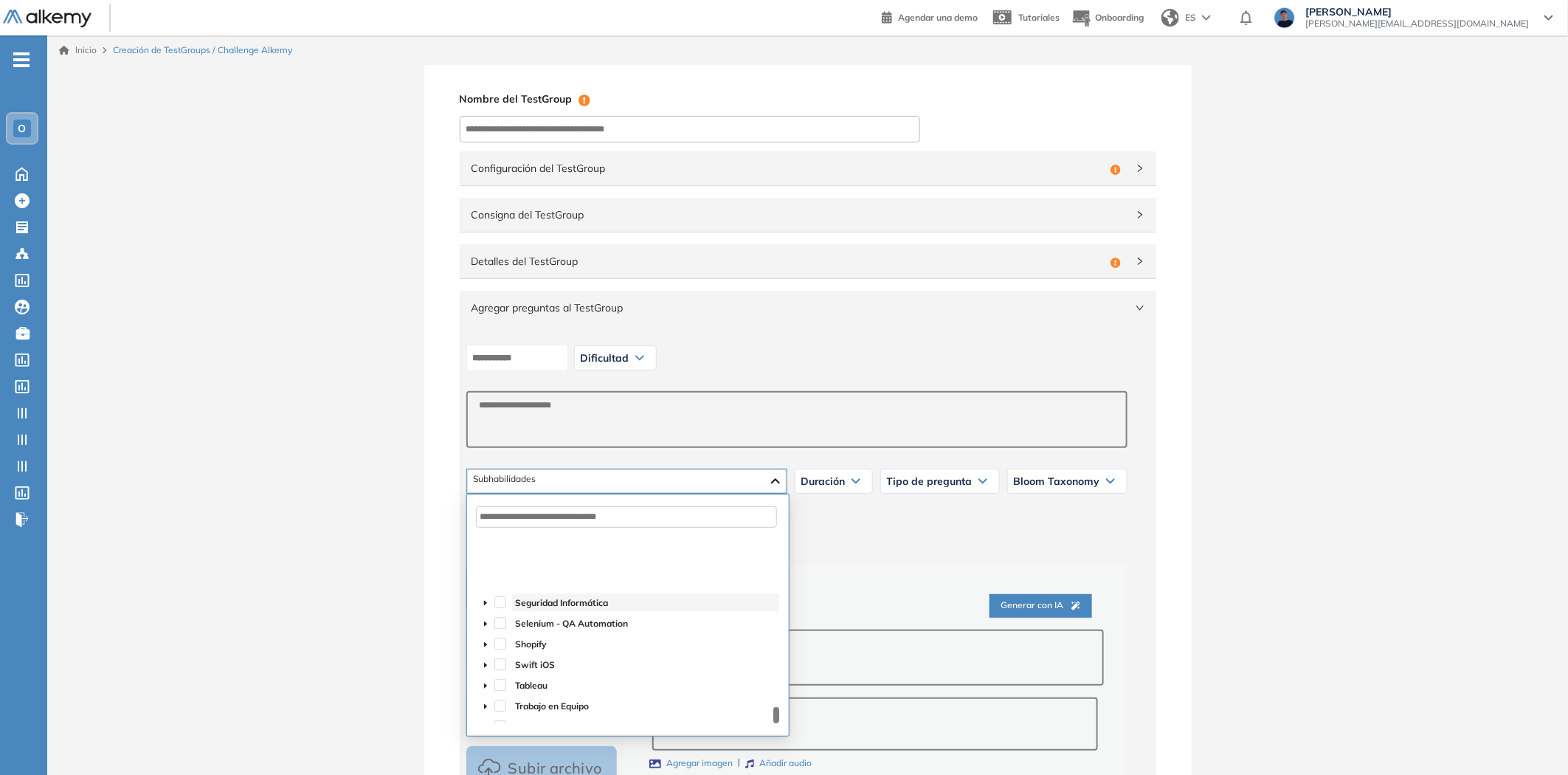
scroll to position [2208, 0]
click at [485, 543] on icon "caret-down" at bounding box center [486, 547] width 7 height 7
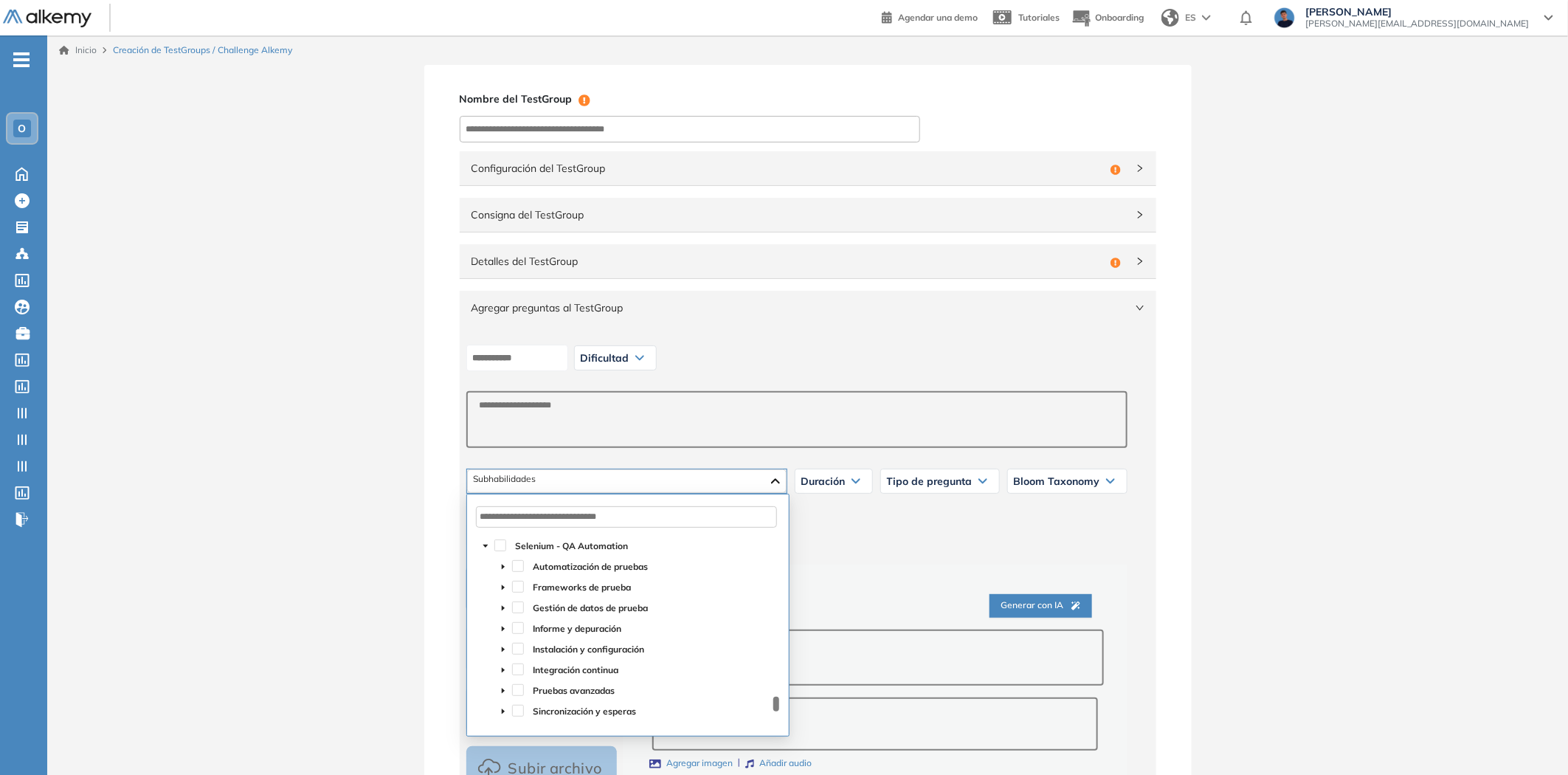
click at [505, 601] on span at bounding box center [504, 608] width 18 height 18
click at [500, 606] on icon "caret-down" at bounding box center [504, 608] width 7 height 7
click at [500, 591] on icon "caret-down" at bounding box center [504, 588] width 7 height 7
click at [480, 551] on span at bounding box center [486, 545] width 18 height 18
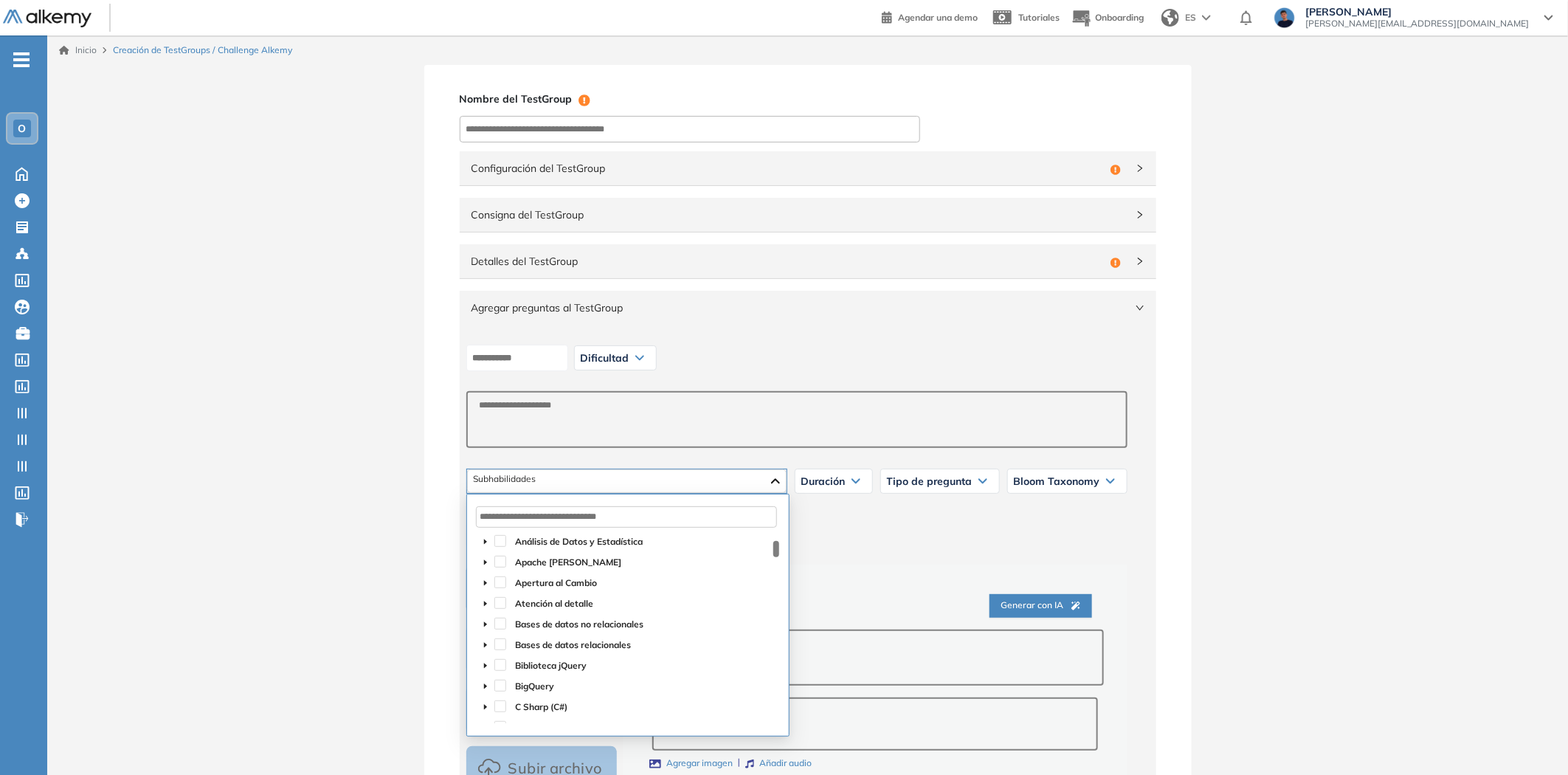
scroll to position [0, 0]
drag, startPoint x: 779, startPoint y: 714, endPoint x: 765, endPoint y: 520, distance: 194.5
click at [766, 520] on div "Alemán Amazon Web Services (AWS) Android con Kotlin Angular Análisis de Datos y…" at bounding box center [628, 615] width 316 height 230
click at [482, 546] on icon "caret-down" at bounding box center [486, 543] width 7 height 7
click at [500, 560] on span at bounding box center [504, 564] width 18 height 18
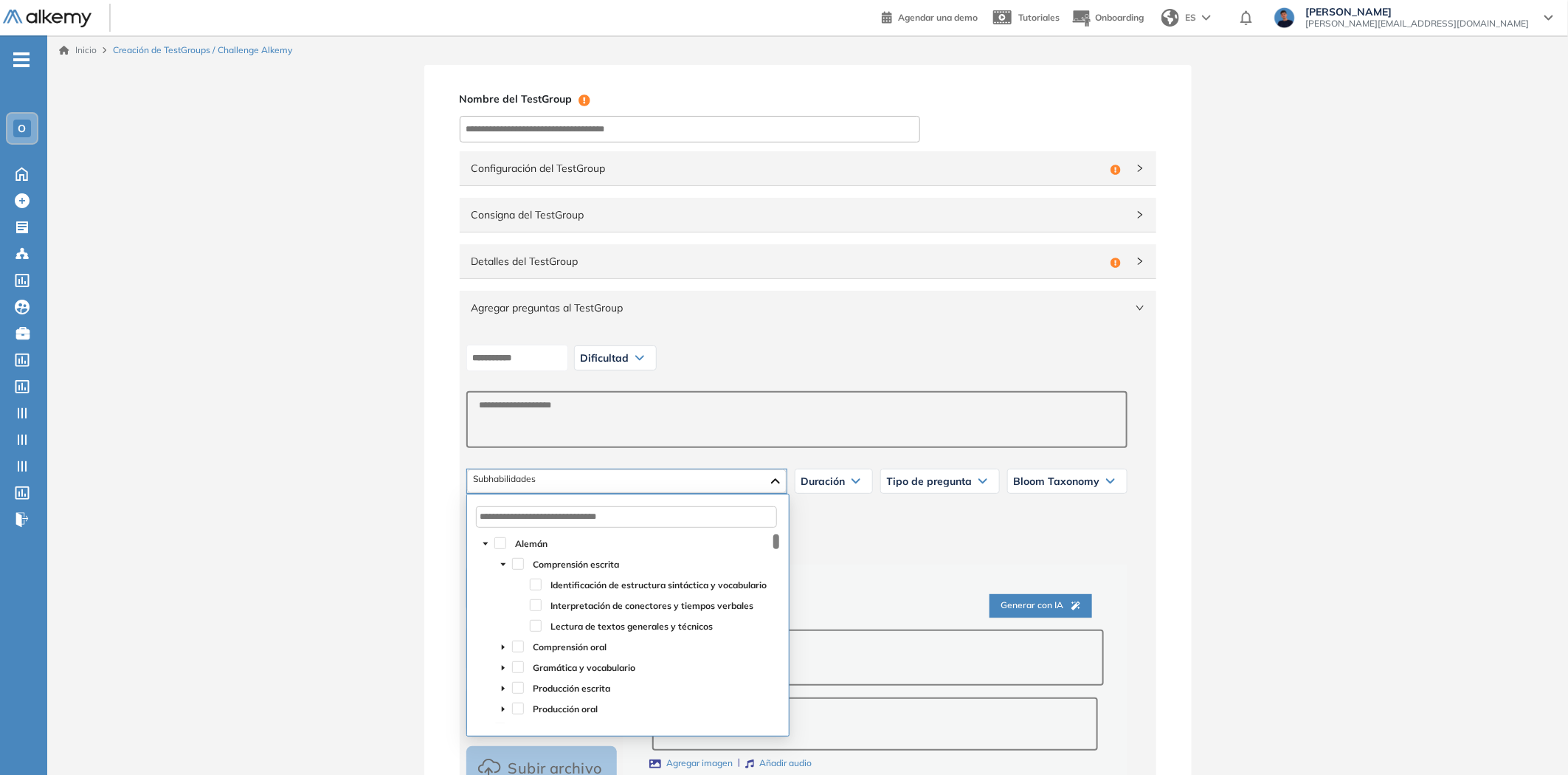
click at [500, 560] on span at bounding box center [504, 564] width 18 height 18
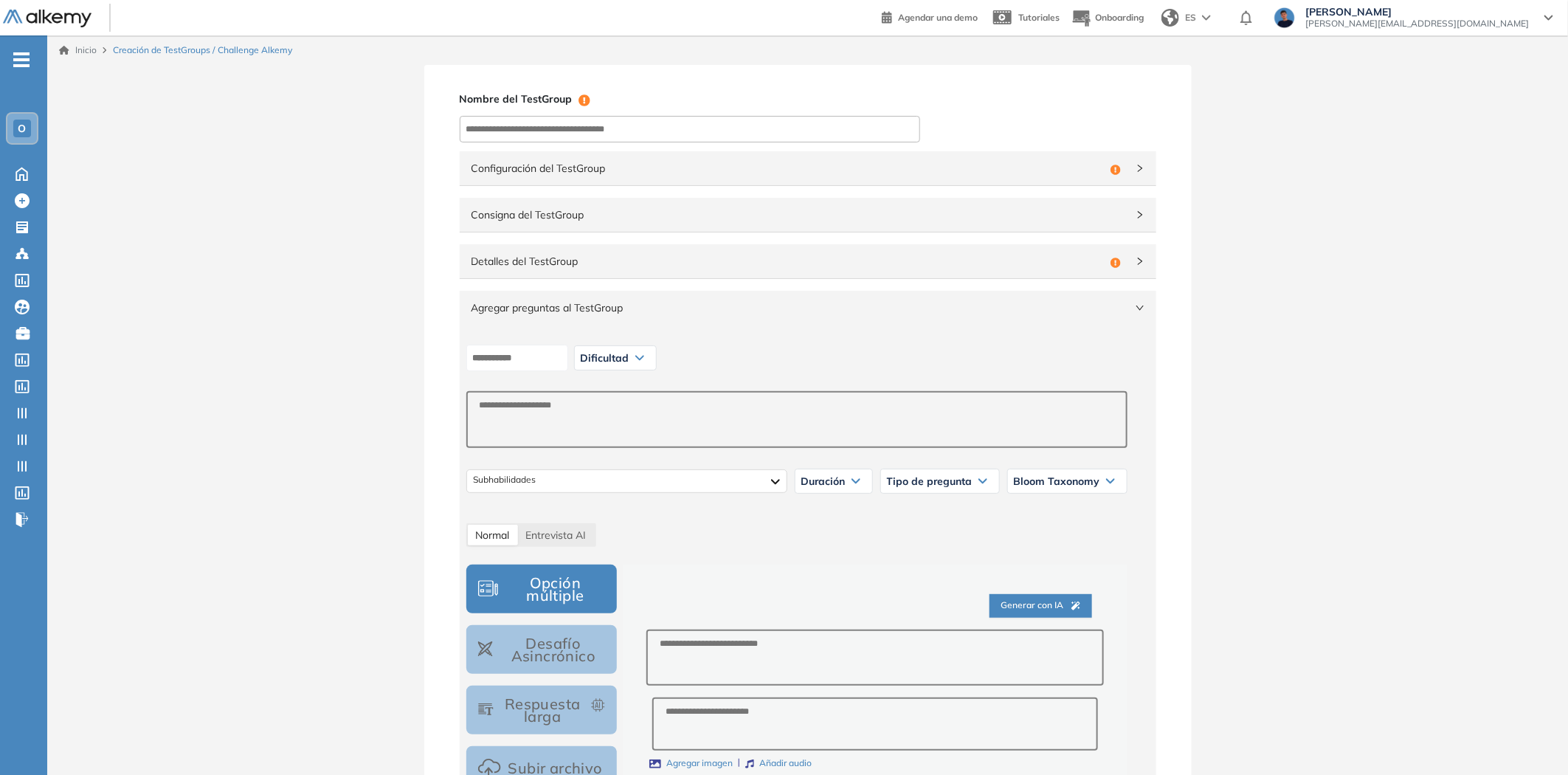
click at [1039, 476] on span "Bloom Taxonomy" at bounding box center [1056, 481] width 86 height 12
click at [949, 478] on span "Tipo de pregunta" at bounding box center [930, 481] width 86 height 12
click at [845, 478] on span "Duración" at bounding box center [823, 481] width 44 height 12
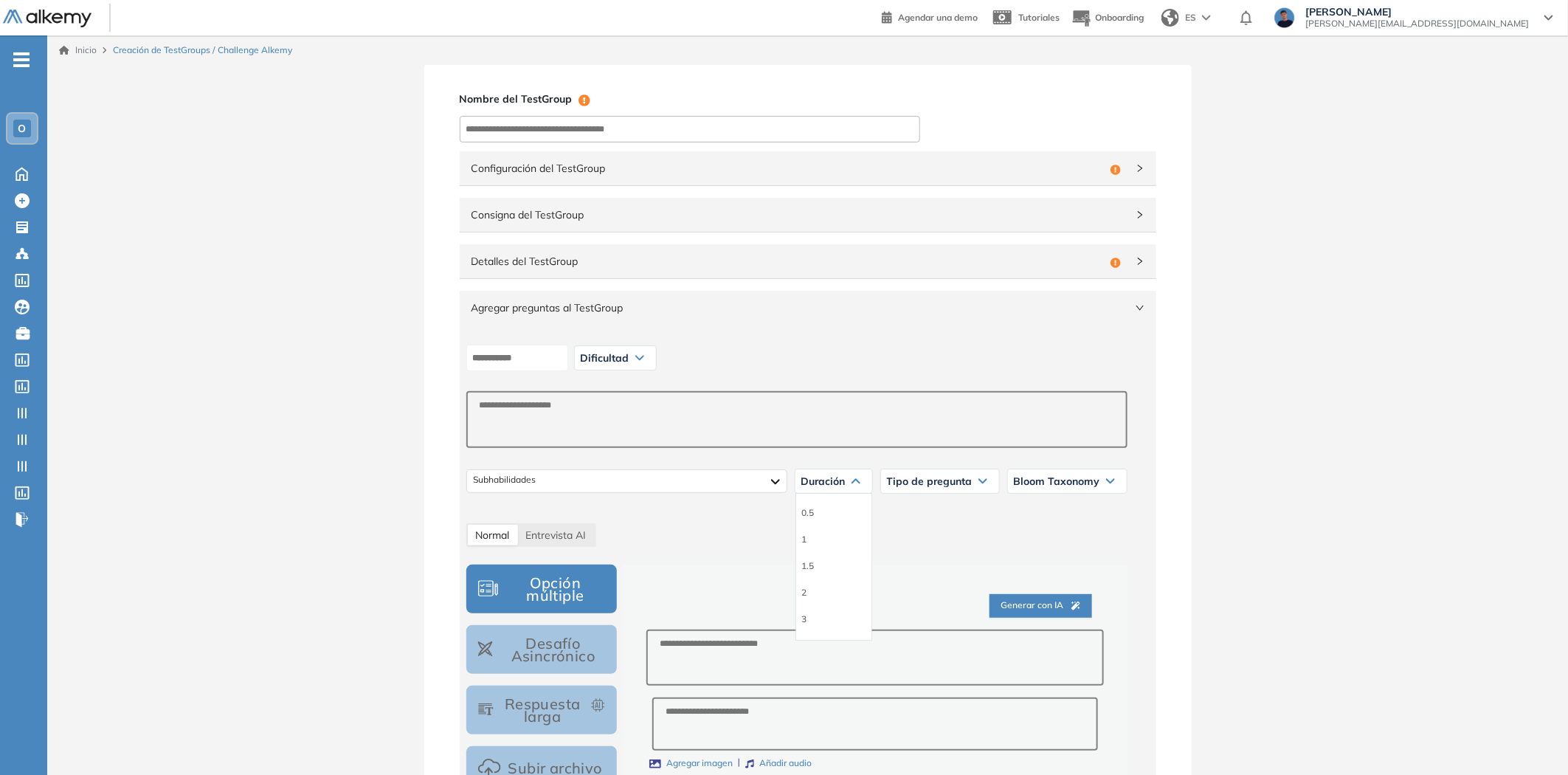
click at [845, 478] on span "Duración" at bounding box center [823, 481] width 44 height 12
click at [21, 167] on icon at bounding box center [22, 173] width 26 height 18
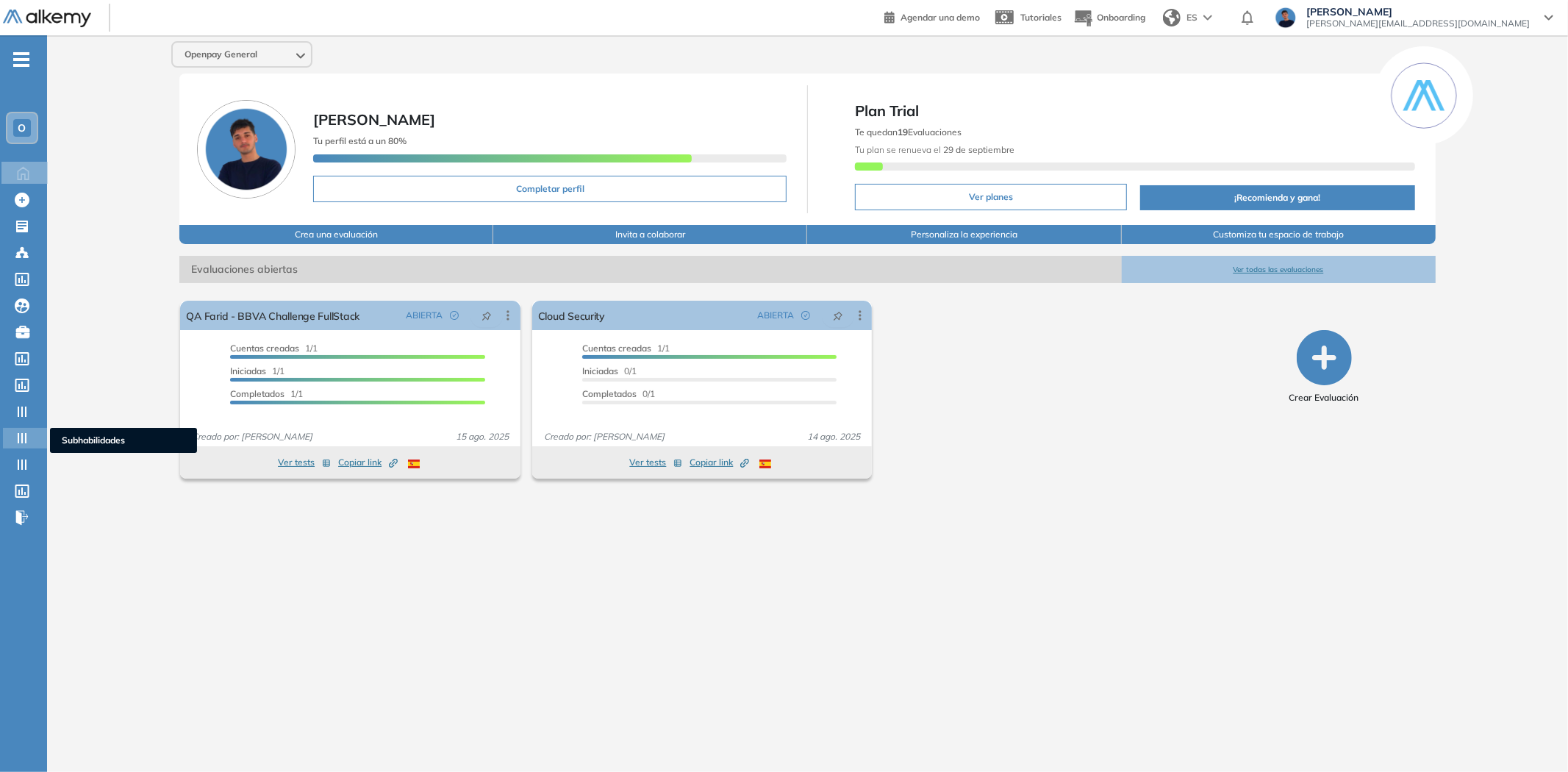
click at [23, 431] on icon at bounding box center [22, 438] width 14 height 14
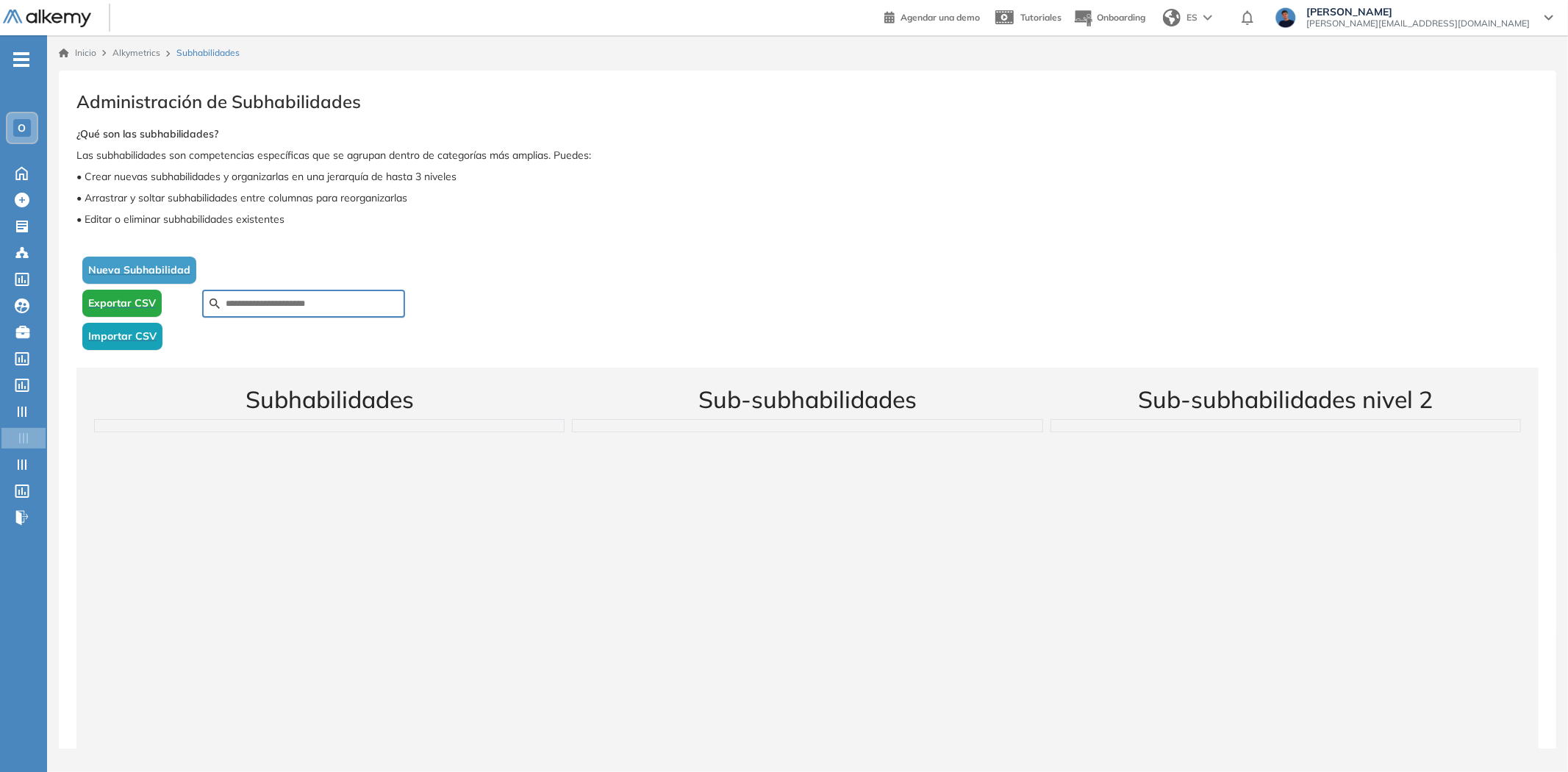
click at [138, 305] on span "Exportar CSV" at bounding box center [122, 303] width 68 height 15
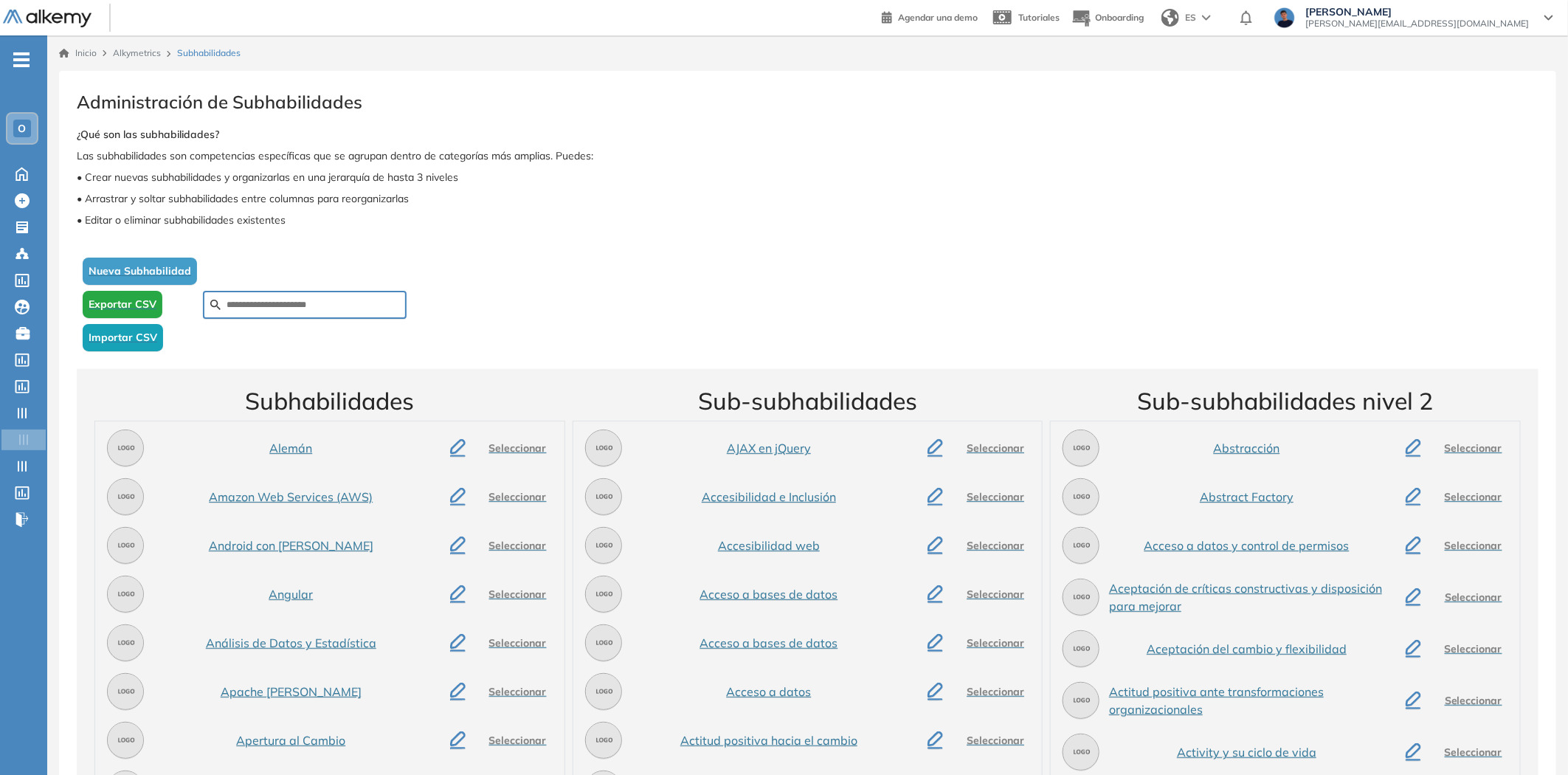
click at [126, 306] on span "Exportar CSV" at bounding box center [122, 304] width 68 height 15
click at [109, 300] on span "Exportar CSV" at bounding box center [122, 304] width 68 height 15
click at [21, 167] on icon at bounding box center [22, 174] width 11 height 13
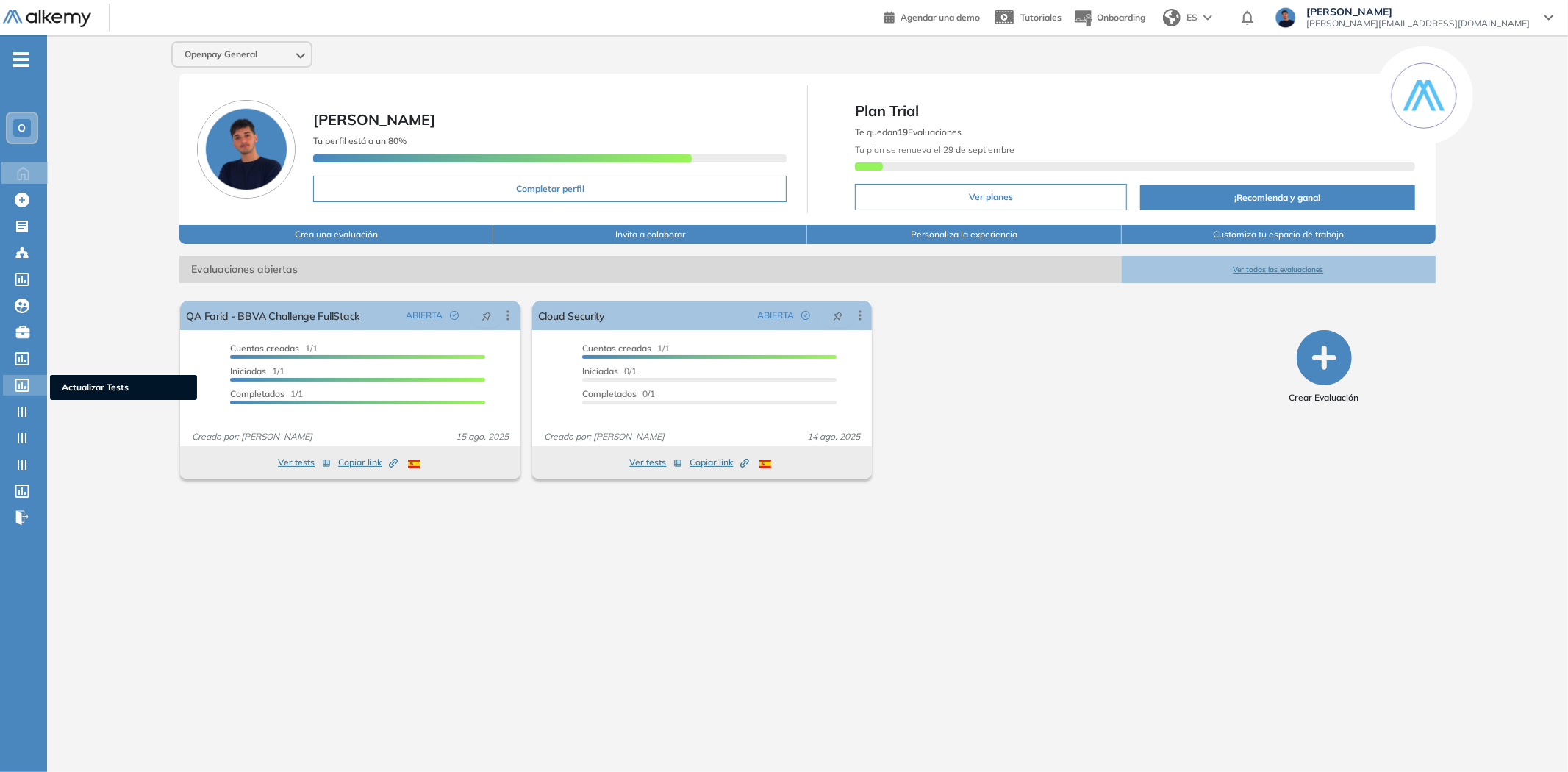
click at [24, 378] on icon at bounding box center [22, 385] width 14 height 14
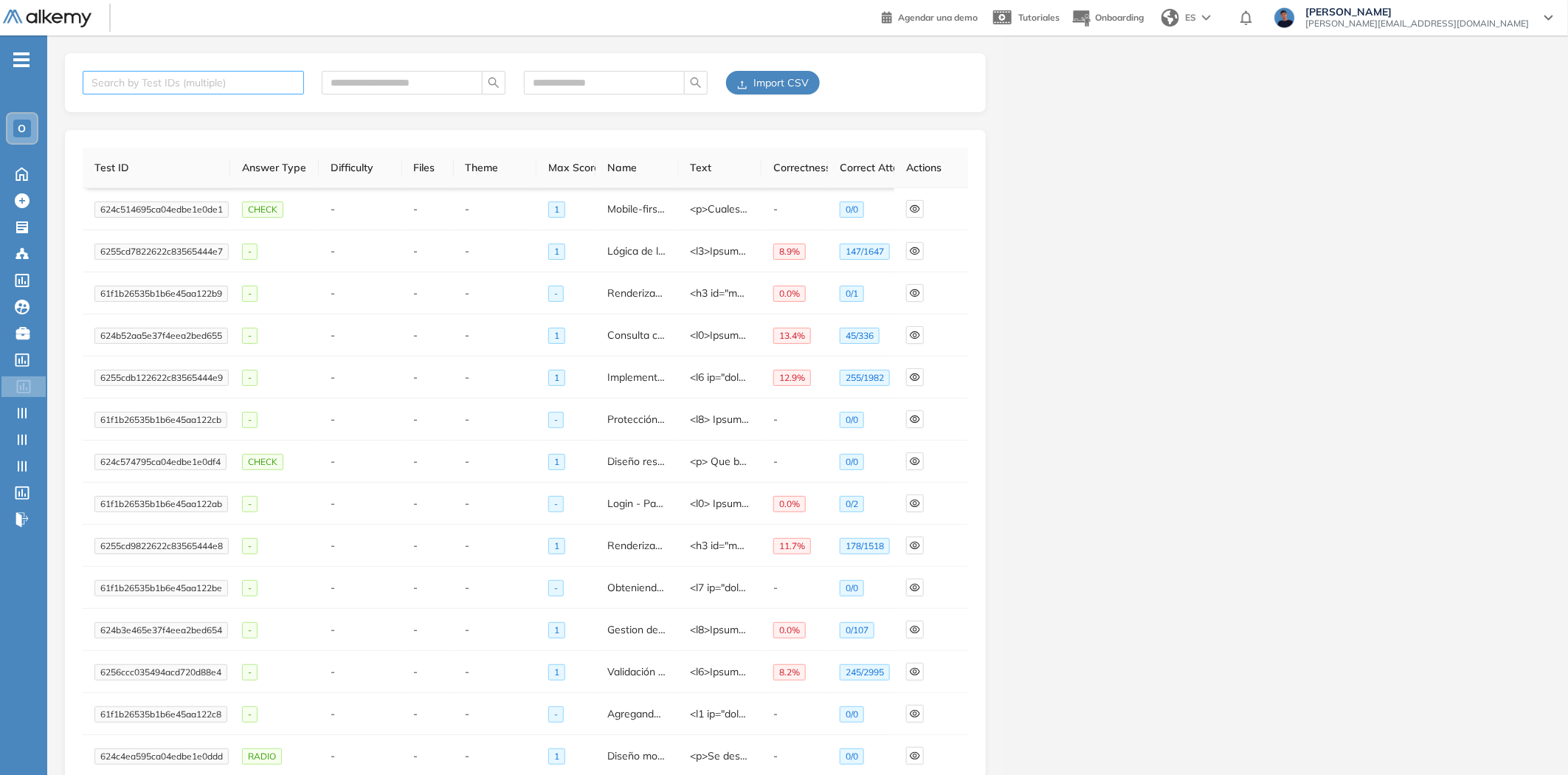
click at [187, 81] on div at bounding box center [185, 83] width 199 height 18
click at [390, 67] on div "Search by Test IDs (multiple) Import CSV" at bounding box center [525, 82] width 921 height 59
drag, startPoint x: 411, startPoint y: 83, endPoint x: 498, endPoint y: 76, distance: 87.3
click at [414, 83] on input "text" at bounding box center [396, 82] width 131 height 16
click at [576, 76] on input "text" at bounding box center [598, 82] width 131 height 16
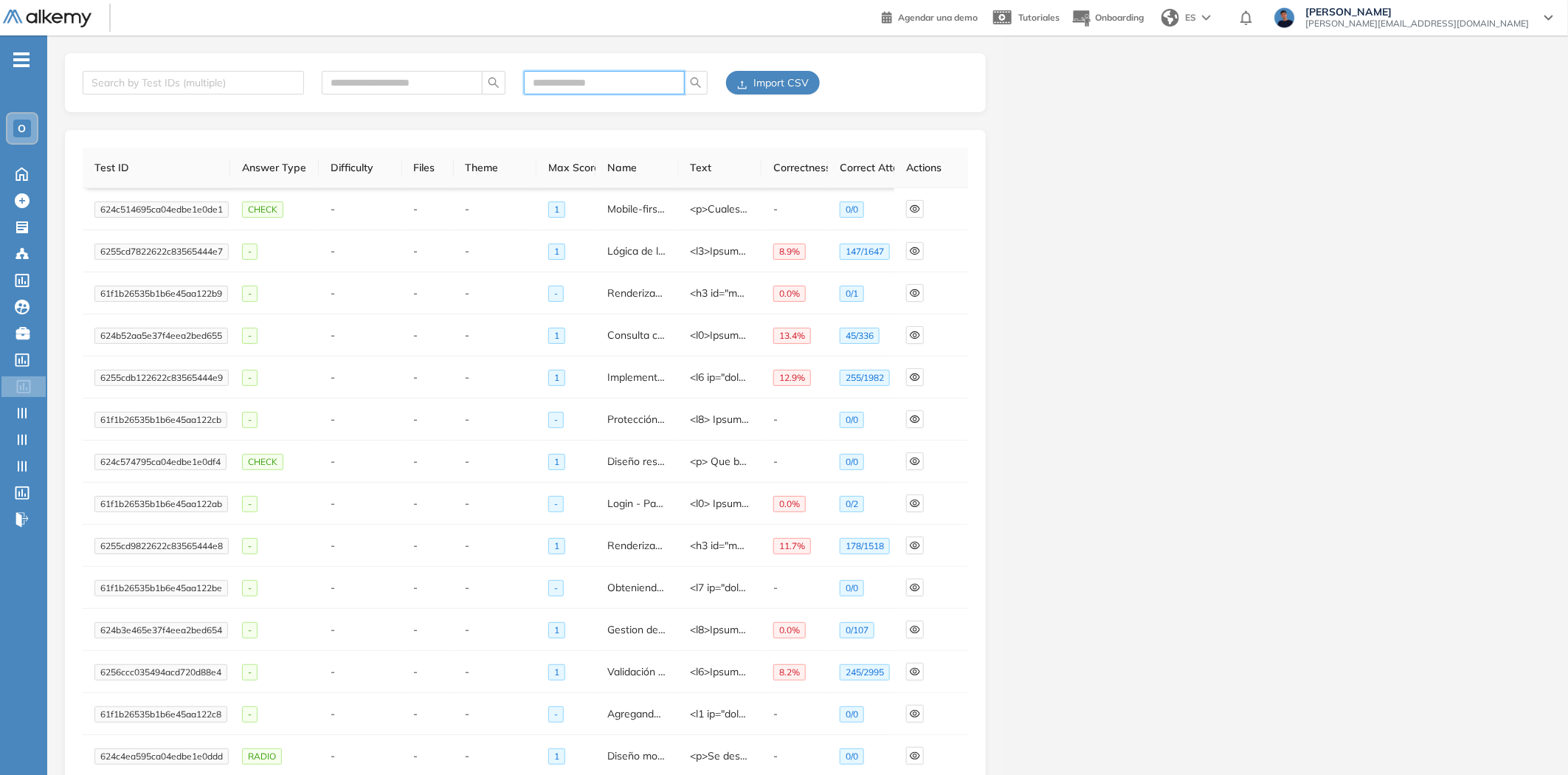
click at [739, 77] on button "Import CSV" at bounding box center [773, 82] width 94 height 24
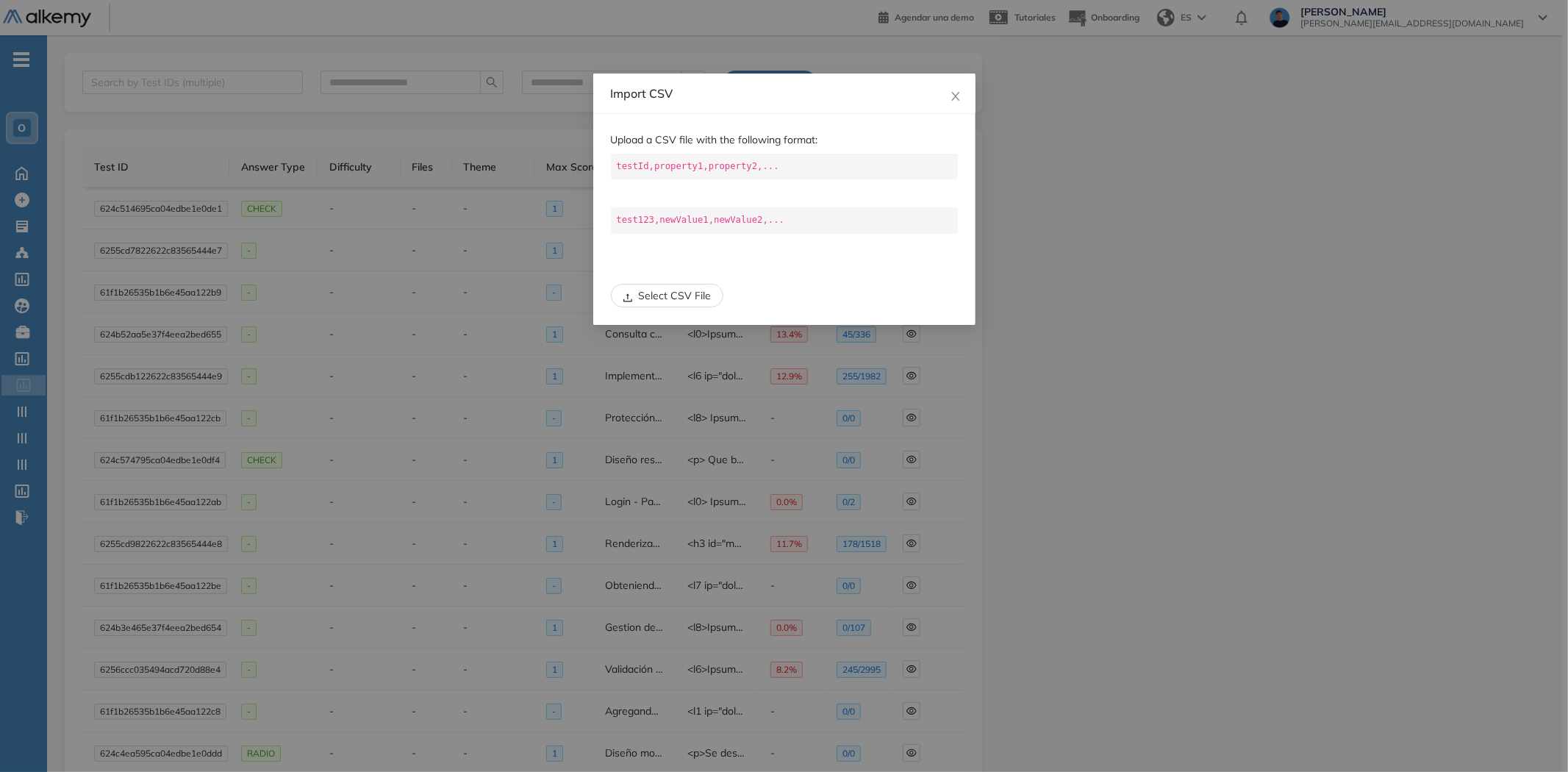
click at [685, 165] on code "testId,property1,property2,..." at bounding box center [784, 167] width 347 height 26
click at [742, 163] on code "testId,property1,property2,..." at bounding box center [784, 167] width 347 height 26
click at [951, 90] on icon "close" at bounding box center [955, 95] width 12 height 12
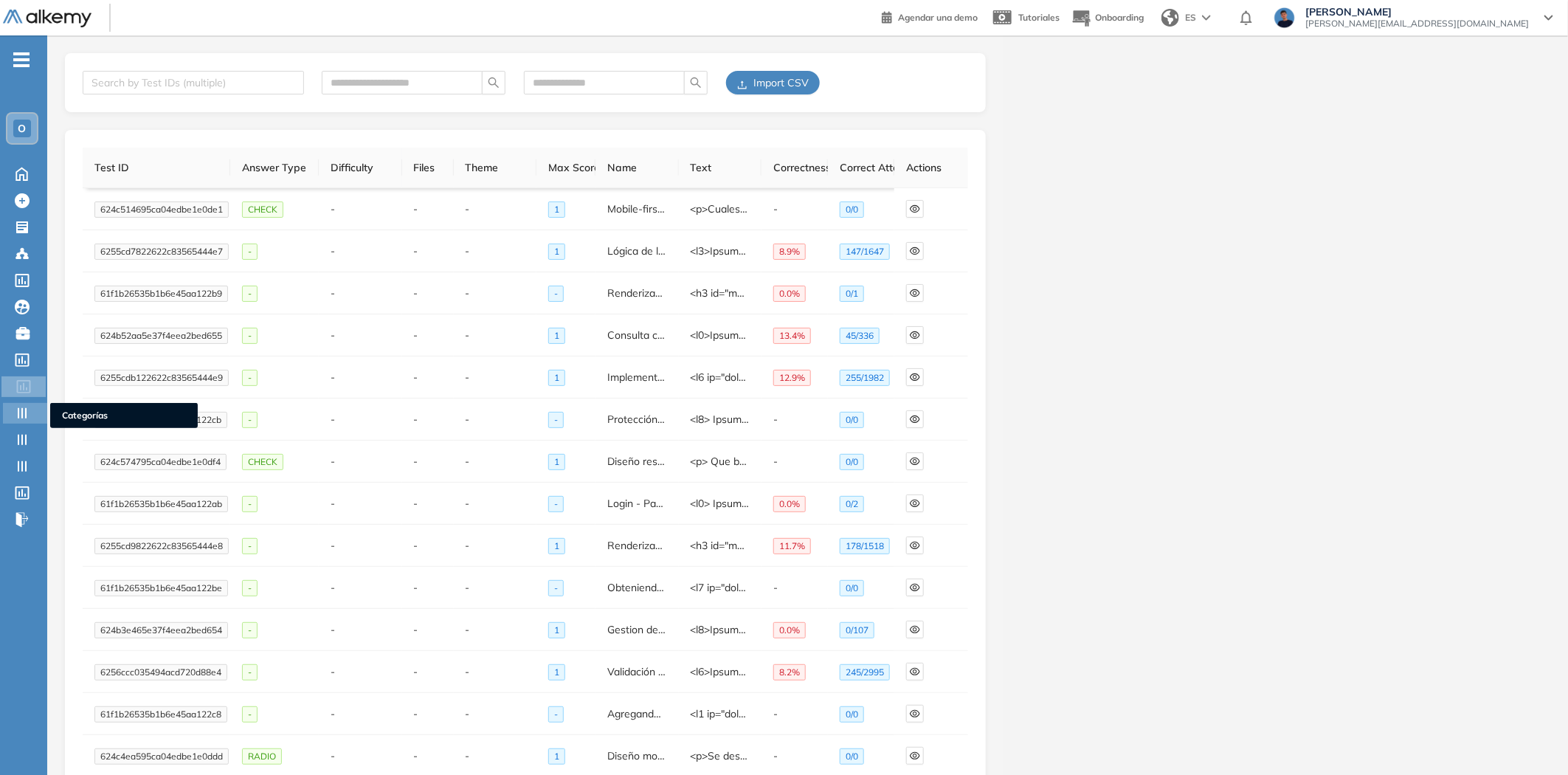
click at [26, 415] on icon at bounding box center [22, 413] width 14 height 14
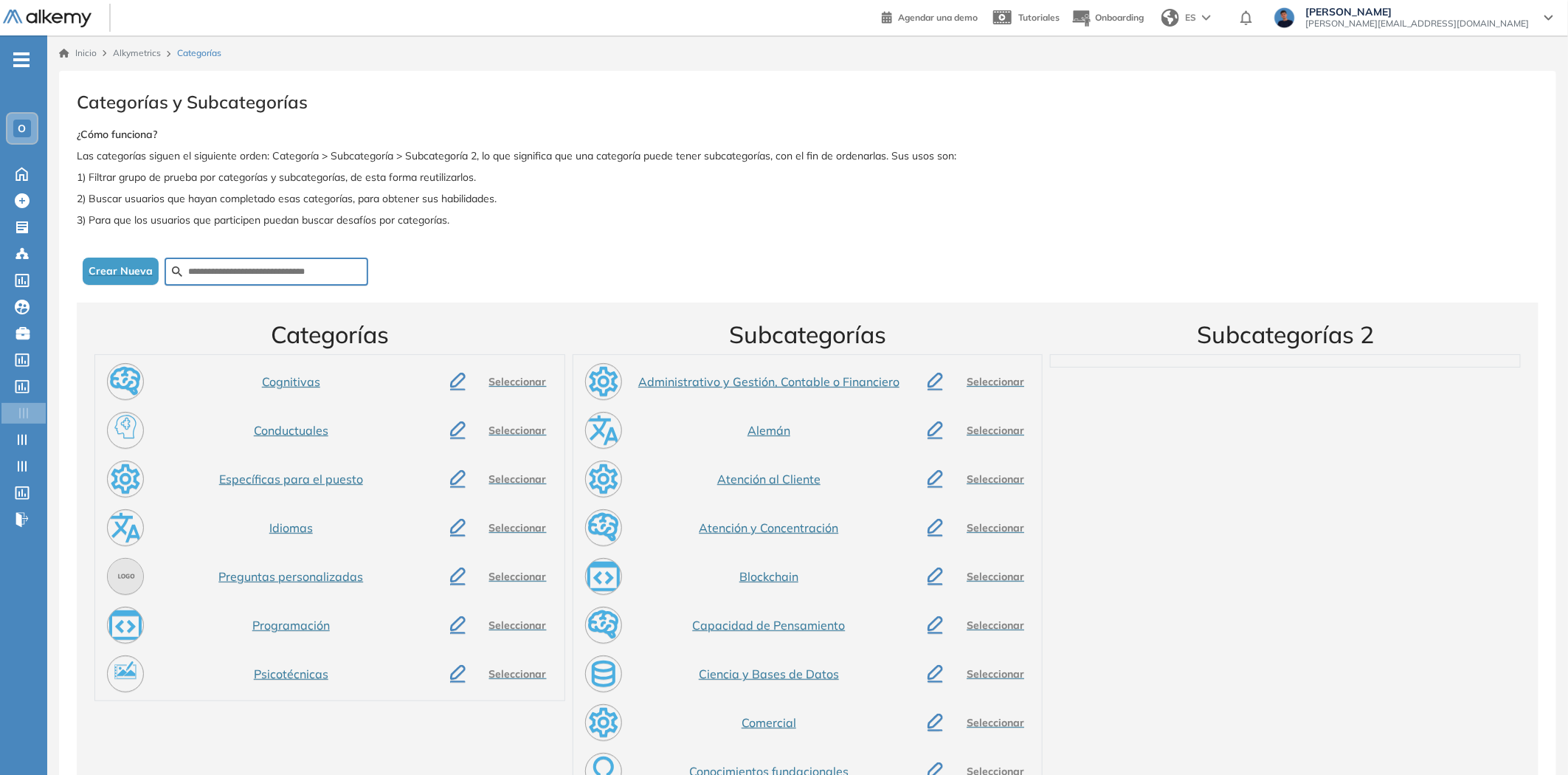
click at [20, 424] on ul "O Home Home Crear Evaluación Crear Evaluación Evaluaciones Evaluaciones Candida…" at bounding box center [24, 295] width 47 height 473
click at [18, 443] on icon at bounding box center [22, 439] width 14 height 14
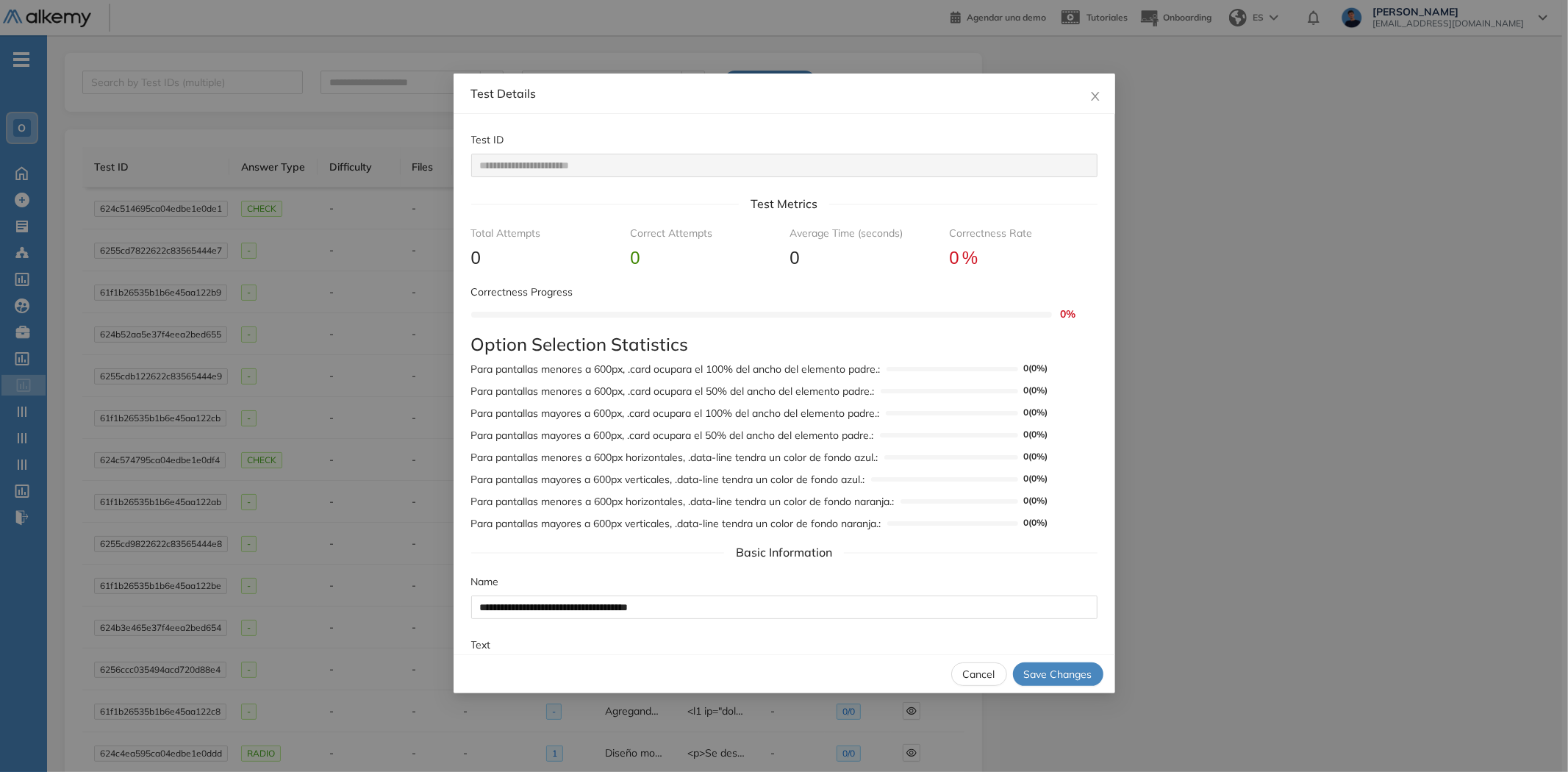
scroll to position [980, 0]
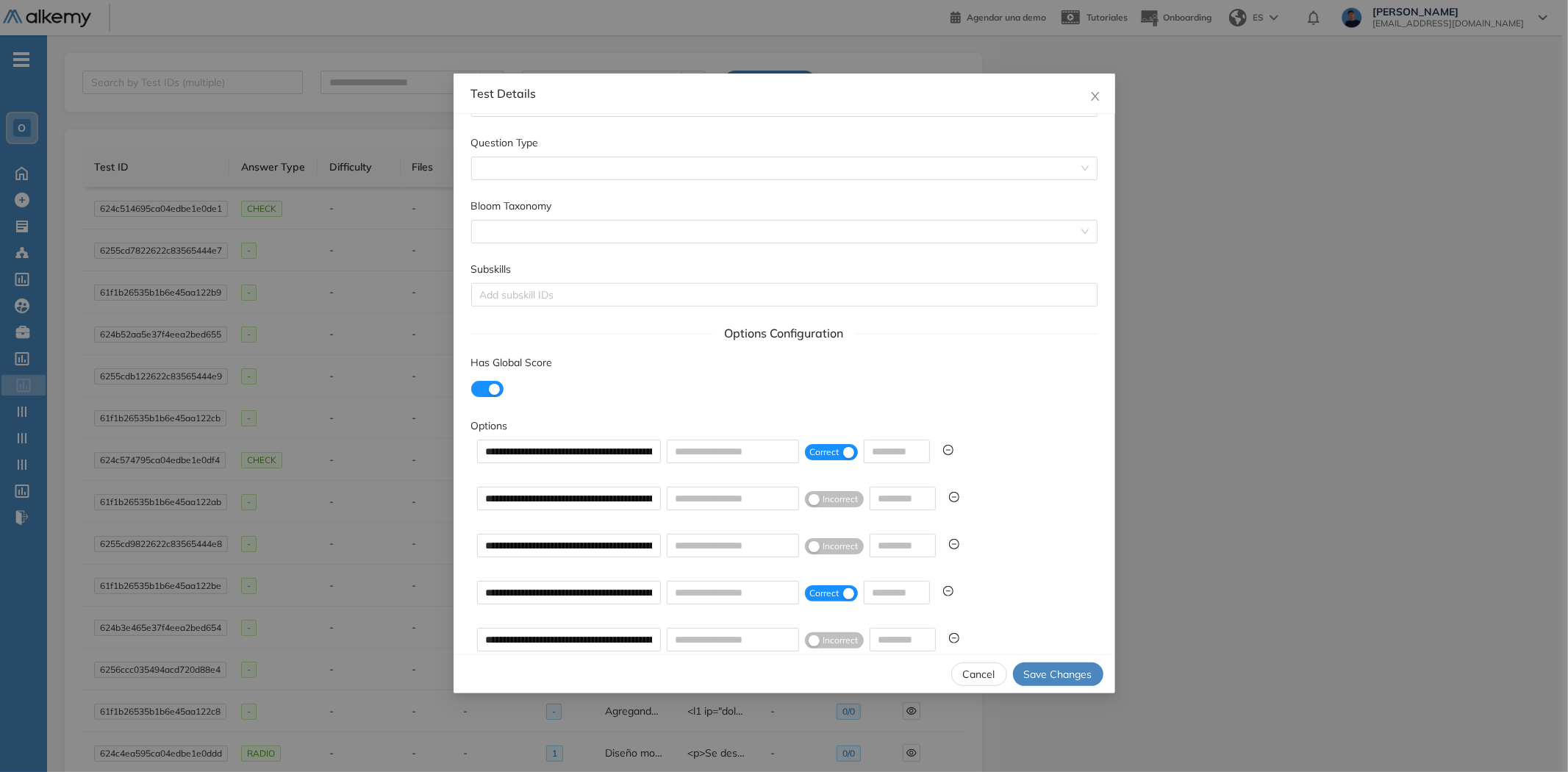
click at [597, 263] on div "Subskills" at bounding box center [784, 272] width 626 height 22
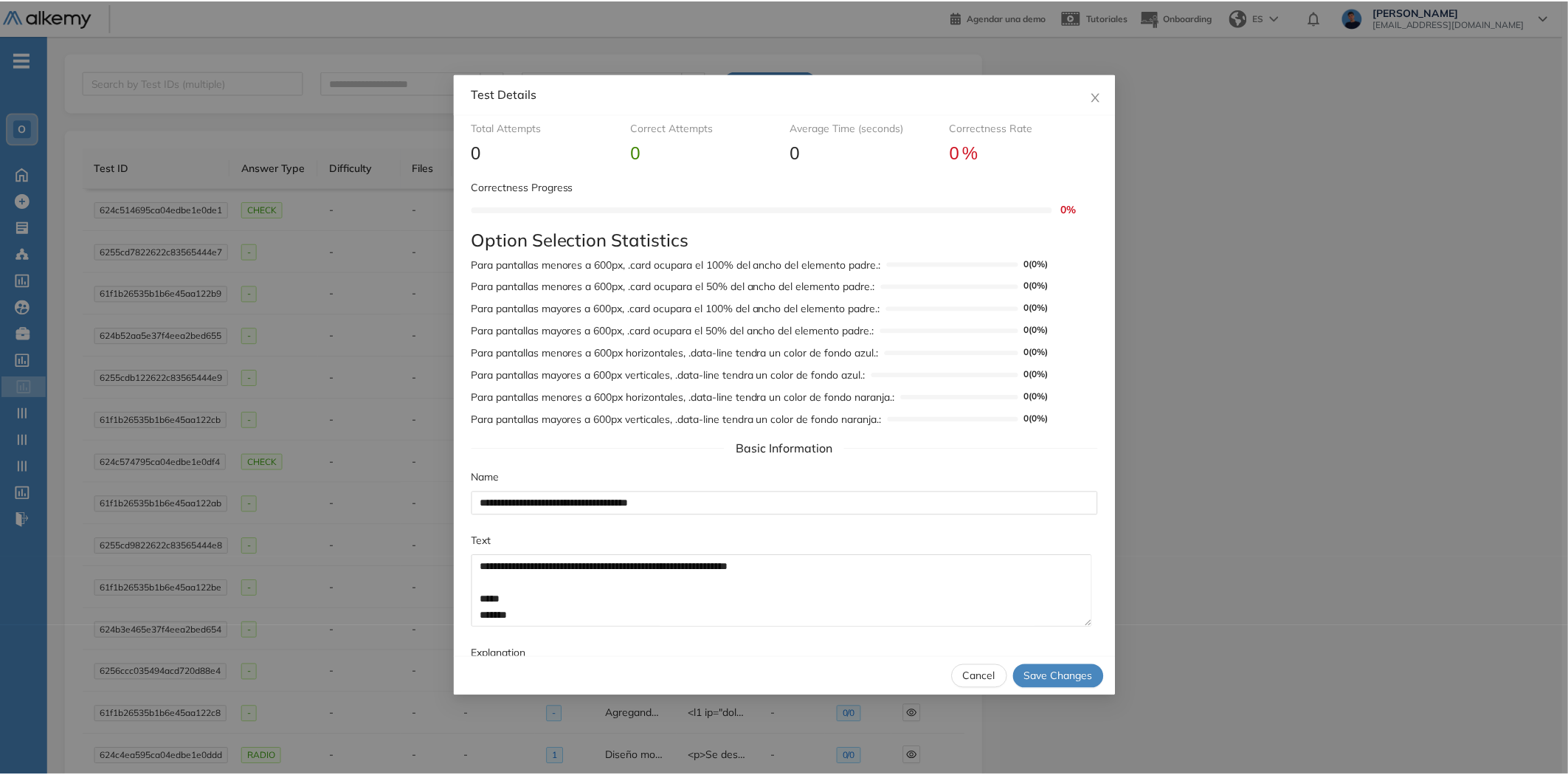
scroll to position [82, 0]
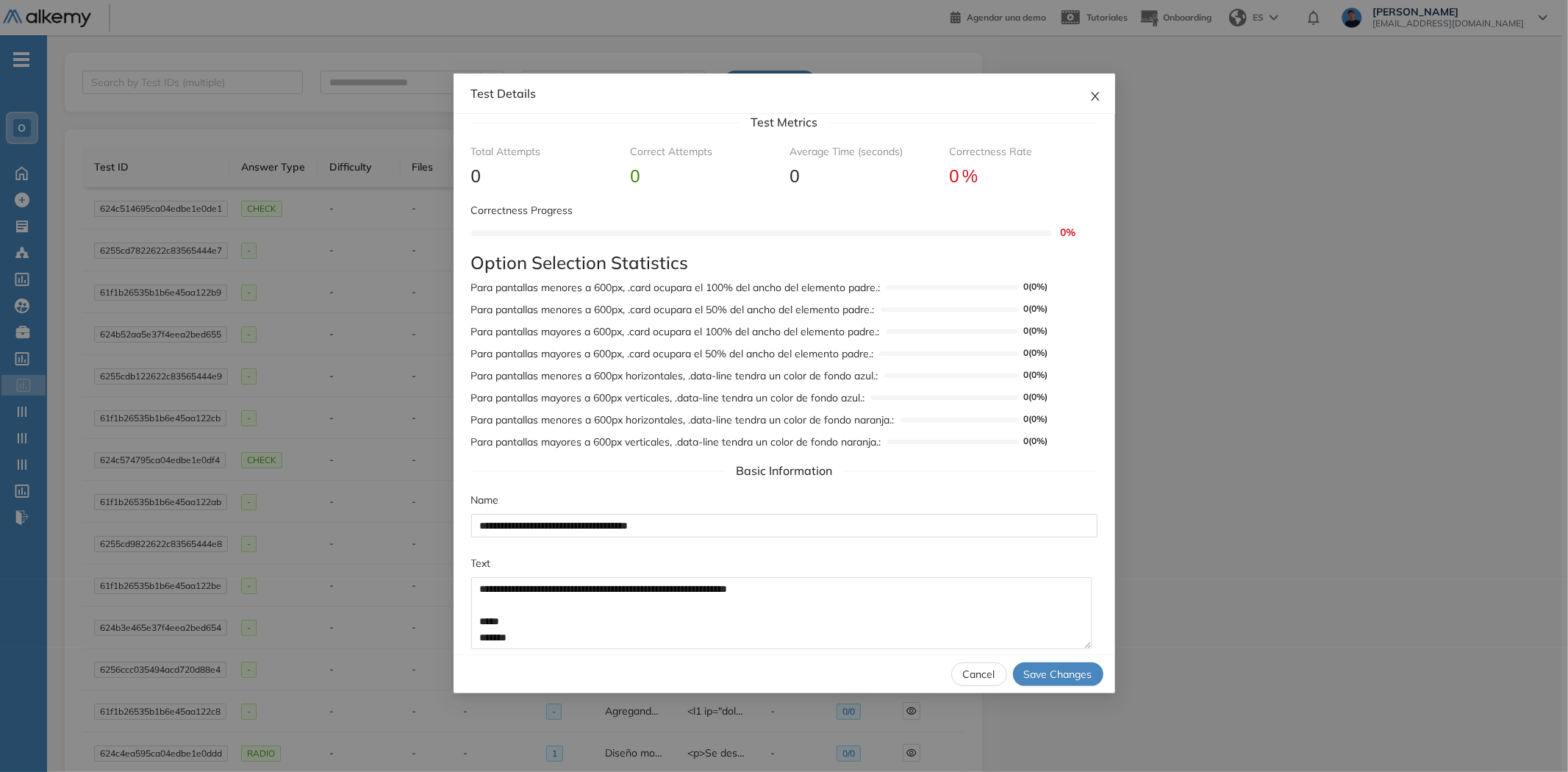
click at [1099, 94] on icon "close" at bounding box center [1094, 95] width 12 height 12
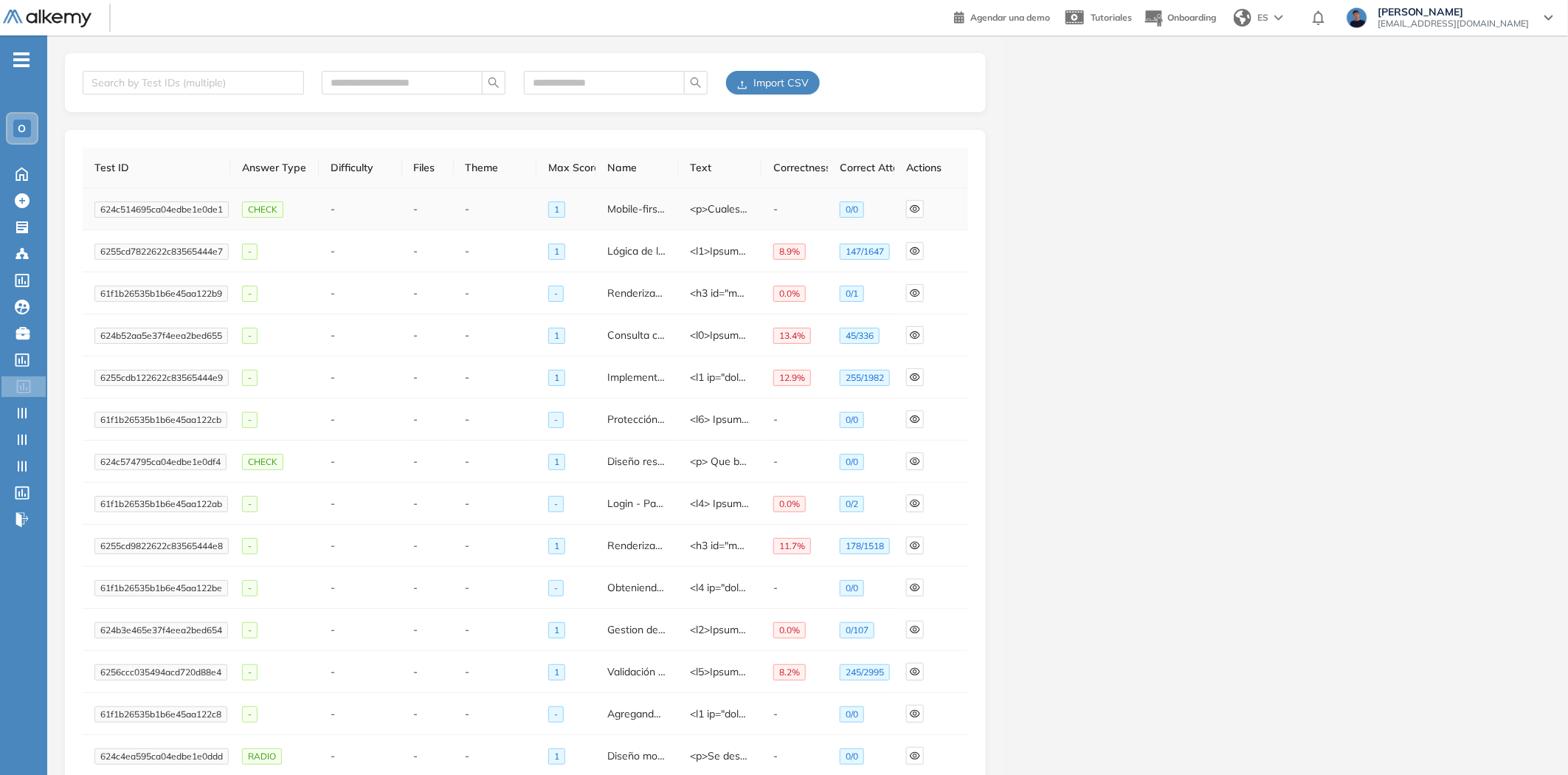
click at [217, 212] on span "624c514695ca04edbe1e0de1" at bounding box center [161, 210] width 135 height 16
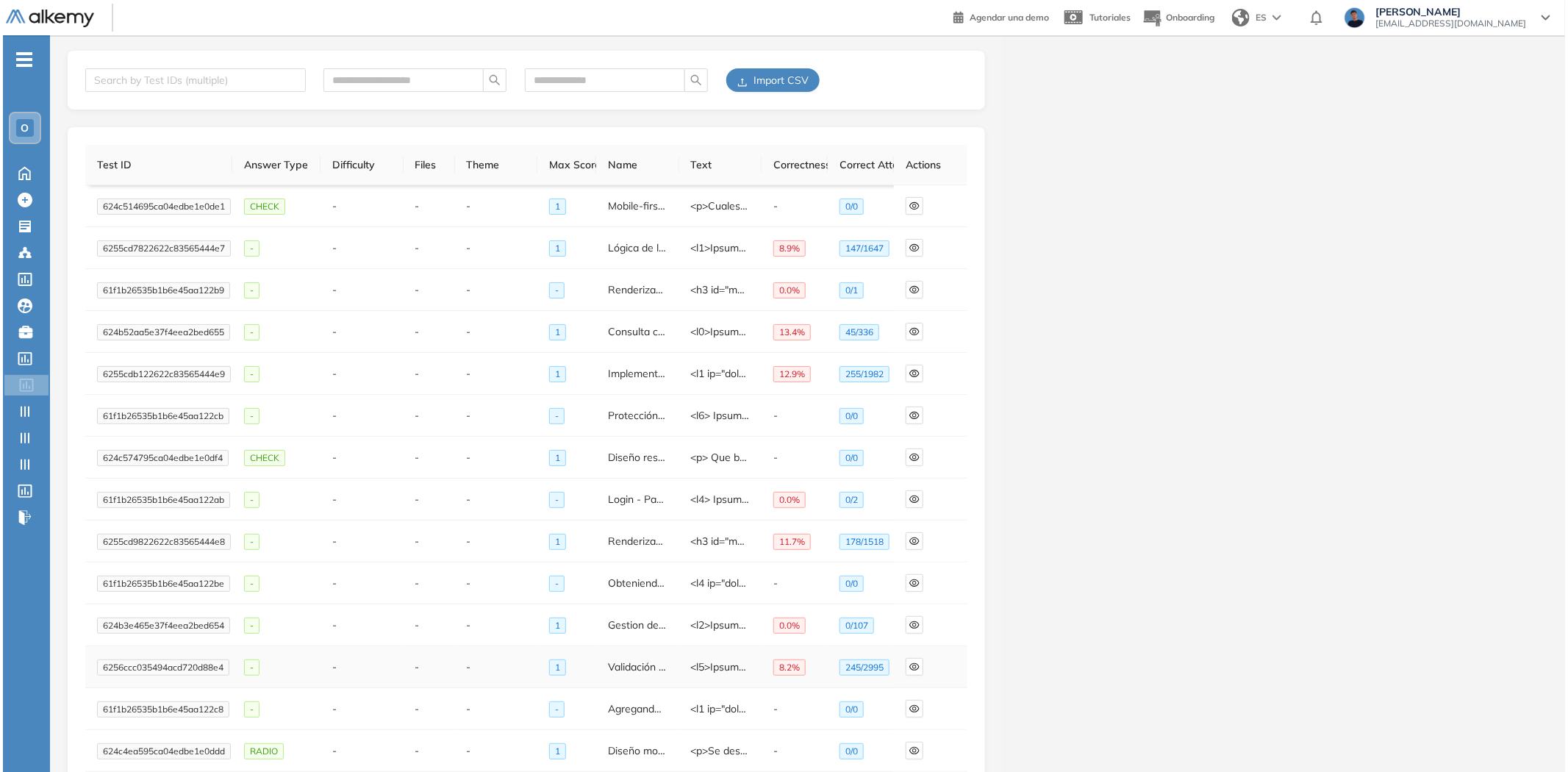
scroll to position [0, 0]
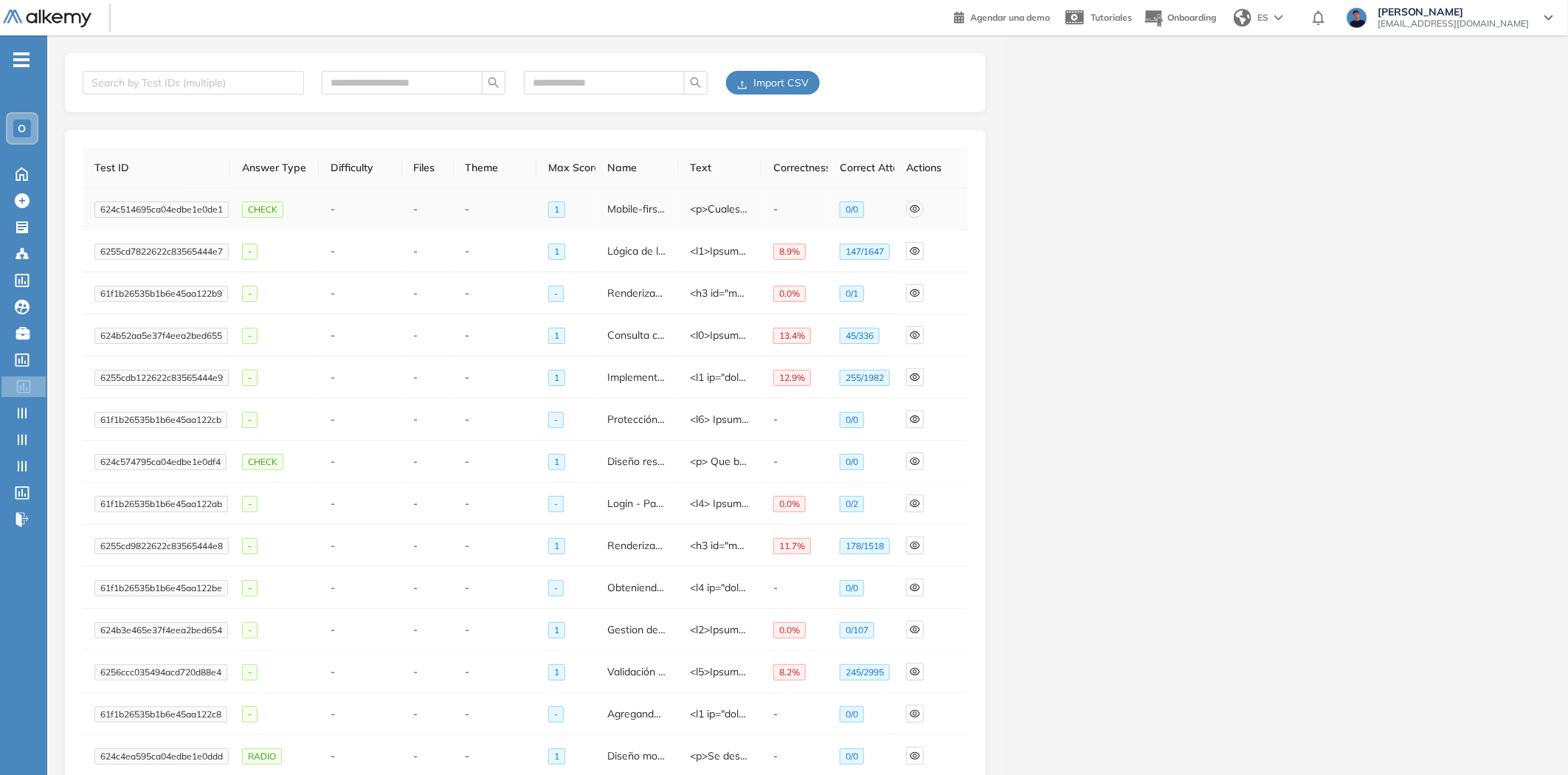
click at [908, 205] on span "eye" at bounding box center [915, 208] width 16 height 10
type input "**********"
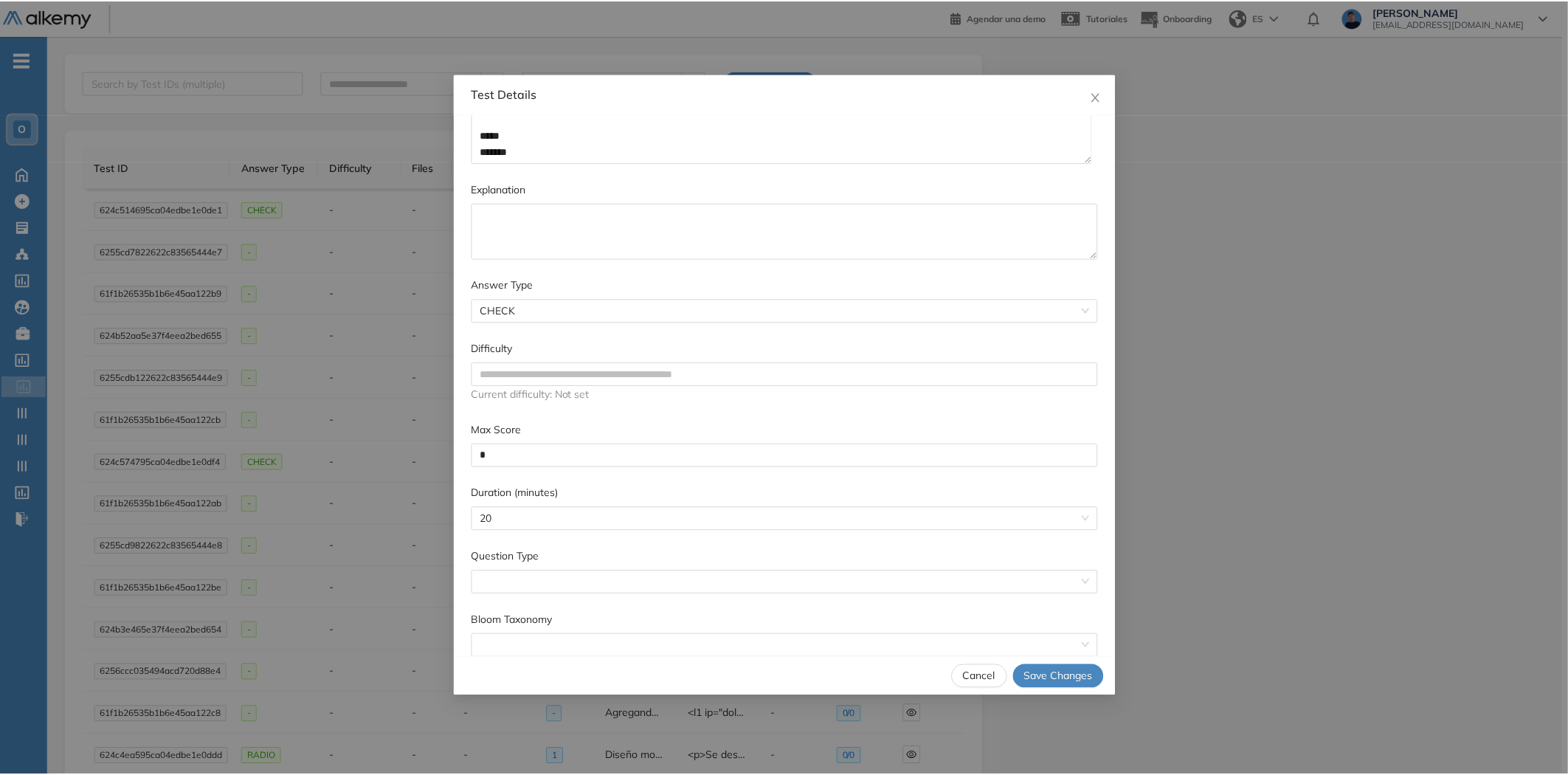
scroll to position [573, 0]
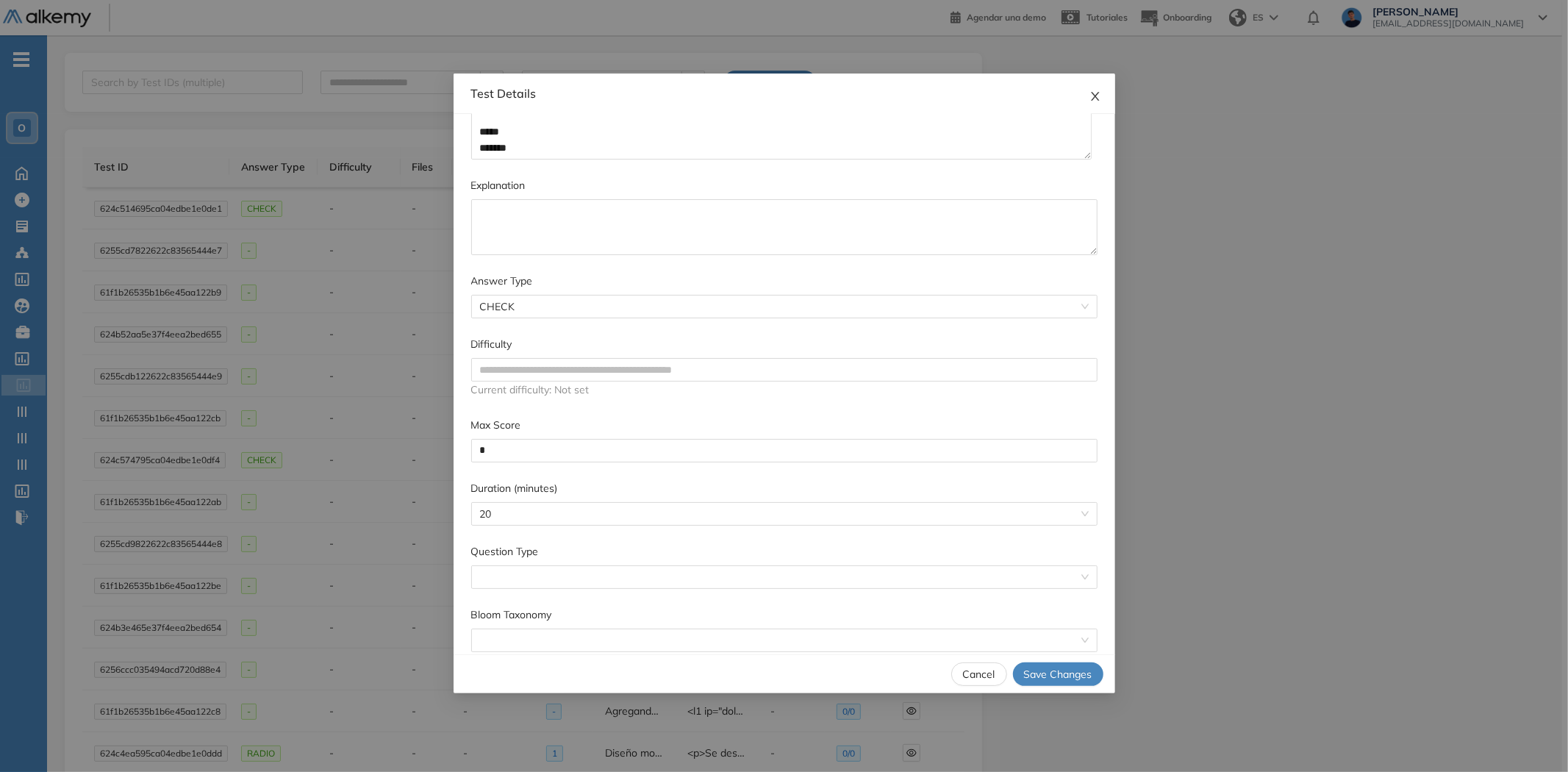
click at [1107, 94] on span "Close" at bounding box center [1095, 94] width 40 height 40
